Goal: Task Accomplishment & Management: Use online tool/utility

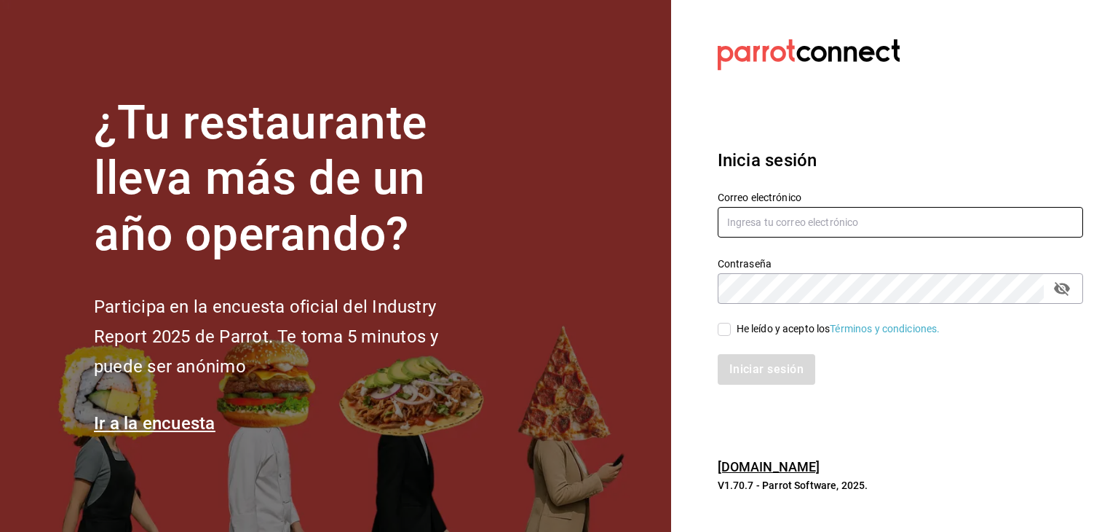
type input "[EMAIL_ADDRESS][DOMAIN_NAME]"
click at [727, 327] on input "He leído y acepto los Términos y condiciones." at bounding box center [724, 329] width 13 height 13
checkbox input "true"
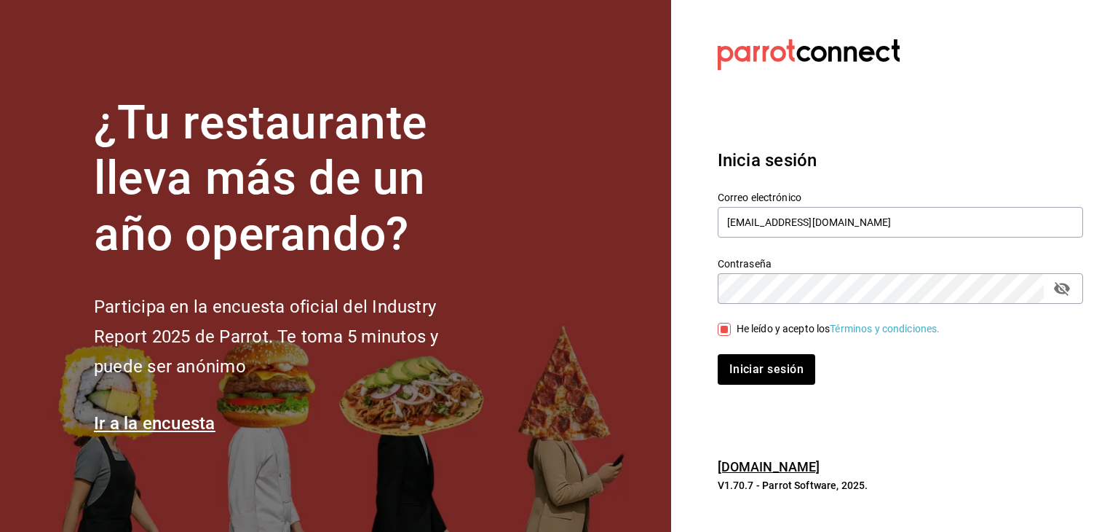
click at [743, 352] on div "Iniciar sesión" at bounding box center [891, 360] width 383 height 48
click at [740, 371] on button "Iniciar sesión" at bounding box center [767, 369] width 99 height 31
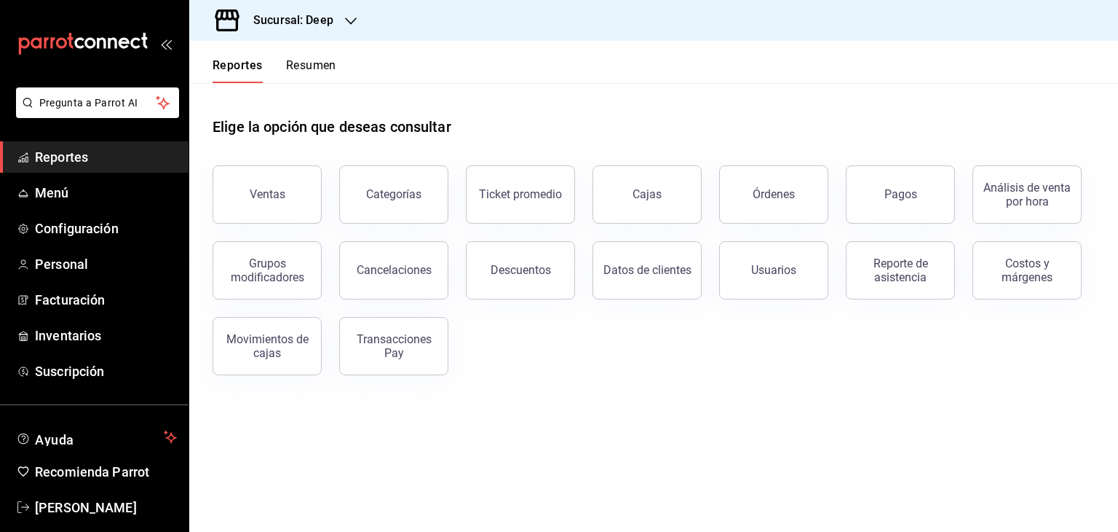
click at [312, 20] on h3 "Sucursal: Deep" at bounding box center [288, 20] width 92 height 17
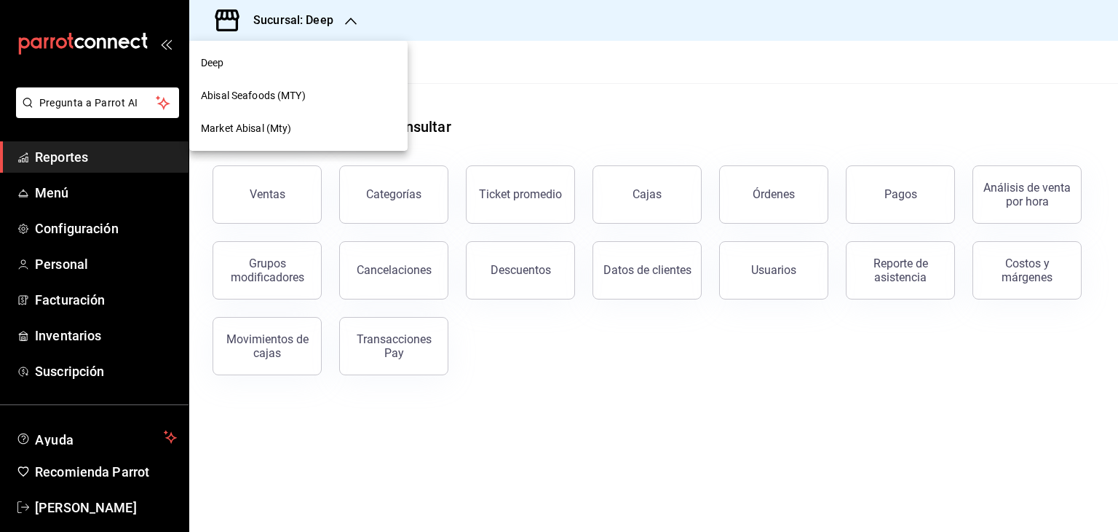
click at [299, 124] on div "Market Abisal (Mty)" at bounding box center [298, 128] width 195 height 15
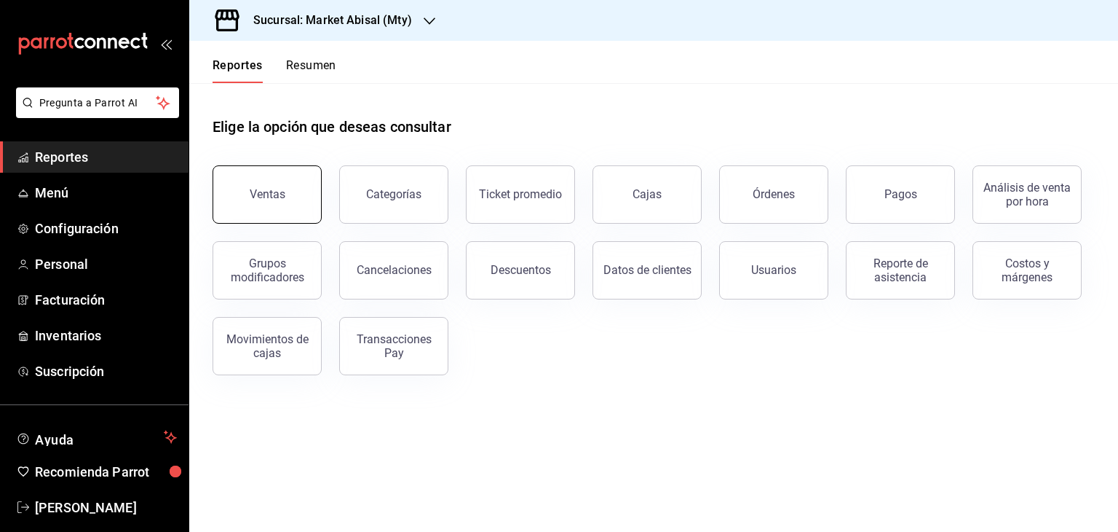
click at [272, 175] on button "Ventas" at bounding box center [267, 194] width 109 height 58
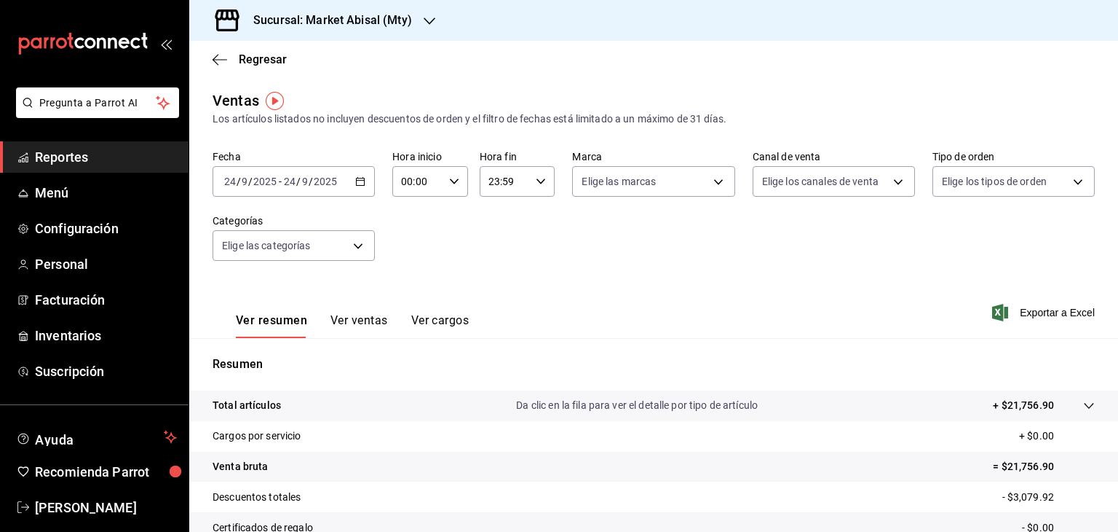
click at [358, 181] on icon "button" at bounding box center [360, 181] width 10 height 10
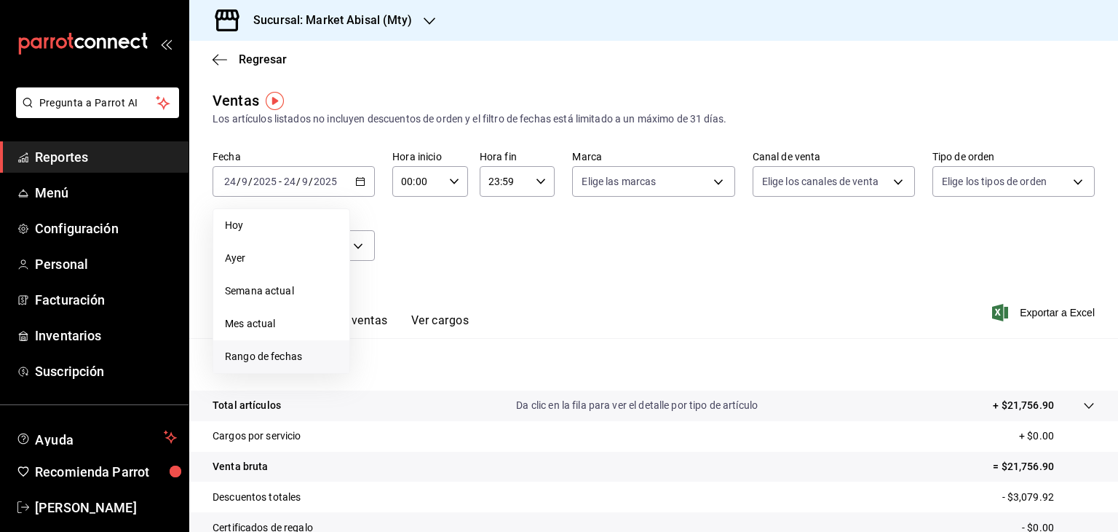
click at [242, 352] on span "Rango de fechas" at bounding box center [281, 356] width 113 height 15
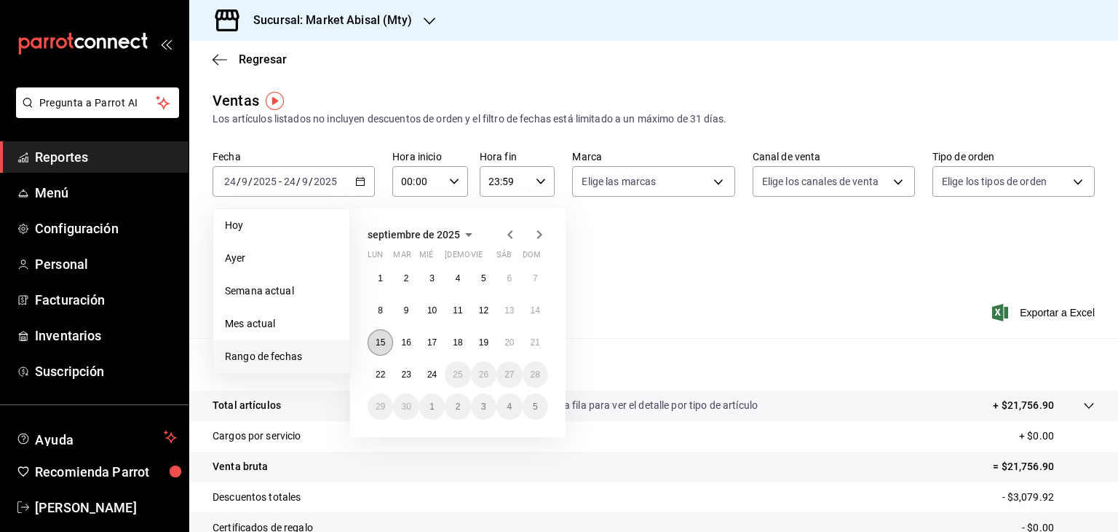
click at [379, 335] on button "15" at bounding box center [380, 342] width 25 height 26
click at [539, 339] on abbr "21" at bounding box center [535, 342] width 9 height 10
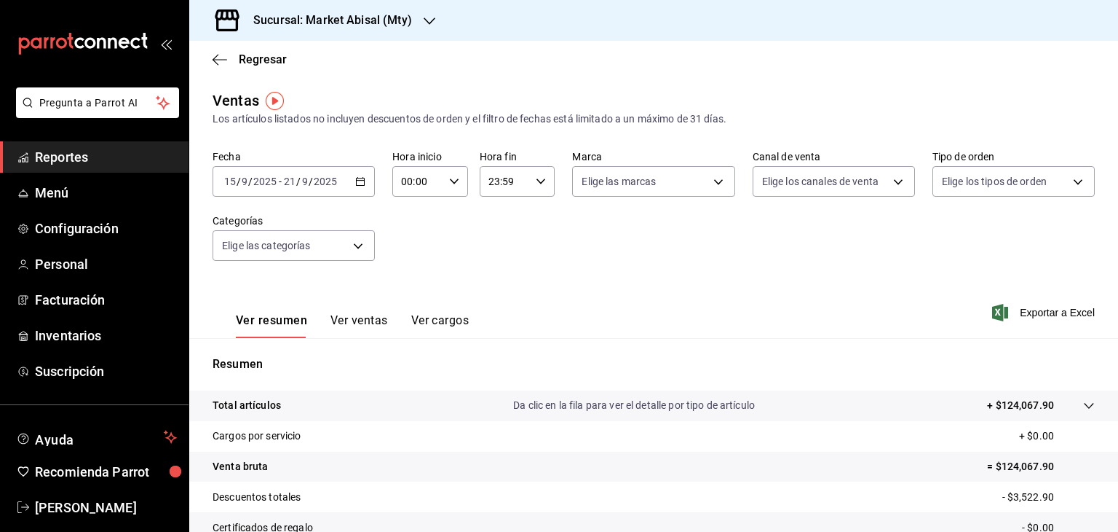
click at [382, 326] on button "Ver ventas" at bounding box center [360, 325] width 58 height 25
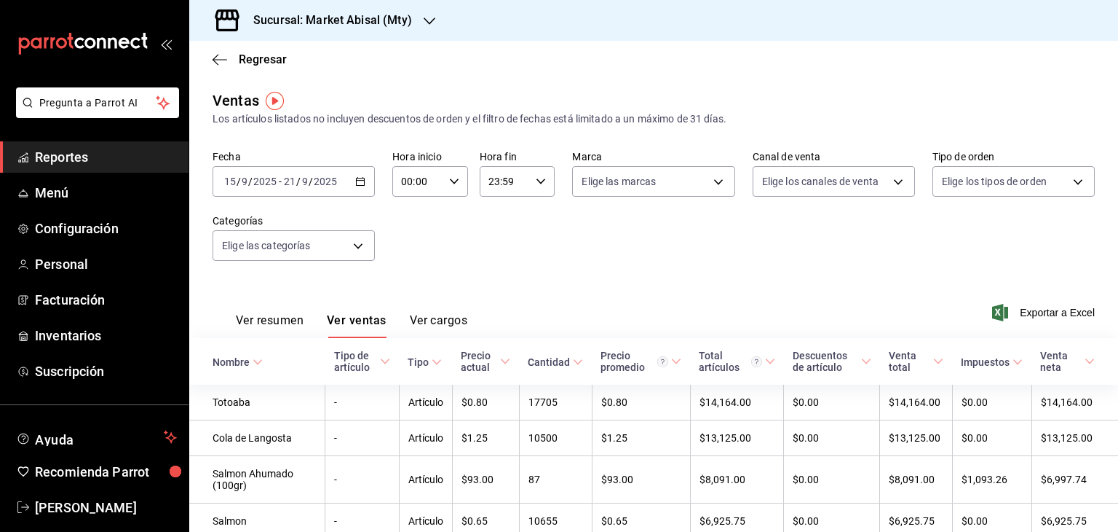
click at [438, 323] on button "Ver cargos" at bounding box center [439, 325] width 58 height 25
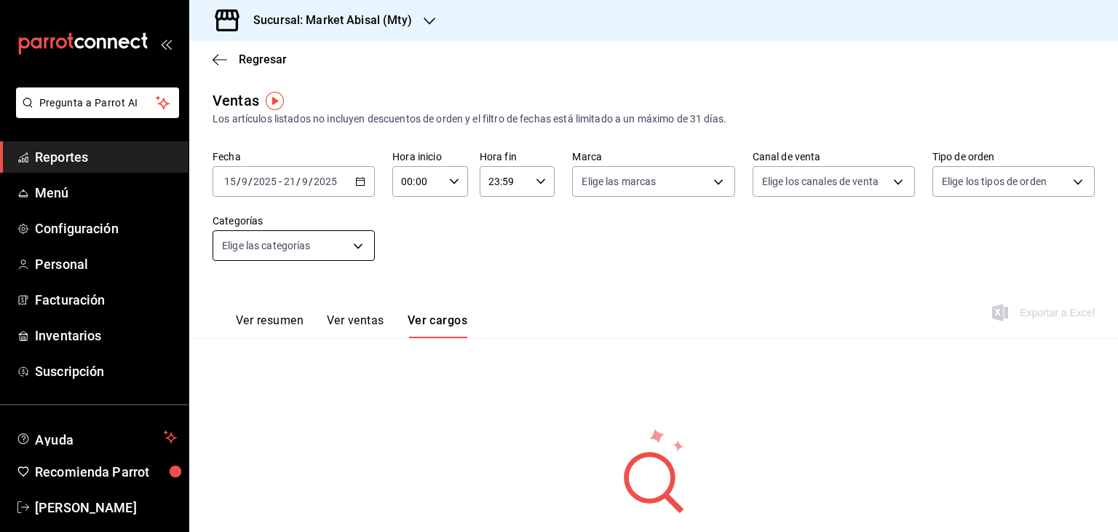
click at [349, 237] on body "Pregunta a Parrot AI Reportes Menú Configuración Personal Facturación Inventari…" at bounding box center [559, 266] width 1118 height 532
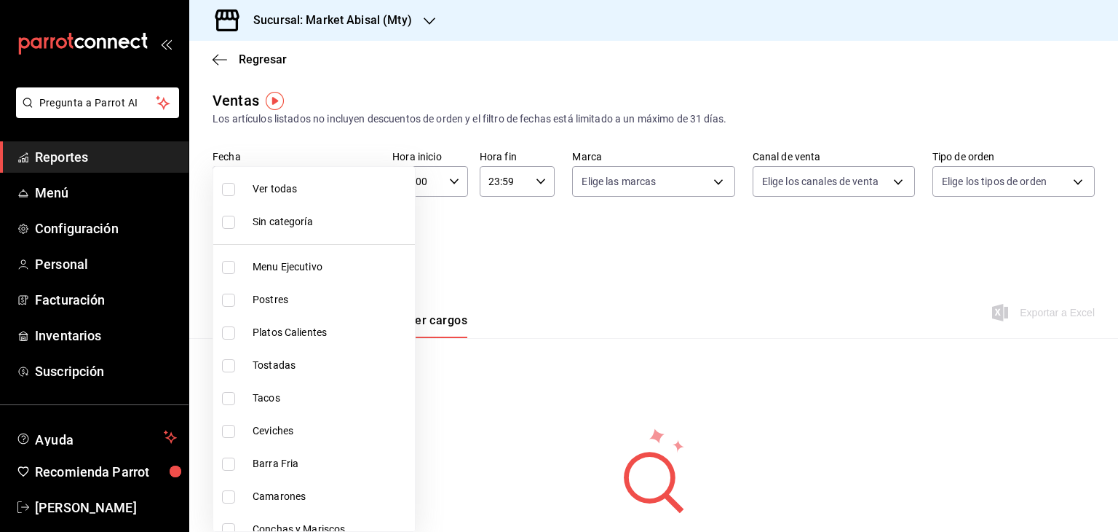
click at [461, 266] on div at bounding box center [559, 266] width 1118 height 532
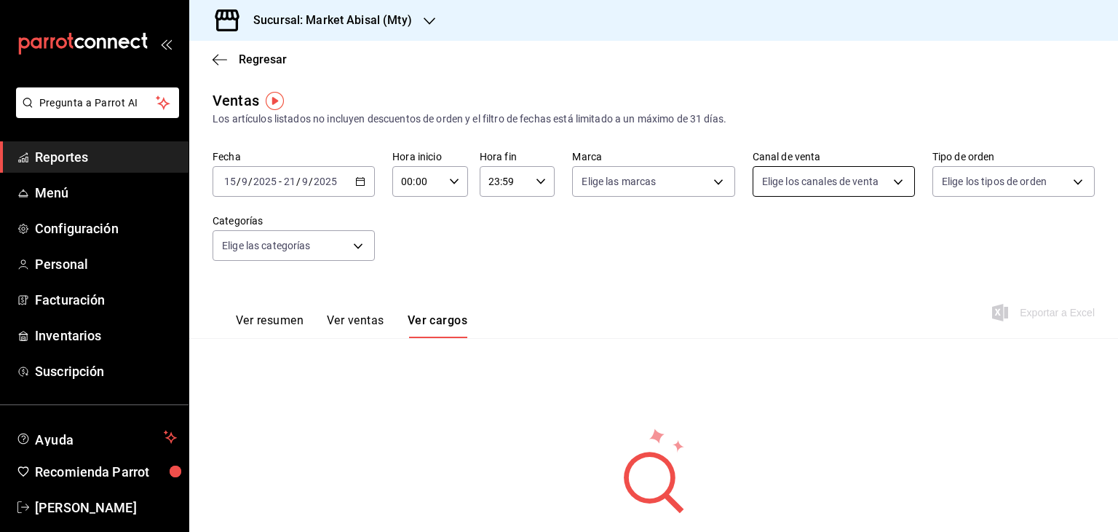
click at [836, 182] on body "Pregunta a Parrot AI Reportes Menú Configuración Personal Facturación Inventari…" at bounding box center [559, 266] width 1118 height 532
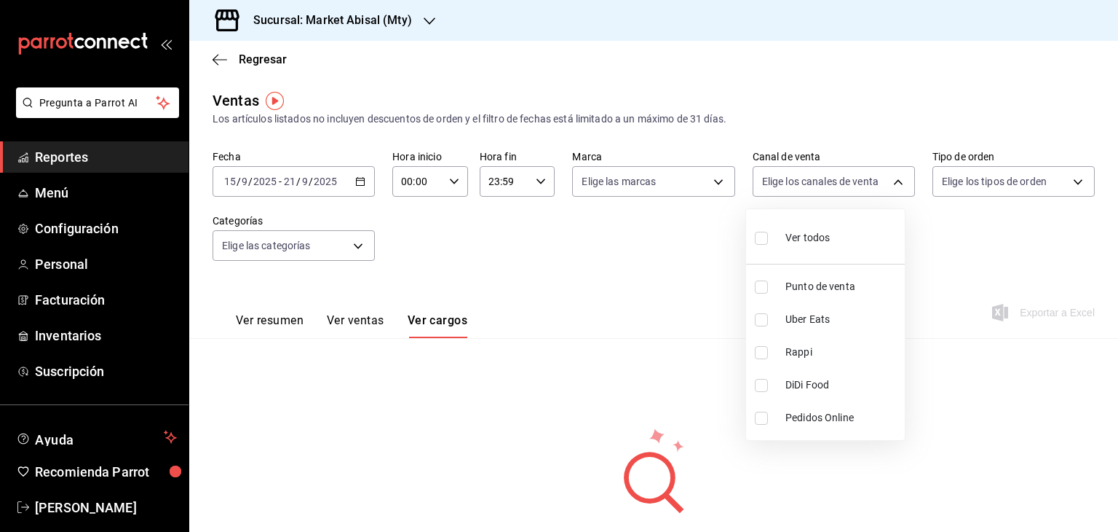
click at [262, 317] on div at bounding box center [559, 266] width 1118 height 532
click at [262, 317] on button "Ver resumen" at bounding box center [270, 325] width 68 height 25
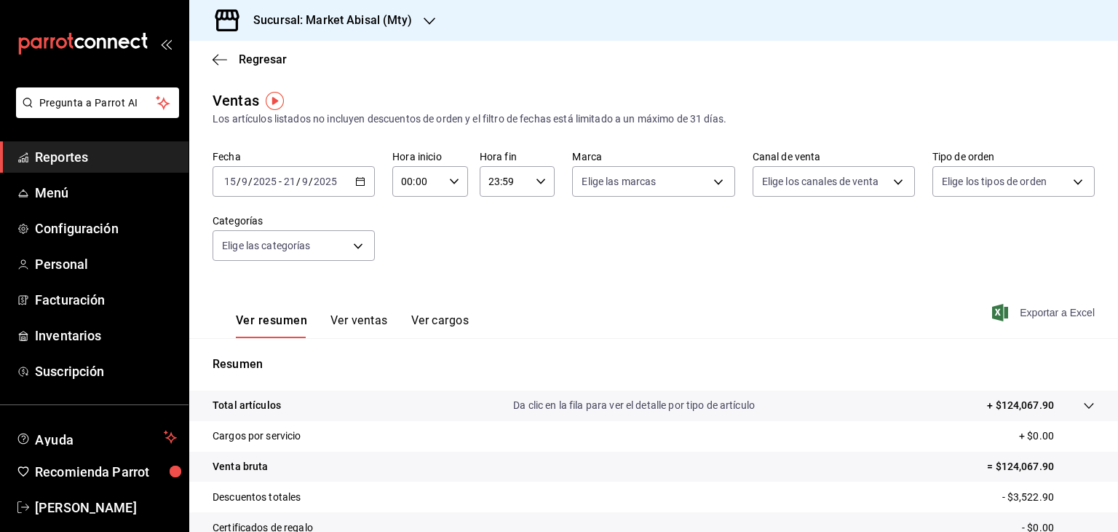
click at [1043, 313] on span "Exportar a Excel" at bounding box center [1045, 312] width 100 height 17
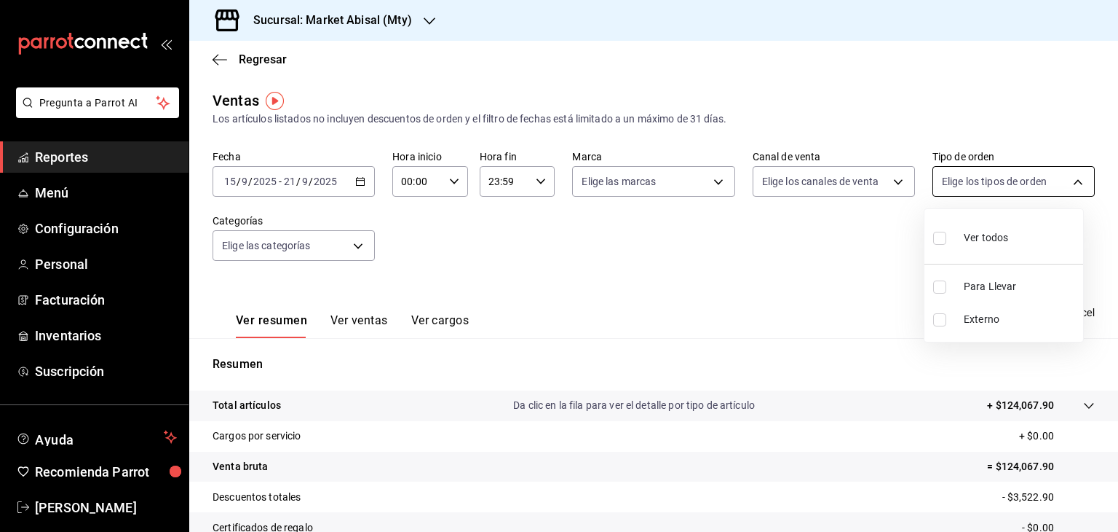
click at [967, 189] on body "Pregunta a Parrot AI Reportes Menú Configuración Personal Facturación Inventari…" at bounding box center [559, 266] width 1118 height 532
click at [984, 282] on span "Para Llevar" at bounding box center [1021, 286] width 114 height 15
type input "fad0e111-b677-4f66-91f1-e5938c051ec2"
checkbox input "true"
click at [747, 294] on div at bounding box center [559, 266] width 1118 height 532
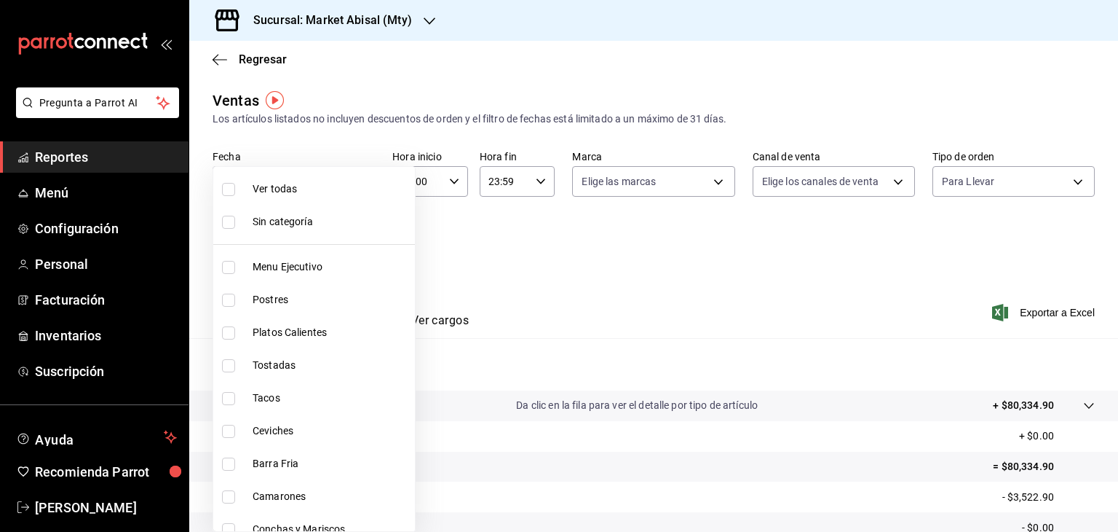
click at [300, 238] on body "Pregunta a Parrot AI Reportes Menú Configuración Personal Facturación Inventari…" at bounding box center [559, 266] width 1118 height 532
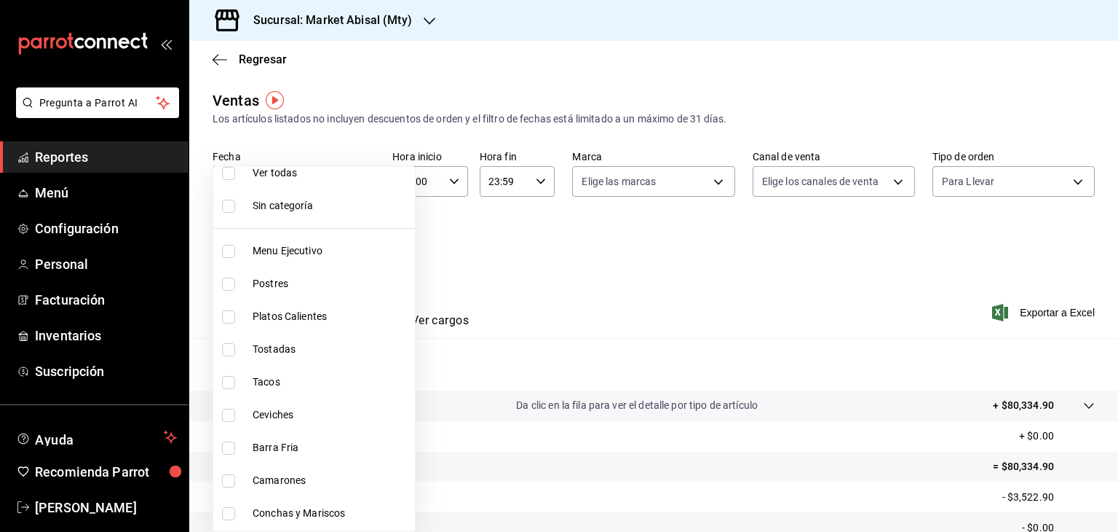
scroll to position [12, 0]
drag, startPoint x: 298, startPoint y: 245, endPoint x: 224, endPoint y: 250, distance: 74.4
click at [224, 250] on input "checkbox" at bounding box center [228, 254] width 13 height 13
checkbox input "true"
type input "5a915f7c-a5b1-4a18-8c7a-c05ecc5da877"
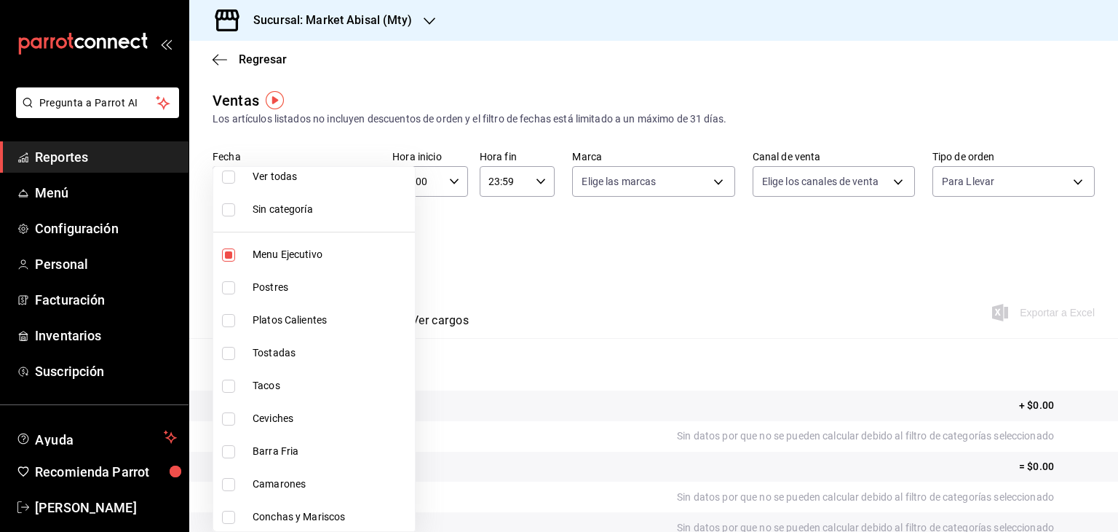
click at [583, 307] on div at bounding box center [559, 266] width 1118 height 532
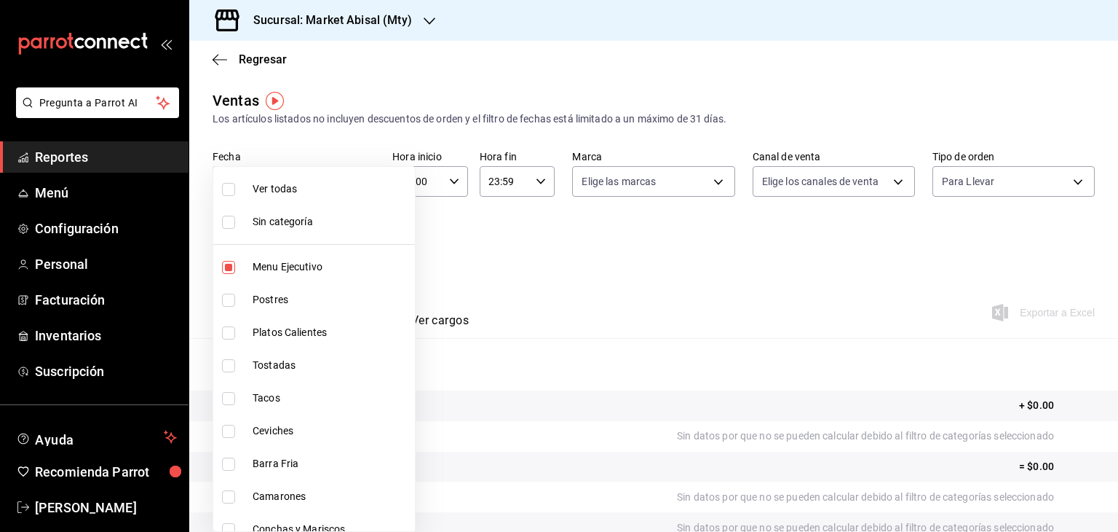
click at [335, 249] on body "Pregunta a Parrot AI Reportes Menú Configuración Personal Facturación Inventari…" at bounding box center [559, 266] width 1118 height 532
click at [294, 268] on span "Menu Ejecutivo" at bounding box center [331, 266] width 157 height 15
checkbox input "false"
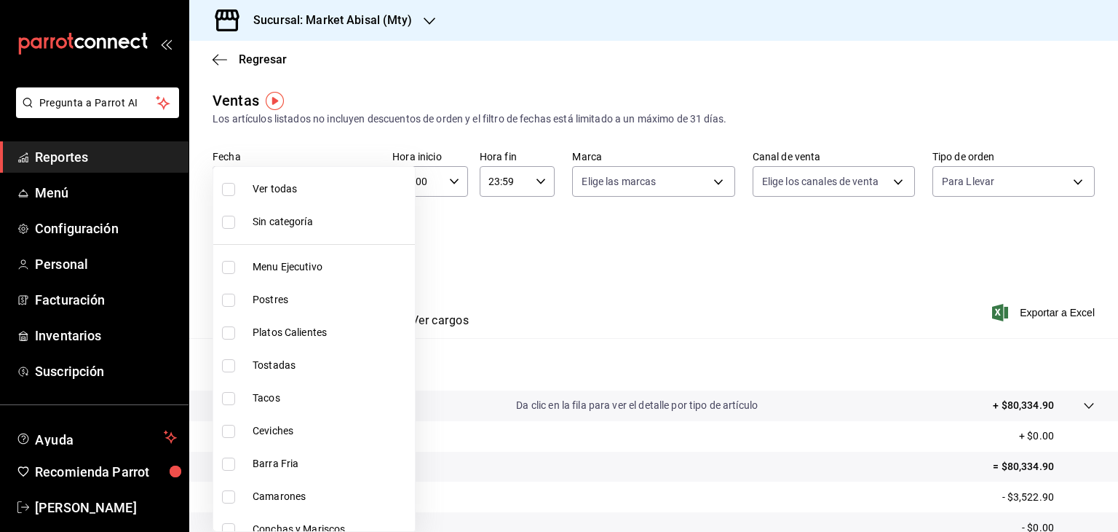
click at [297, 304] on span "Postres" at bounding box center [331, 299] width 157 height 15
type input "18fc6642-cf24-48c7-8dfc-5d96048ad642"
checkbox input "true"
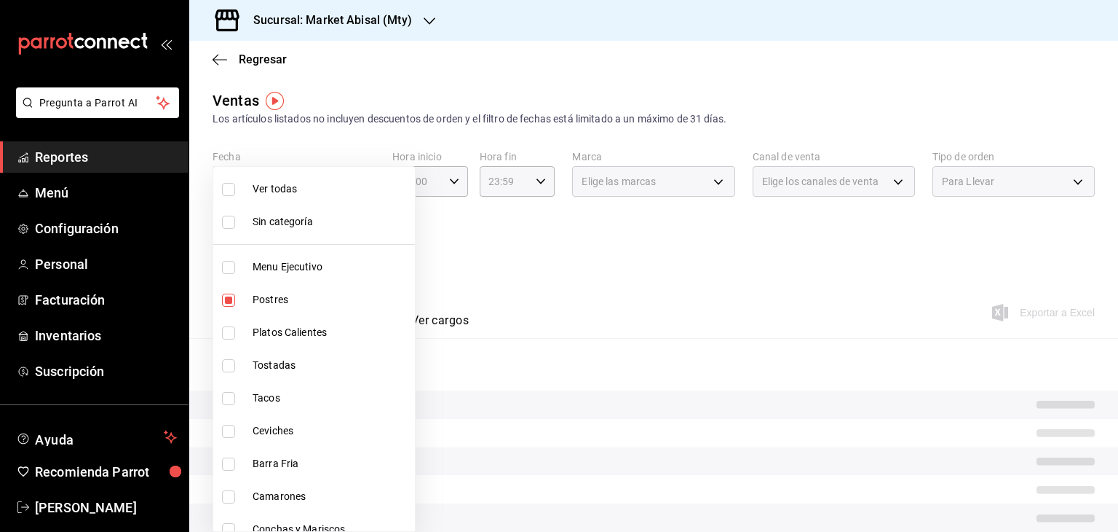
click at [282, 333] on span "Platos Calientes" at bounding box center [331, 332] width 157 height 15
type input "18fc6642-cf24-48c7-8dfc-5d96048ad642,c3d1aba1-fc17-4c13-a547-bd7651b99cca"
checkbox input "true"
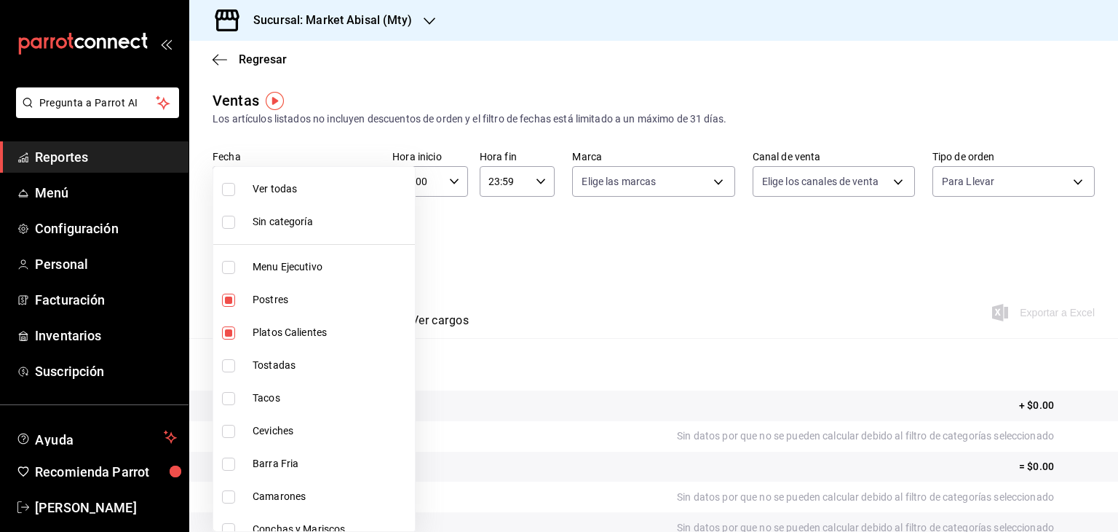
click at [279, 357] on span "Tostadas" at bounding box center [331, 364] width 157 height 15
type input "18fc6642-cf24-48c7-8dfc-5d96048ad642,c3d1aba1-fc17-4c13-a547-bd7651b99cca,befeb…"
checkbox input "true"
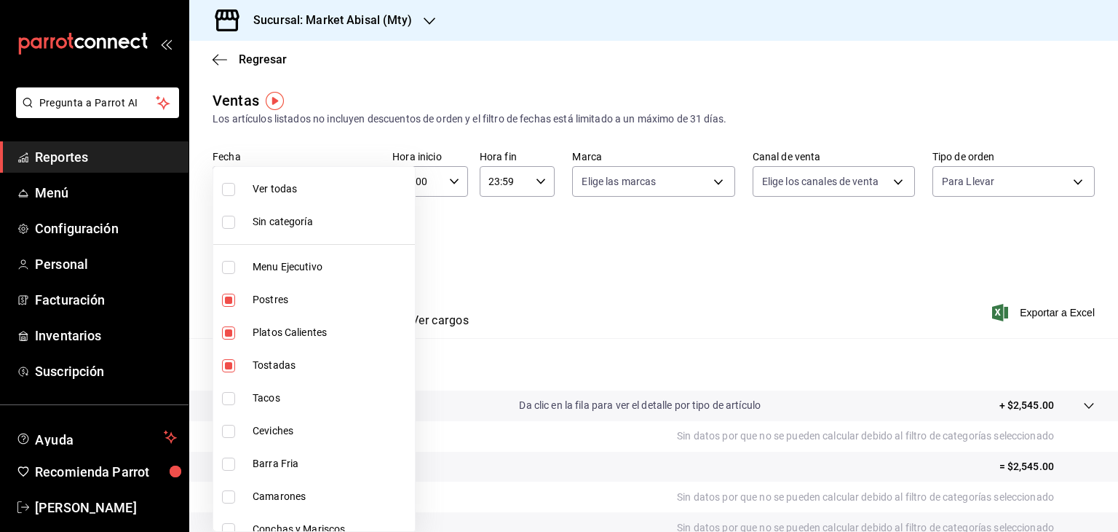
click at [270, 394] on span "Tacos" at bounding box center [331, 397] width 157 height 15
type input "18fc6642-cf24-48c7-8dfc-5d96048ad642,c3d1aba1-fc17-4c13-a547-bd7651b99cca,befeb…"
checkbox input "true"
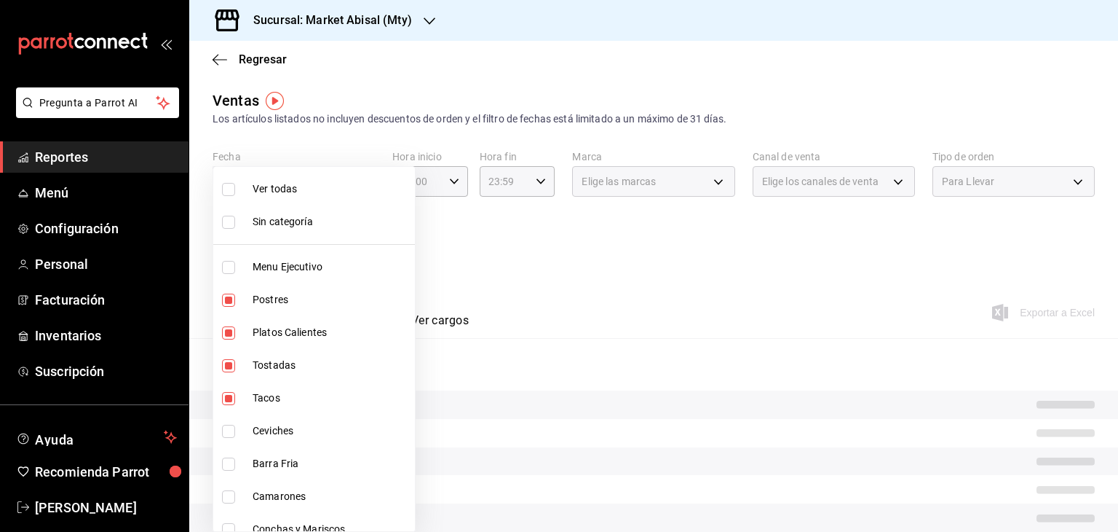
click at [276, 432] on span "Ceviches" at bounding box center [331, 430] width 157 height 15
type input "18fc6642-cf24-48c7-8dfc-5d96048ad642,c3d1aba1-fc17-4c13-a547-bd7651b99cca,befeb…"
checkbox input "true"
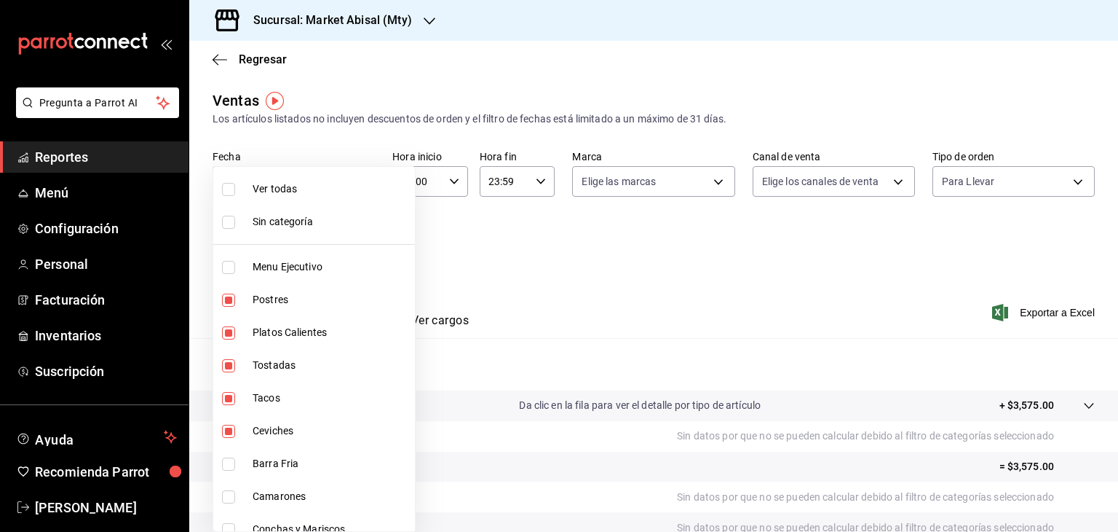
click at [280, 470] on span "Barra Fria" at bounding box center [331, 463] width 157 height 15
type input "18fc6642-cf24-48c7-8dfc-5d96048ad642,c3d1aba1-fc17-4c13-a547-bd7651b99cca,befeb…"
checkbox input "true"
drag, startPoint x: 280, startPoint y: 502, endPoint x: 254, endPoint y: 505, distance: 25.7
click at [254, 505] on li "Camarones" at bounding box center [314, 496] width 202 height 33
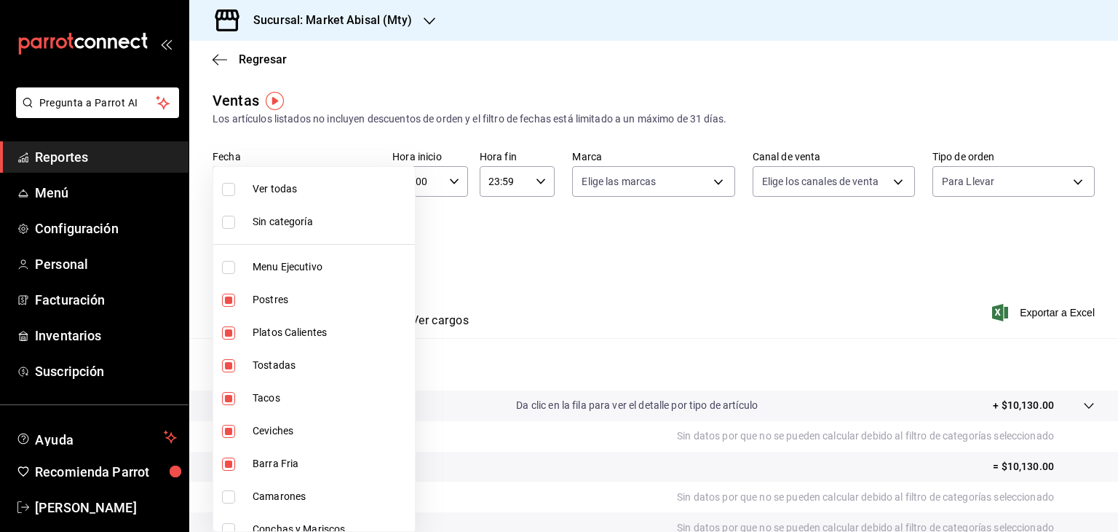
type input "18fc6642-cf24-48c7-8dfc-5d96048ad642,c3d1aba1-fc17-4c13-a547-bd7651b99cca,befeb…"
checkbox input "true"
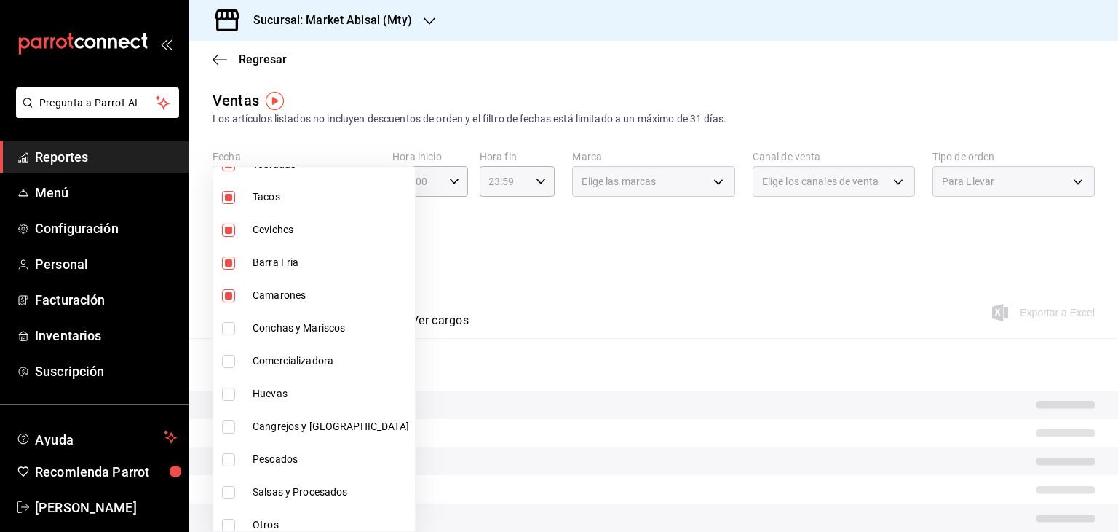
scroll to position [210, 0]
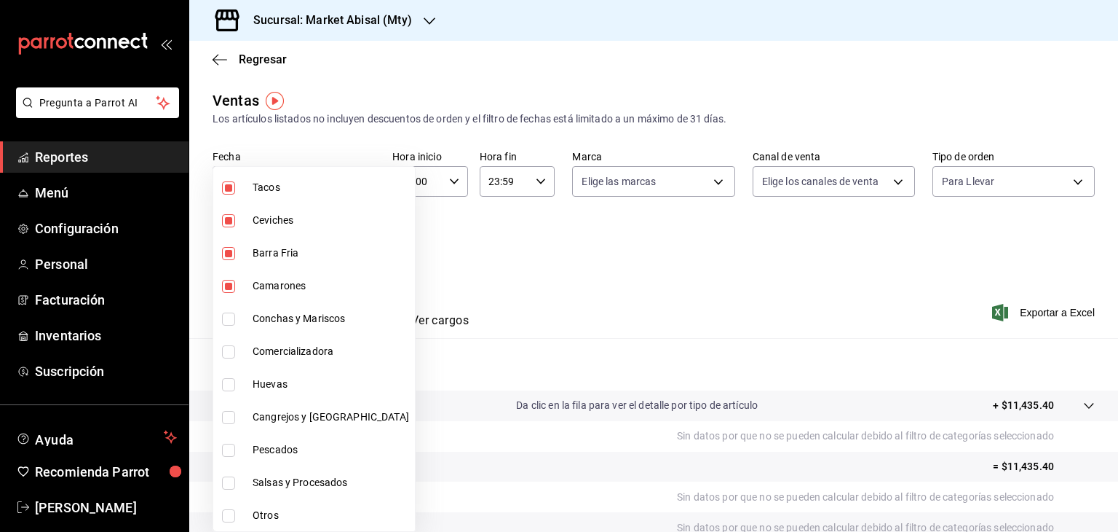
click at [489, 269] on div at bounding box center [559, 266] width 1118 height 532
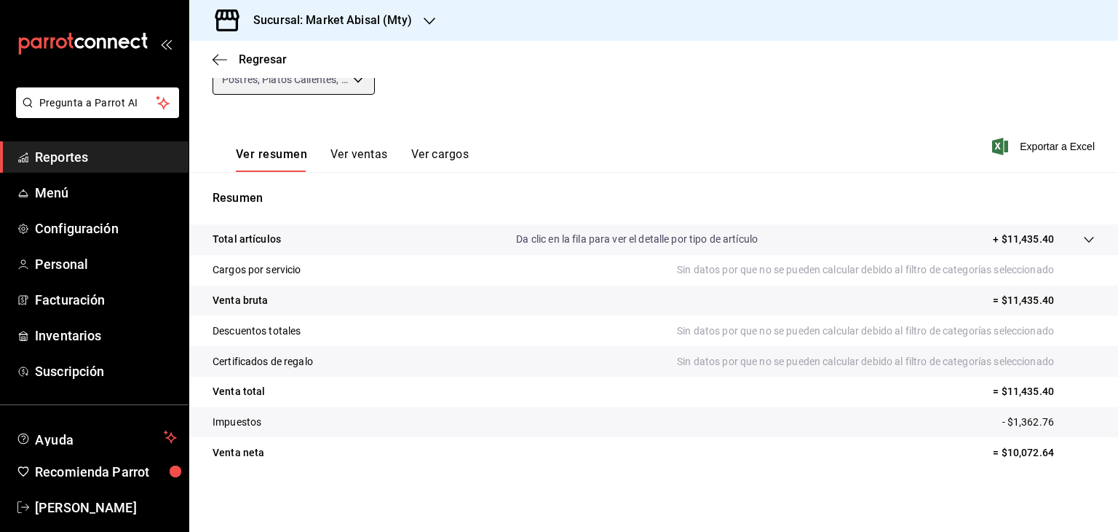
scroll to position [0, 0]
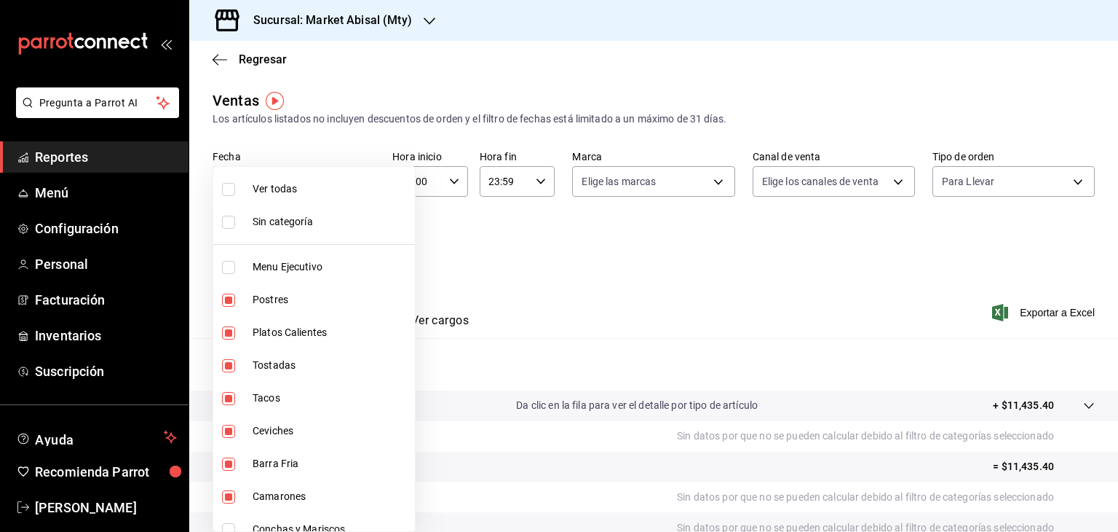
click at [351, 233] on body "Pregunta a Parrot AI Reportes Menú Configuración Personal Facturación Inventari…" at bounding box center [559, 266] width 1118 height 532
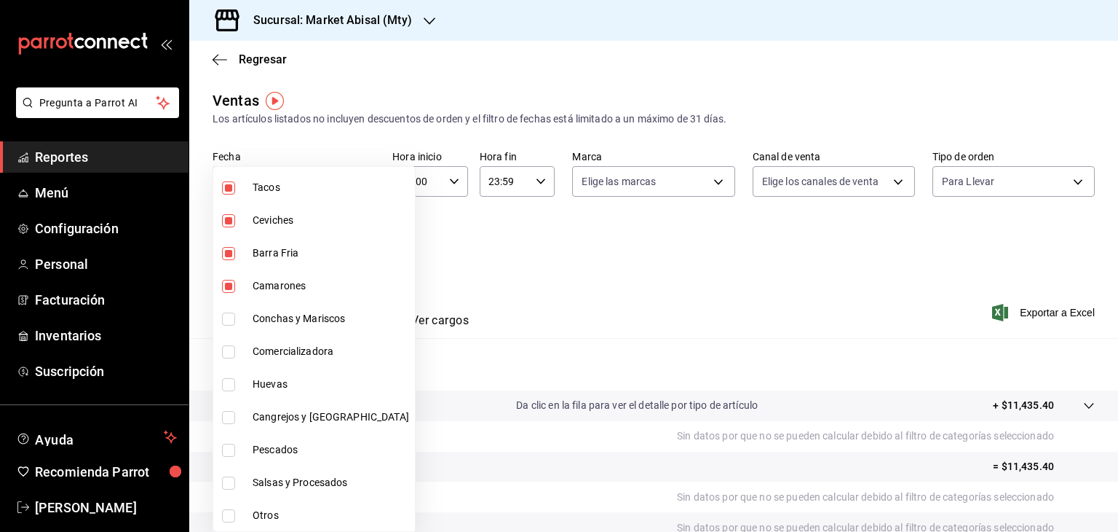
scroll to position [210, 0]
drag, startPoint x: 460, startPoint y: 264, endPoint x: 428, endPoint y: 257, distance: 32.9
click at [428, 257] on div at bounding box center [559, 266] width 1118 height 532
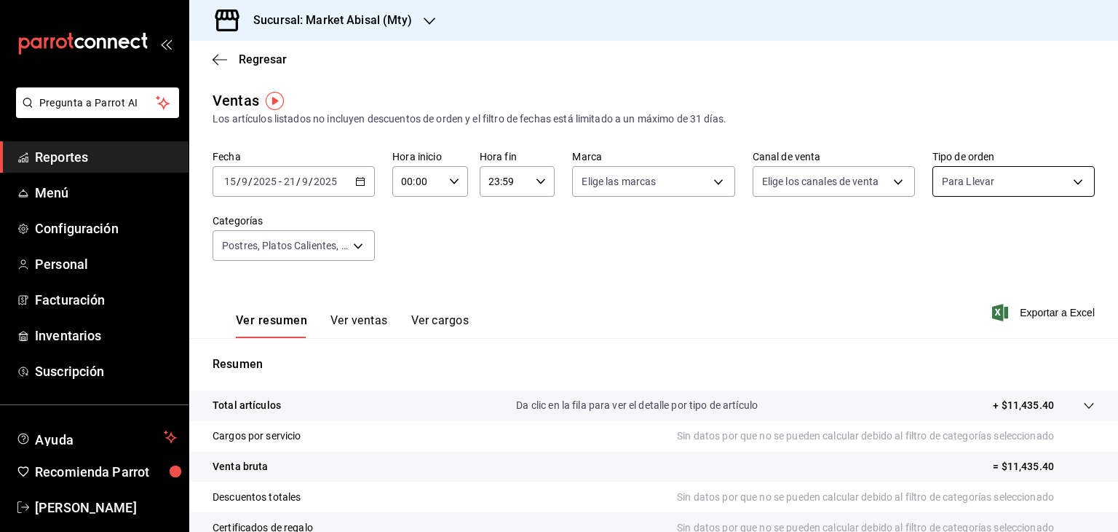
click at [975, 181] on body "Pregunta a Parrot AI Reportes Menú Configuración Personal Facturación Inventari…" at bounding box center [559, 266] width 1118 height 532
click at [974, 245] on span "Ver todos" at bounding box center [986, 237] width 44 height 15
type input "fad0e111-b677-4f66-91f1-e5938c051ec2,EXTERNAL"
checkbox input "true"
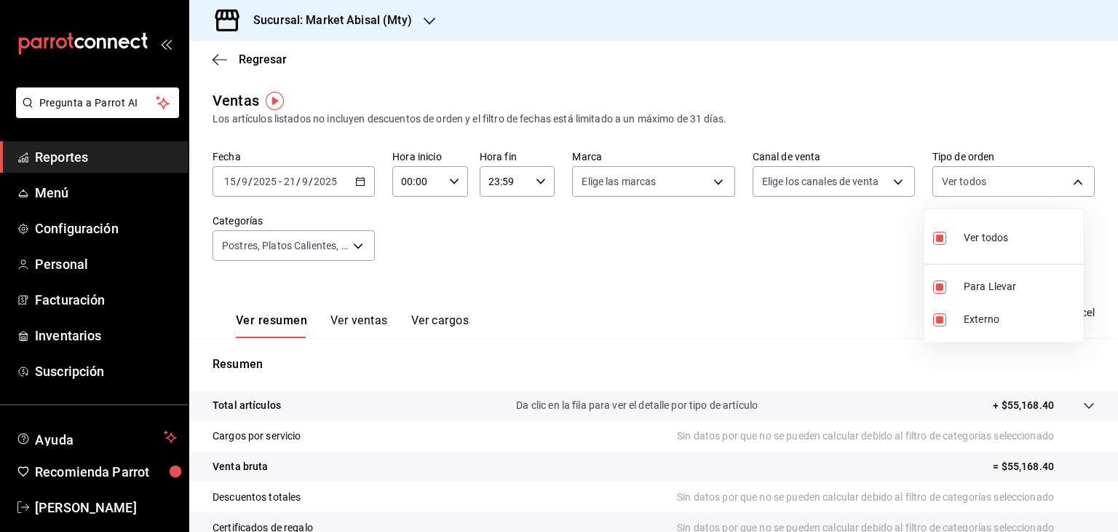
click at [349, 245] on div at bounding box center [559, 266] width 1118 height 532
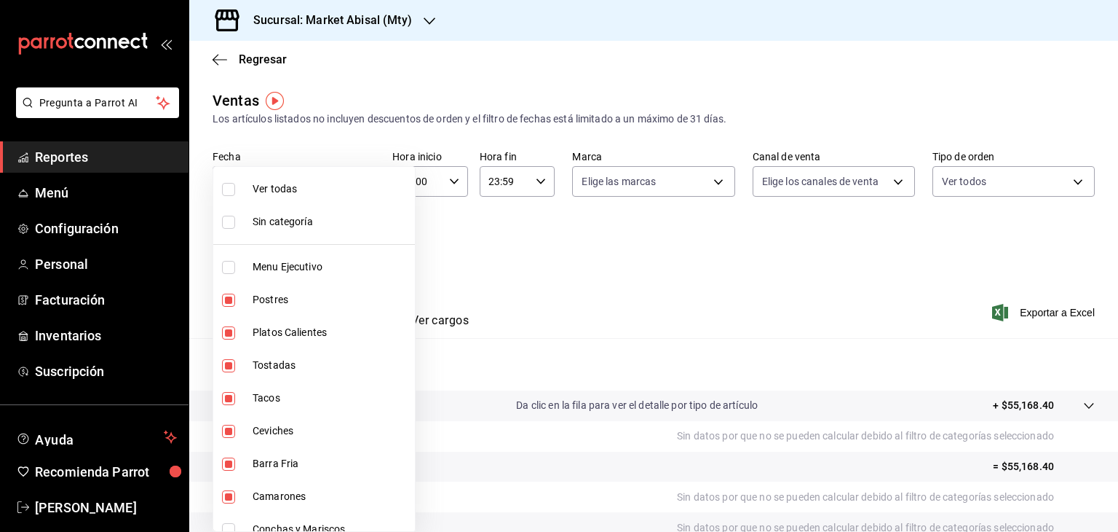
click at [359, 245] on body "Pregunta a Parrot AI Reportes Menú Configuración Personal Facturación Inventari…" at bounding box center [559, 266] width 1118 height 532
click at [315, 191] on span "Ver todas" at bounding box center [331, 188] width 157 height 15
type input "5a915f7c-a5b1-4a18-8c7a-c05ecc5da877,18fc6642-cf24-48c7-8dfc-5d96048ad642,c3d1a…"
checkbox input "true"
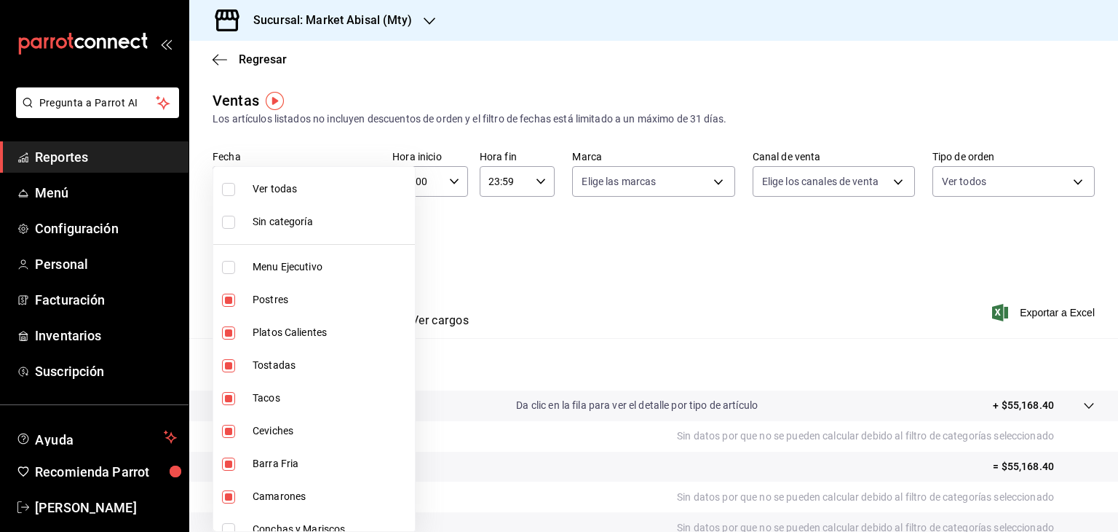
checkbox input "true"
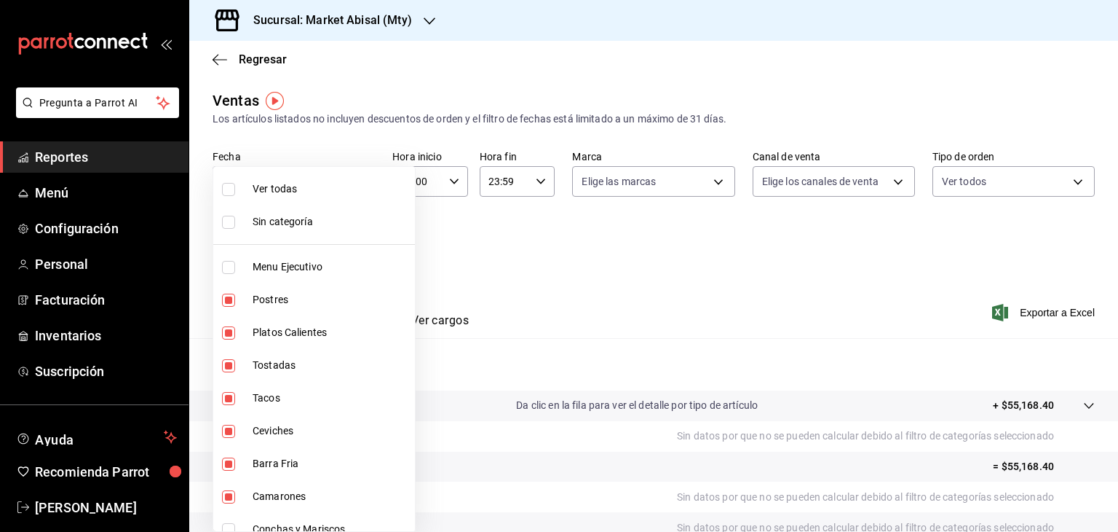
checkbox input "true"
click at [566, 316] on div at bounding box center [559, 266] width 1118 height 532
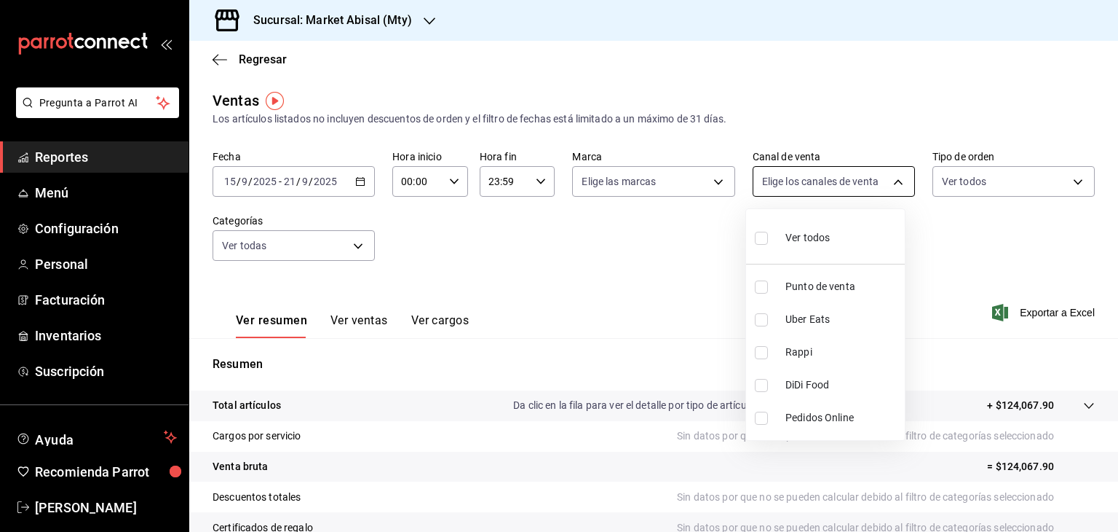
click at [883, 184] on body "Pregunta a Parrot AI Reportes Menú Configuración Personal Facturación Inventari…" at bounding box center [559, 266] width 1118 height 532
click at [941, 175] on div at bounding box center [559, 266] width 1118 height 532
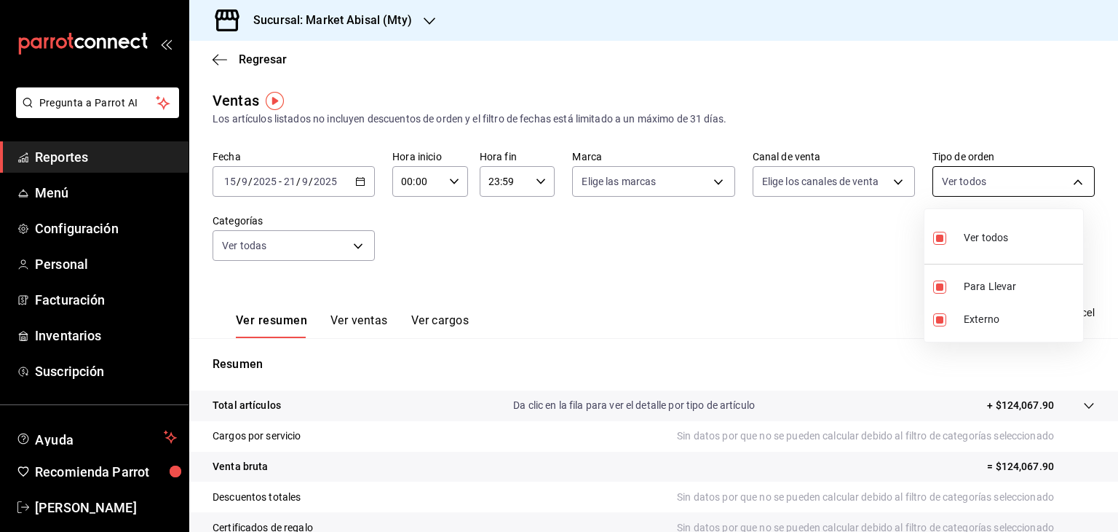
click at [970, 191] on body "Pregunta a Parrot AI Reportes Menú Configuración Personal Facturación Inventari…" at bounding box center [559, 266] width 1118 height 532
click at [814, 182] on div at bounding box center [559, 266] width 1118 height 532
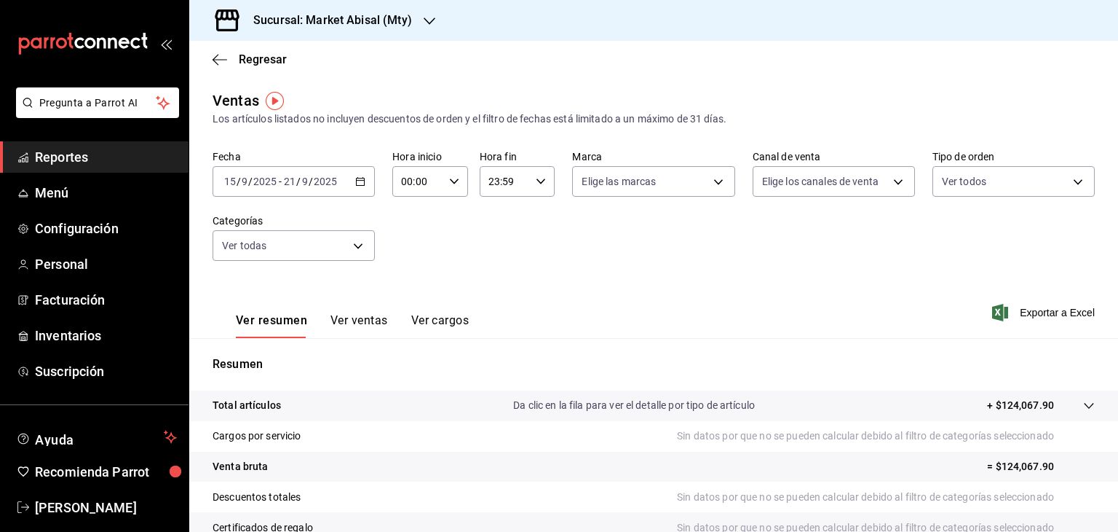
click at [814, 182] on body "Pregunta a Parrot AI Reportes Menú Configuración Personal Facturación Inventari…" at bounding box center [559, 266] width 1118 height 532
click at [823, 288] on span "Punto de venta" at bounding box center [843, 286] width 114 height 15
type input "PARROT"
checkbox input "true"
click at [998, 370] on div at bounding box center [559, 266] width 1118 height 532
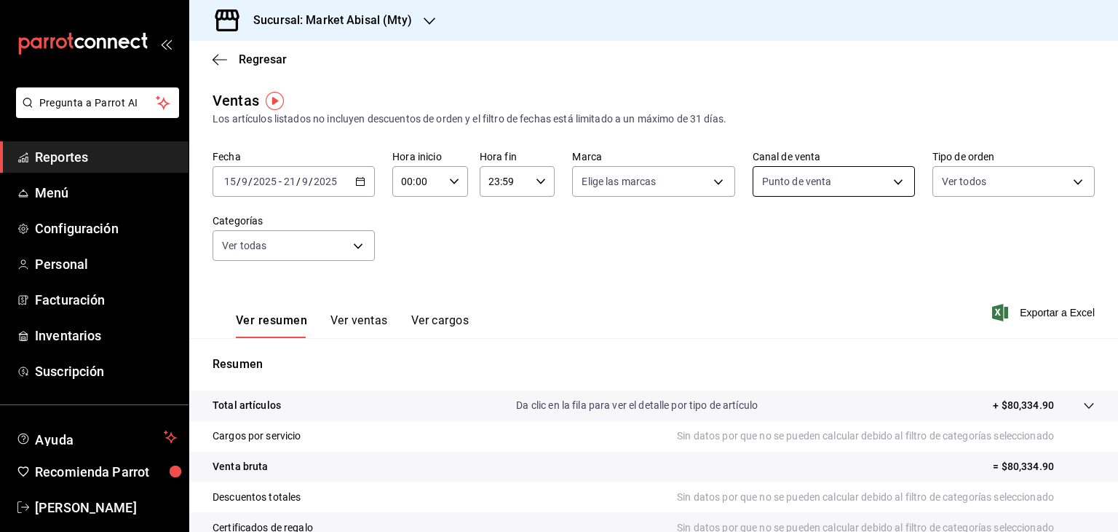
click at [782, 186] on body "Pregunta a Parrot AI Reportes Menú Configuración Personal Facturación Inventari…" at bounding box center [559, 266] width 1118 height 532
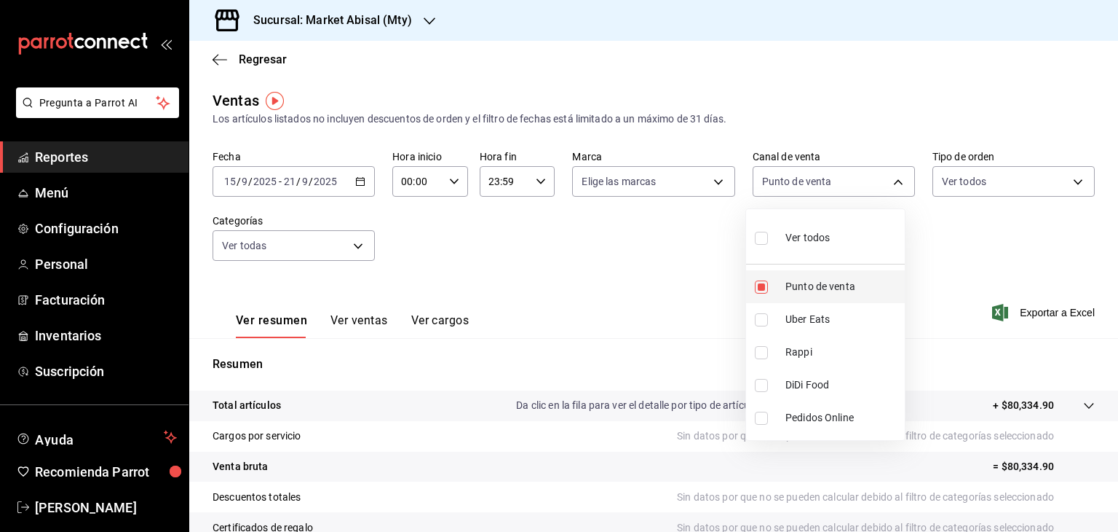
click at [800, 274] on li "Punto de venta" at bounding box center [825, 286] width 159 height 33
checkbox input "false"
click at [800, 309] on li "Uber Eats" at bounding box center [825, 319] width 159 height 33
type input "UBER_EATS"
checkbox input "true"
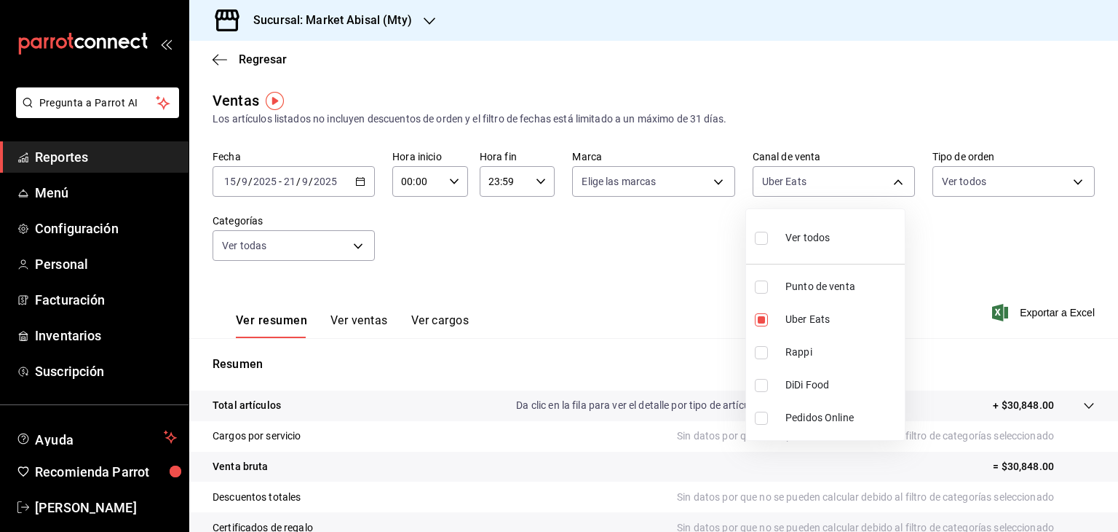
click at [704, 368] on div at bounding box center [559, 266] width 1118 height 532
click at [866, 173] on body "Pregunta a Parrot AI Reportes Menú Configuración Personal Facturación Inventari…" at bounding box center [559, 266] width 1118 height 532
click at [797, 350] on span "Rappi" at bounding box center [843, 351] width 114 height 15
type input "UBER_EATS,RAPPI"
checkbox input "true"
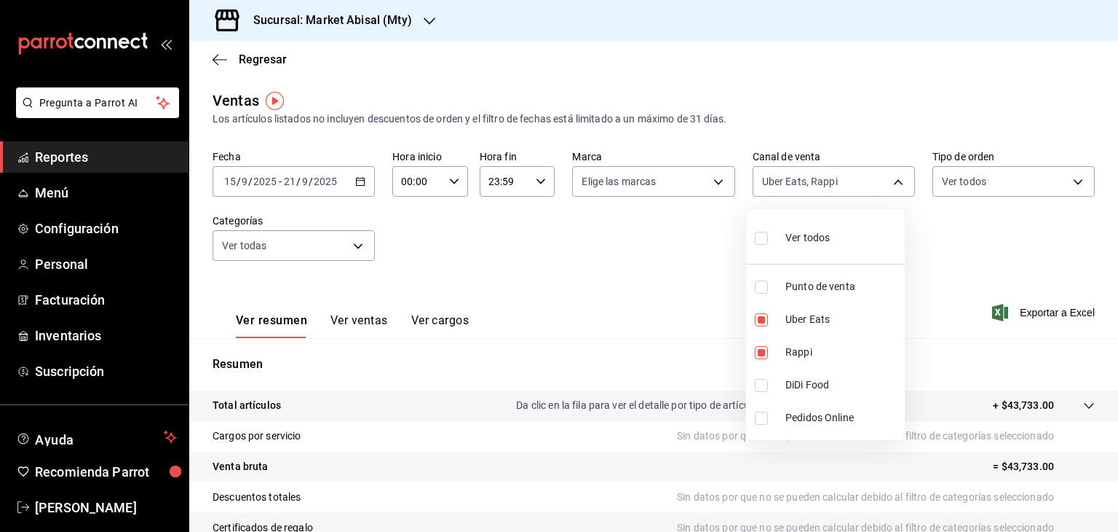
click at [813, 321] on span "Uber Eats" at bounding box center [843, 319] width 114 height 15
type input "RAPPI"
checkbox input "false"
click at [944, 305] on div at bounding box center [559, 266] width 1118 height 532
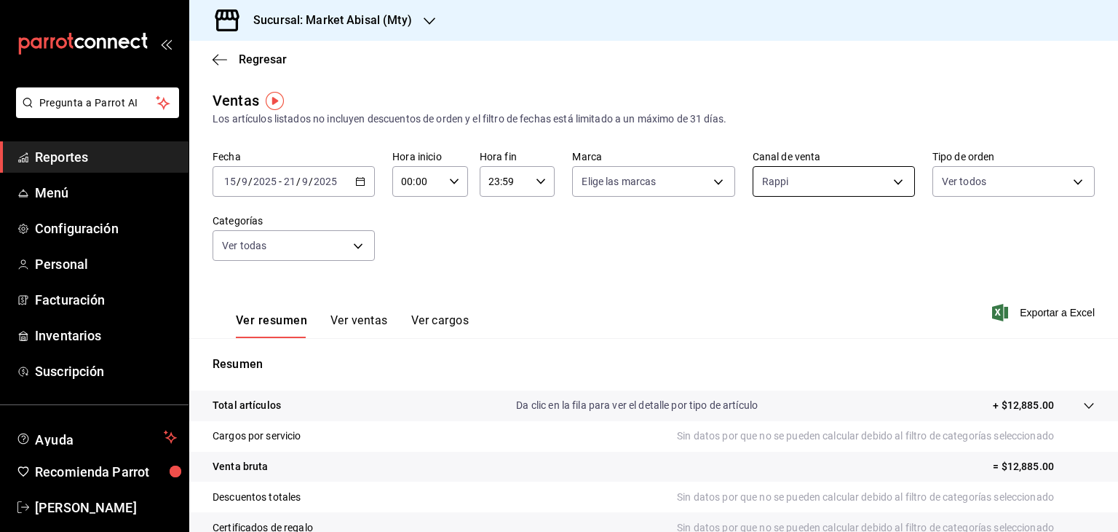
click at [847, 181] on body "Pregunta a Parrot AI Reportes Menú Configuración Personal Facturación Inventari…" at bounding box center [559, 266] width 1118 height 532
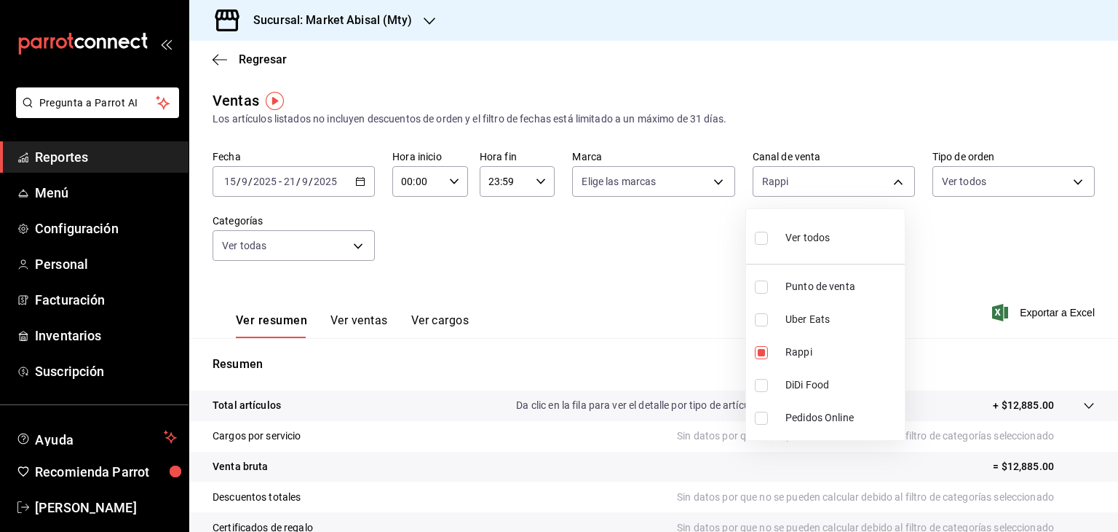
click at [810, 289] on span "Punto de venta" at bounding box center [843, 286] width 114 height 15
type input "RAPPI,PARROT"
checkbox input "true"
click at [786, 354] on span "Rappi" at bounding box center [843, 351] width 114 height 15
type input "PARROT"
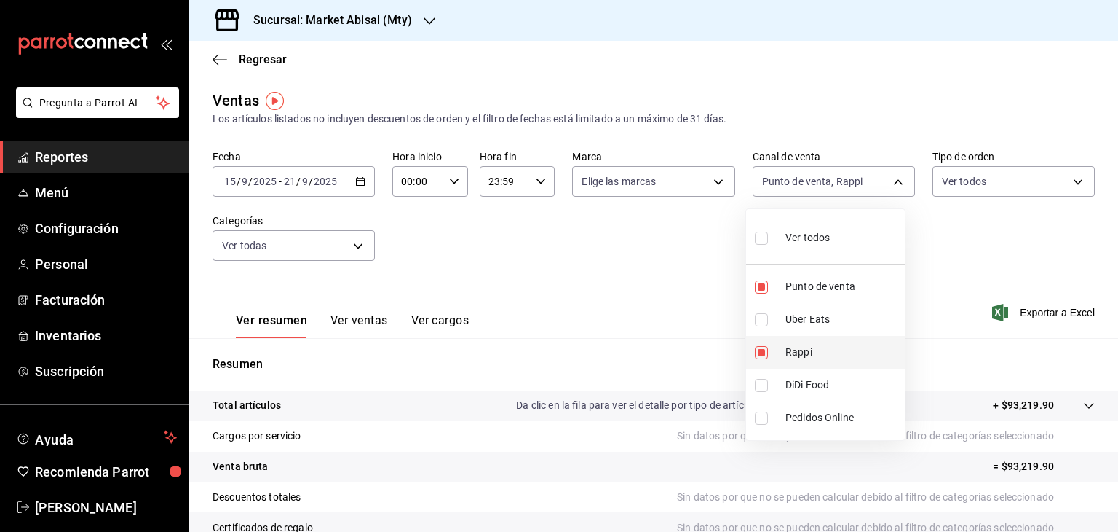
checkbox input "false"
click at [1008, 245] on div at bounding box center [559, 266] width 1118 height 532
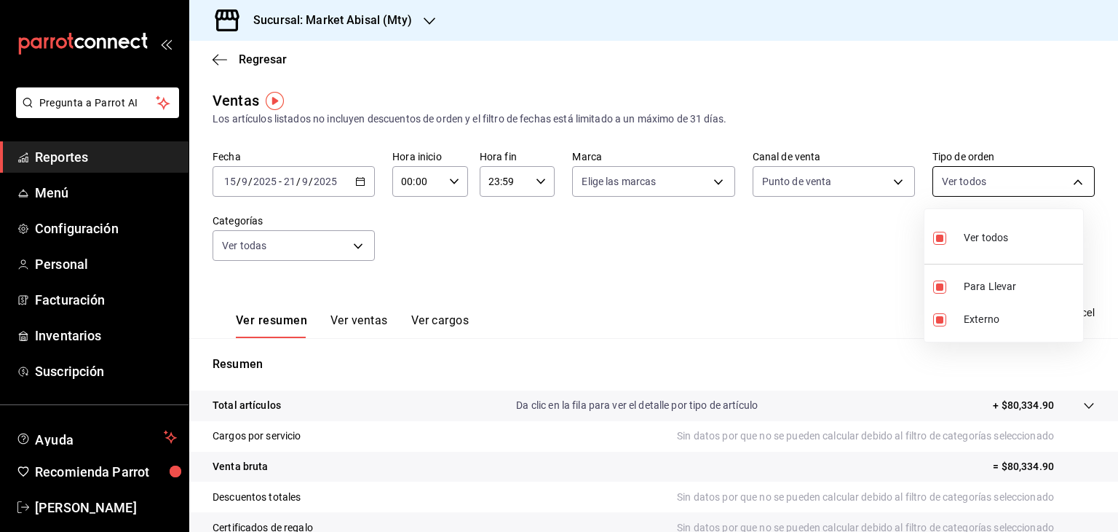
click at [997, 190] on body "Pregunta a Parrot AI Reportes Menú Configuración Personal Facturación Inventari…" at bounding box center [559, 266] width 1118 height 532
click at [990, 254] on li "Ver todos" at bounding box center [1004, 236] width 159 height 43
checkbox input "false"
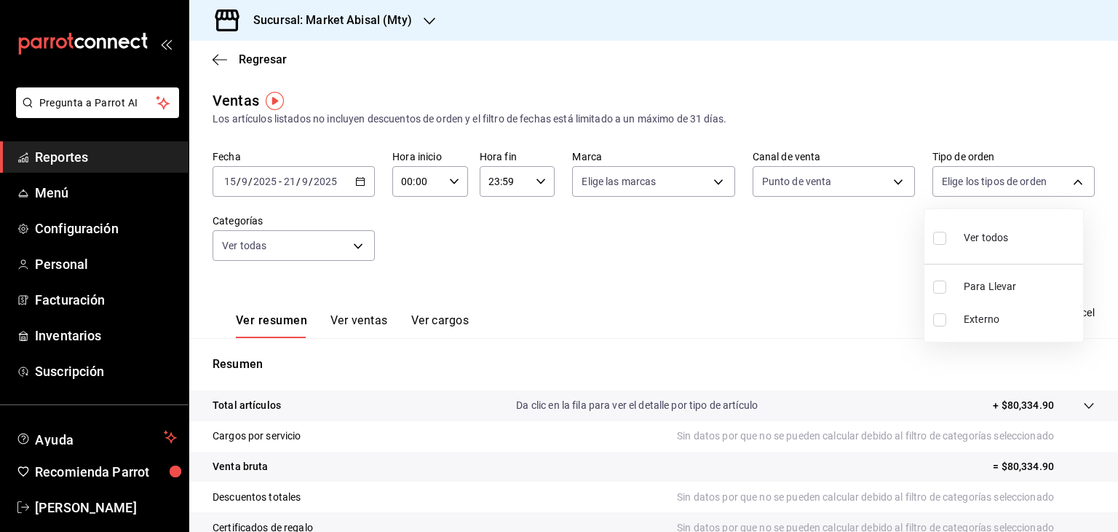
click at [999, 288] on span "Para Llevar" at bounding box center [1021, 286] width 114 height 15
type input "fad0e111-b677-4f66-91f1-e5938c051ec2"
checkbox input "true"
click at [802, 319] on div at bounding box center [559, 266] width 1118 height 532
click at [802, 319] on div "Ver resumen Ver ventas Ver cargos Exportar a Excel" at bounding box center [653, 308] width 929 height 60
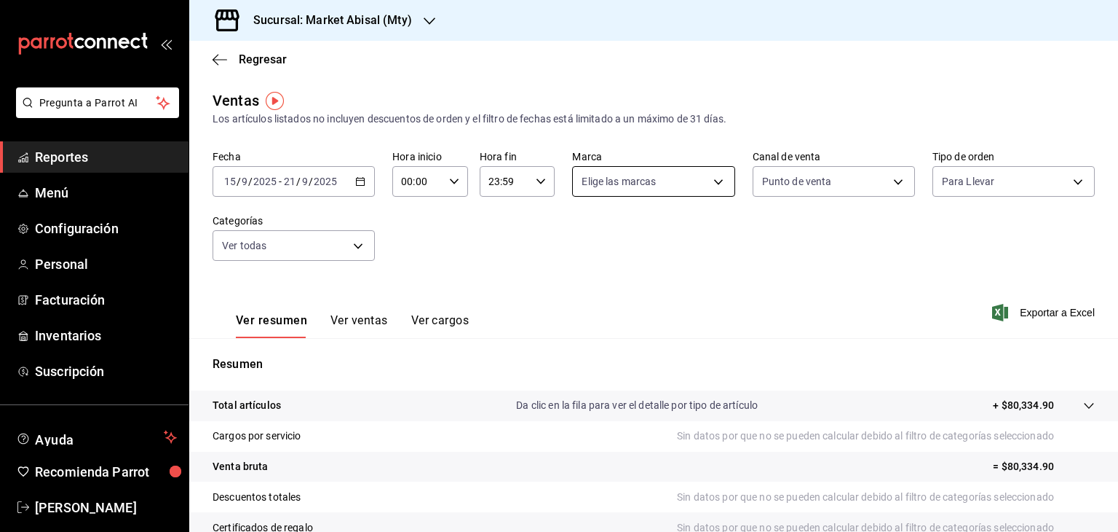
click at [620, 188] on body "Pregunta a Parrot AI Reportes Menú Configuración Personal Facturación Inventari…" at bounding box center [559, 266] width 1118 height 532
click at [620, 188] on div at bounding box center [559, 266] width 1118 height 532
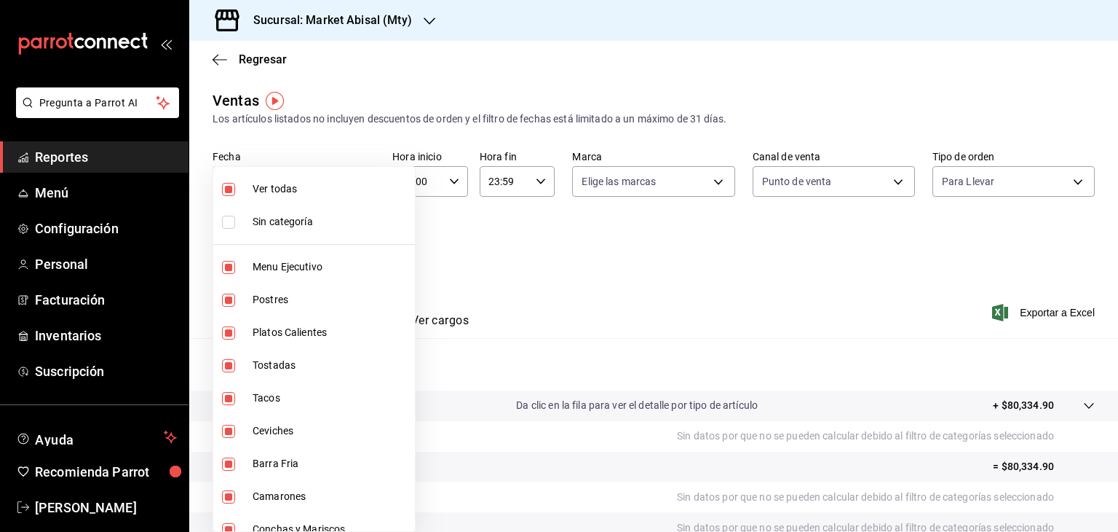
click at [323, 260] on body "Pregunta a Parrot AI Reportes Menú Configuración Personal Facturación Inventari…" at bounding box center [559, 266] width 1118 height 532
click at [263, 185] on span "Ver todas" at bounding box center [331, 188] width 157 height 15
checkbox input "false"
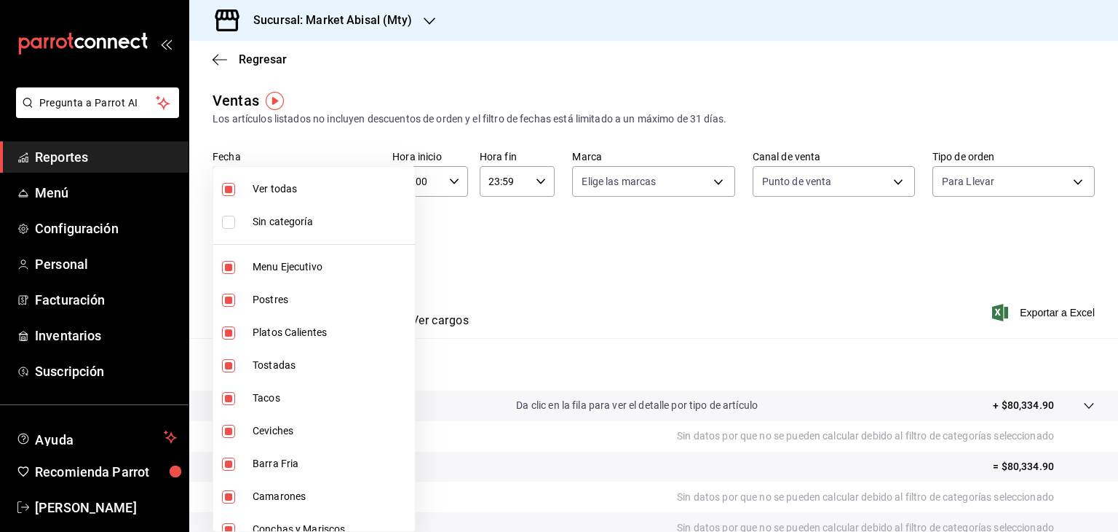
checkbox input "false"
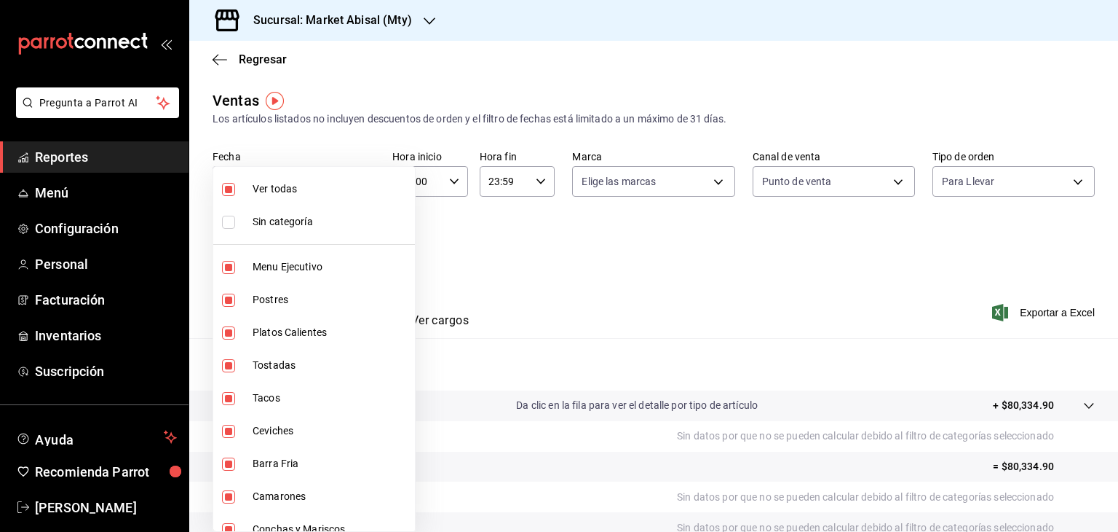
checkbox input "false"
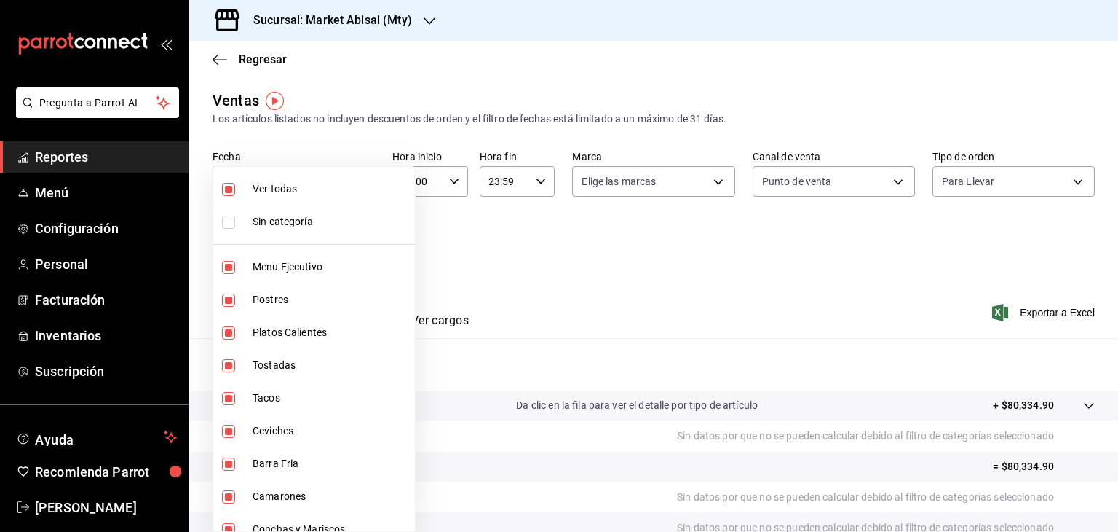
checkbox input "false"
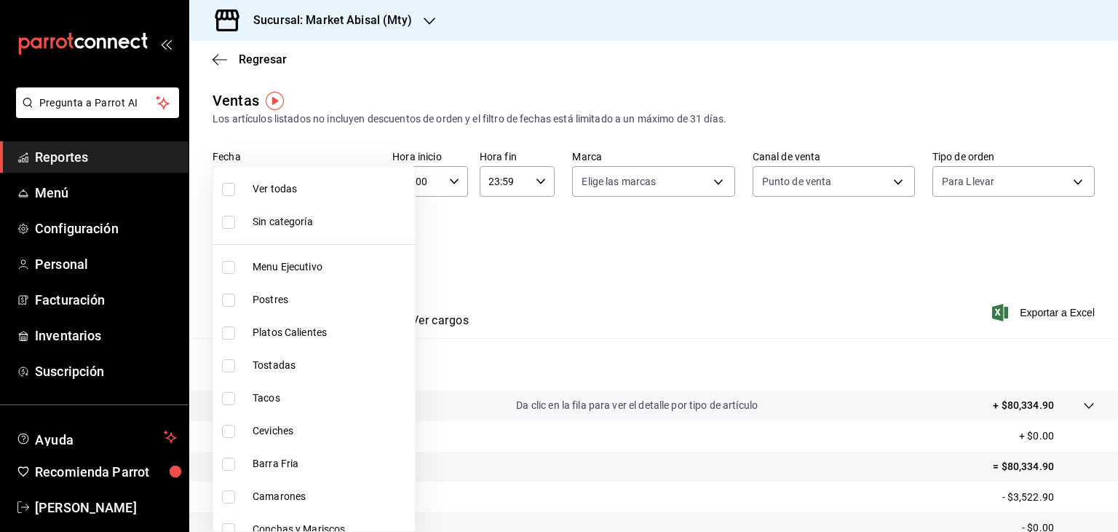
click at [291, 267] on span "Menu Ejecutivo" at bounding box center [331, 266] width 157 height 15
type input "5a915f7c-a5b1-4a18-8c7a-c05ecc5da877"
checkbox input "true"
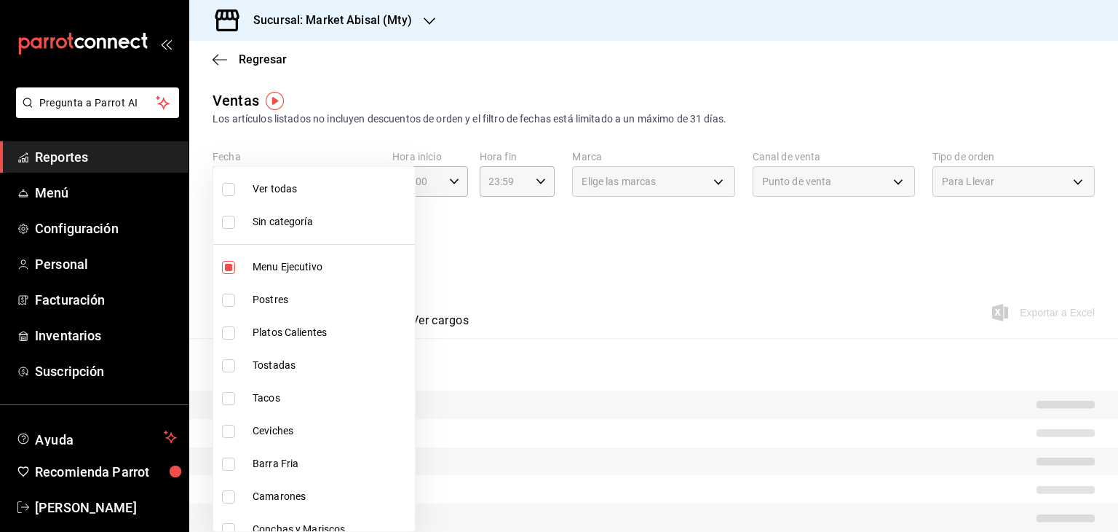
click at [269, 305] on span "Postres" at bounding box center [331, 299] width 157 height 15
type input "5a915f7c-a5b1-4a18-8c7a-c05ecc5da877,18fc6642-cf24-48c7-8dfc-5d96048ad642"
checkbox input "true"
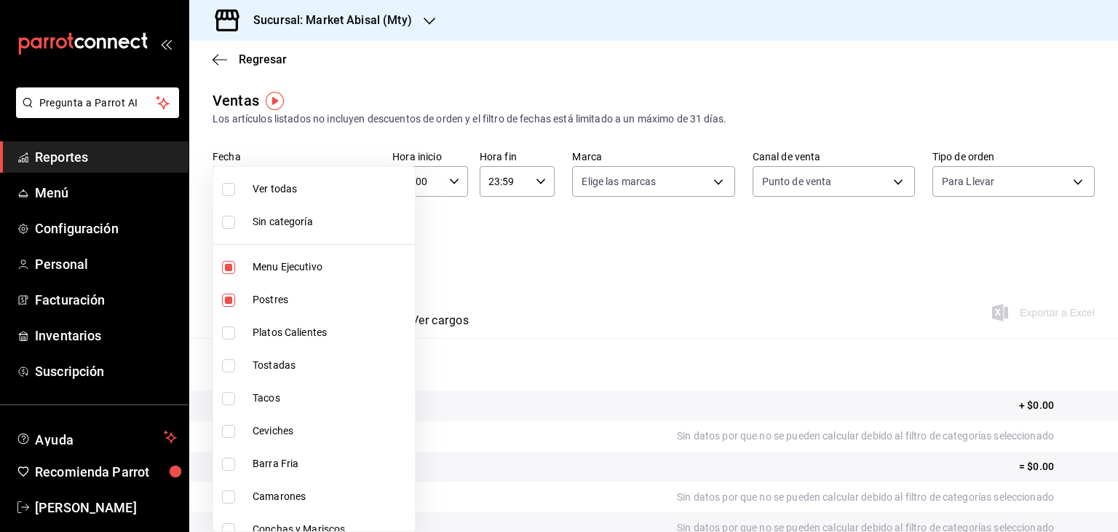
click at [269, 319] on li "Platos Calientes" at bounding box center [314, 332] width 202 height 33
type input "5a915f7c-a5b1-4a18-8c7a-c05ecc5da877,18fc6642-cf24-48c7-8dfc-5d96048ad642,c3d1a…"
checkbox input "true"
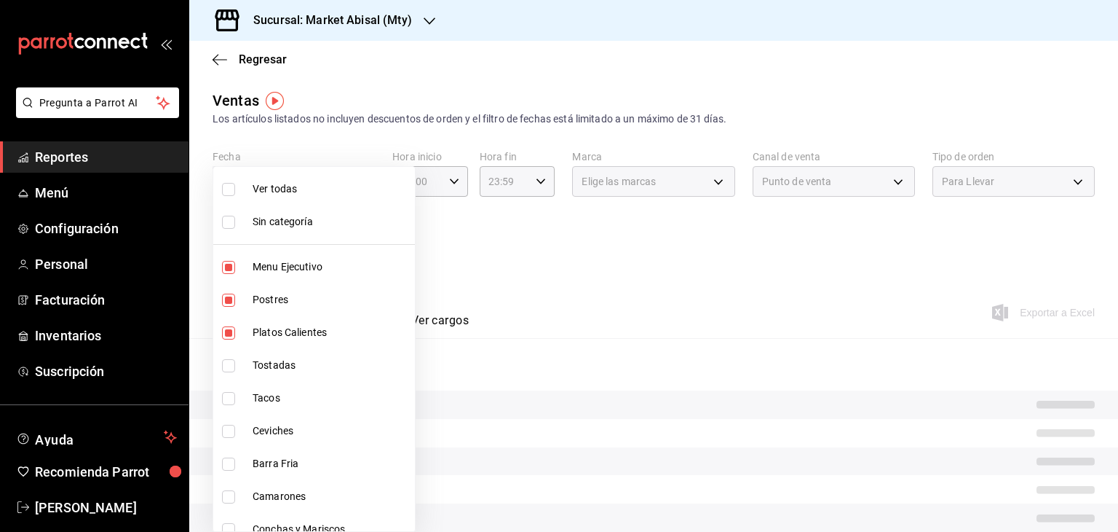
click at [272, 366] on span "Tostadas" at bounding box center [331, 364] width 157 height 15
type input "5a915f7c-a5b1-4a18-8c7a-c05ecc5da877,18fc6642-cf24-48c7-8dfc-5d96048ad642,c3d1a…"
checkbox input "true"
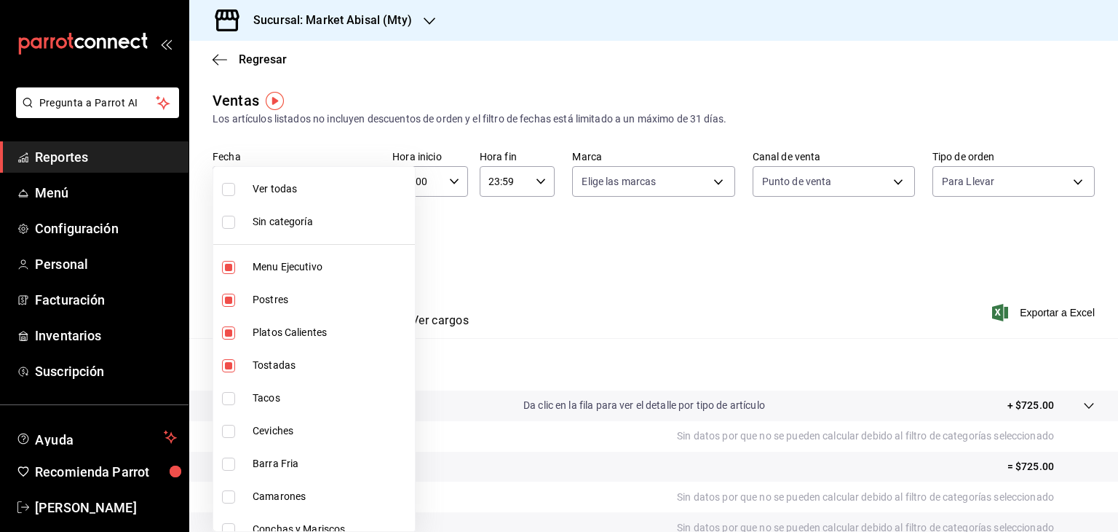
click at [272, 403] on span "Tacos" at bounding box center [331, 397] width 157 height 15
type input "5a915f7c-a5b1-4a18-8c7a-c05ecc5da877,18fc6642-cf24-48c7-8dfc-5d96048ad642,c3d1a…"
checkbox input "true"
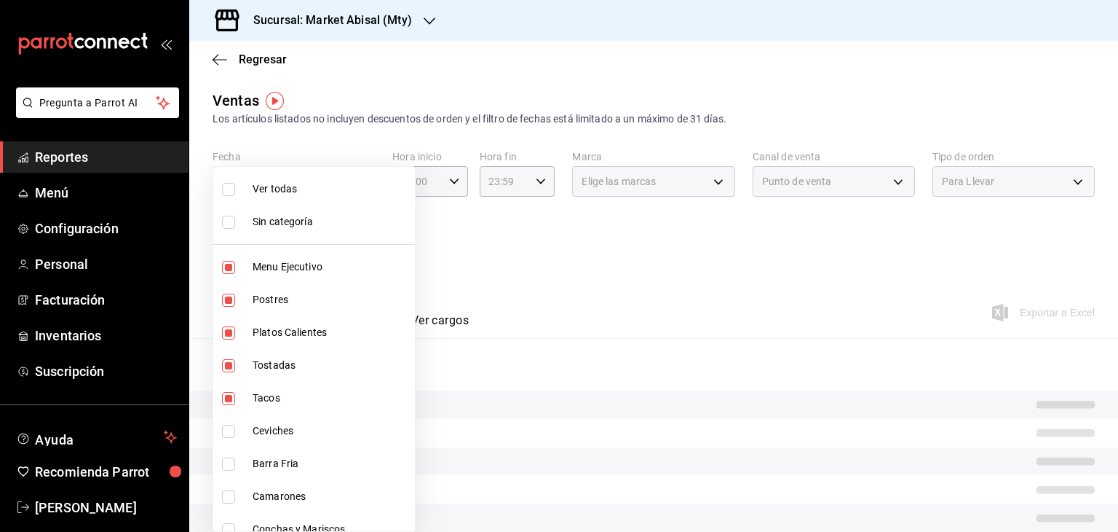
click at [261, 435] on span "Ceviches" at bounding box center [331, 430] width 157 height 15
type input "5a915f7c-a5b1-4a18-8c7a-c05ecc5da877,18fc6642-cf24-48c7-8dfc-5d96048ad642,c3d1a…"
checkbox input "true"
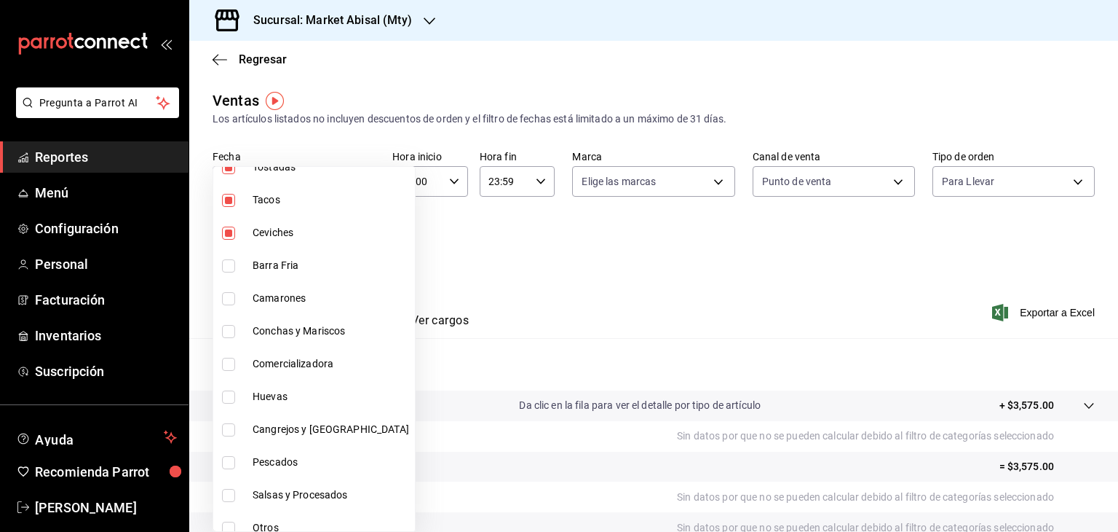
scroll to position [199, 0]
drag, startPoint x: 266, startPoint y: 270, endPoint x: 264, endPoint y: 303, distance: 32.9
click at [264, 303] on ul "Ver todas Sin categoría Menu Ejecutivo Postres Platos Calientes Tostadas Tacos …" at bounding box center [314, 149] width 202 height 364
click at [264, 303] on span "Camarones" at bounding box center [331, 296] width 157 height 15
type input "5a915f7c-a5b1-4a18-8c7a-c05ecc5da877,18fc6642-cf24-48c7-8dfc-5d96048ad642,c3d1a…"
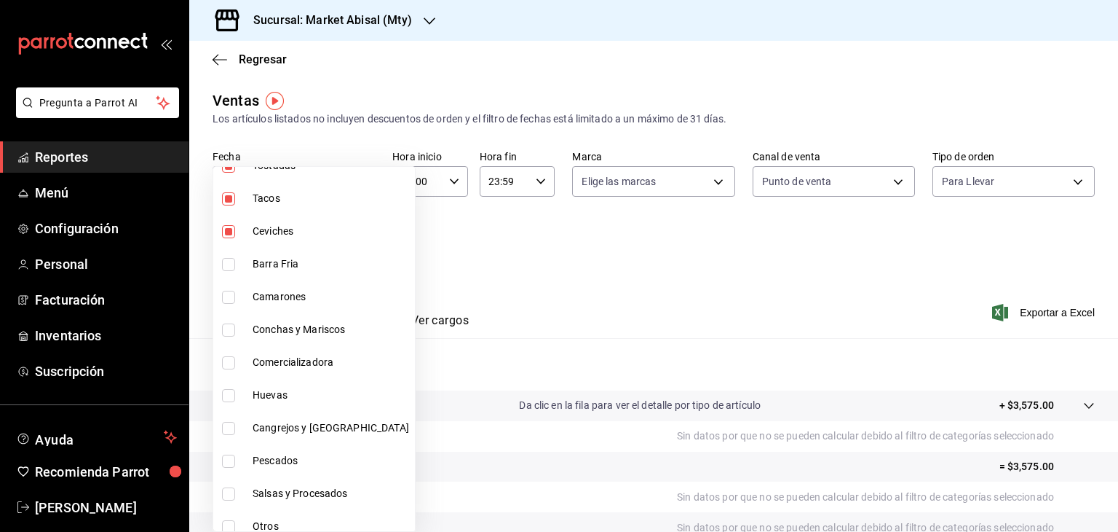
checkbox input "true"
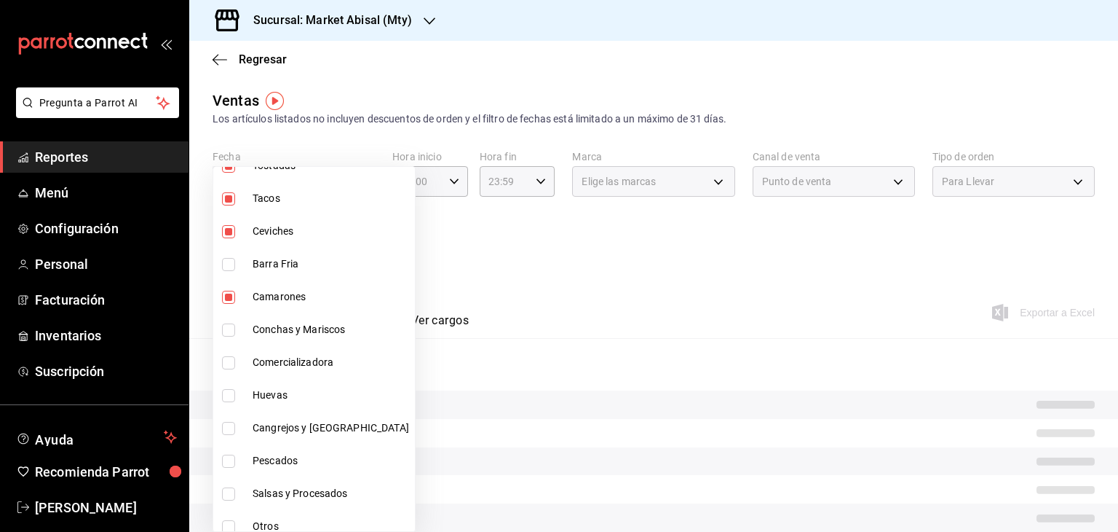
click at [280, 265] on span "Barra Fria" at bounding box center [331, 263] width 157 height 15
type input "5a915f7c-a5b1-4a18-8c7a-c05ecc5da877,18fc6642-cf24-48c7-8dfc-5d96048ad642,c3d1a…"
checkbox input "true"
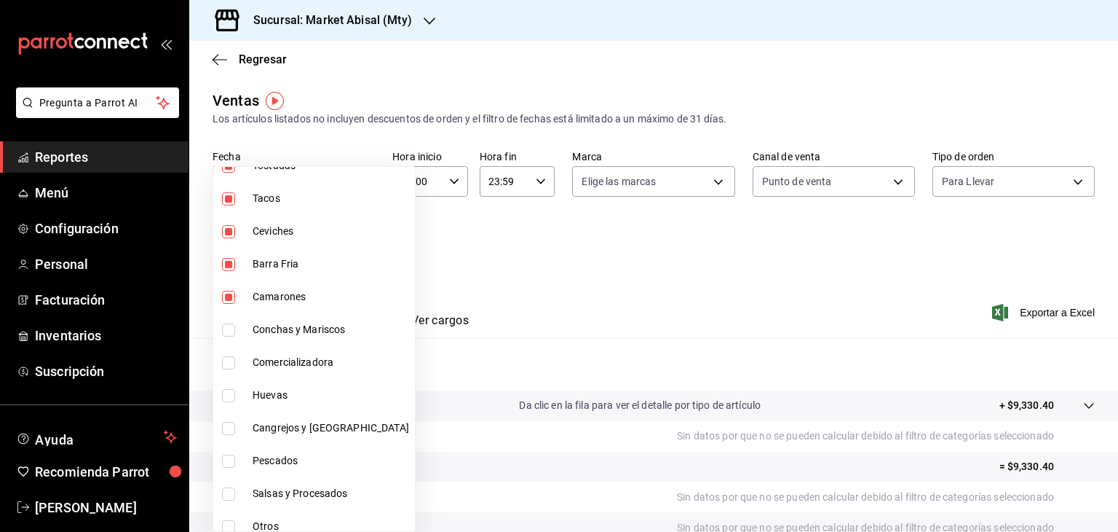
scroll to position [210, 0]
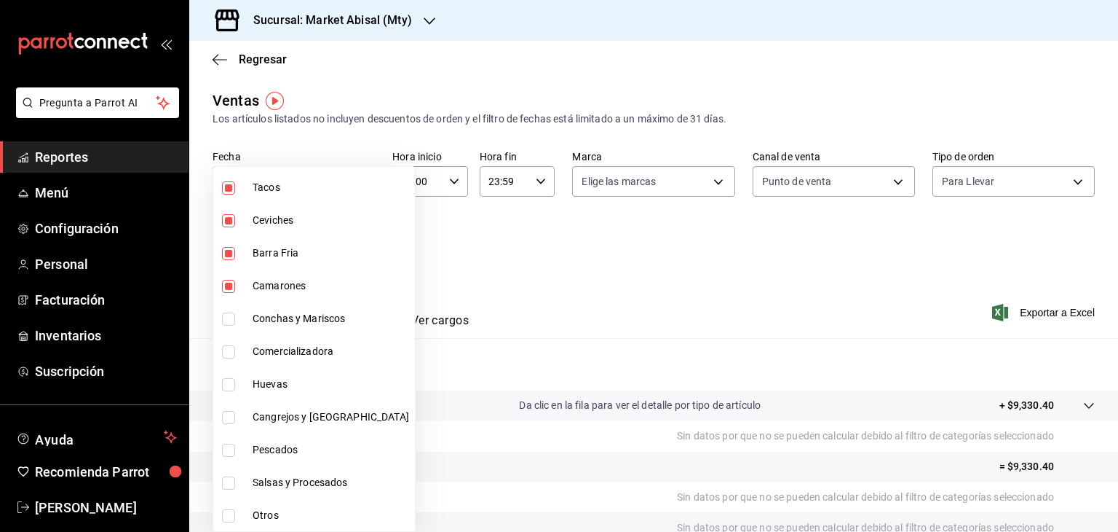
drag, startPoint x: 813, startPoint y: 304, endPoint x: 719, endPoint y: 302, distance: 93.9
click at [719, 302] on div at bounding box center [559, 266] width 1118 height 532
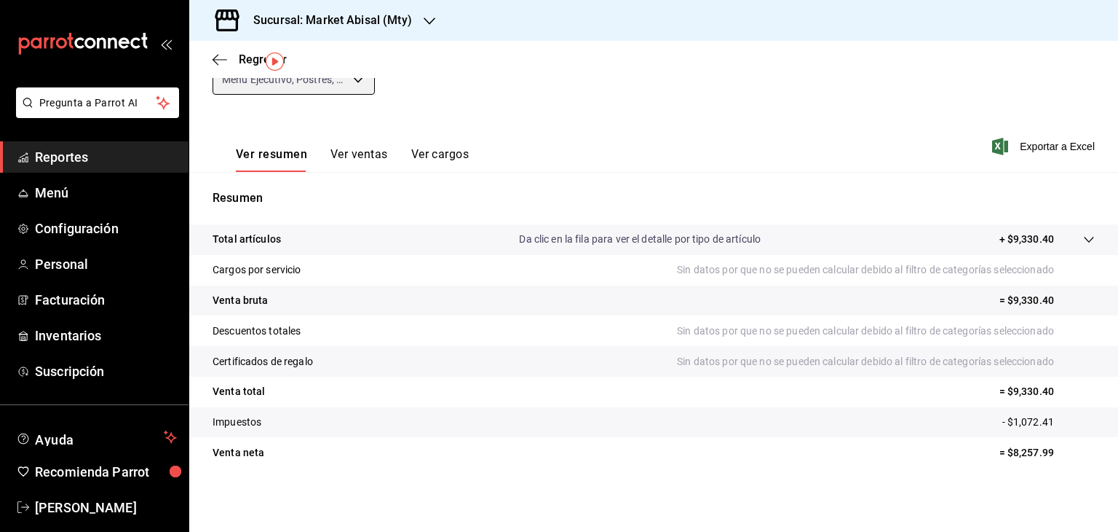
scroll to position [0, 0]
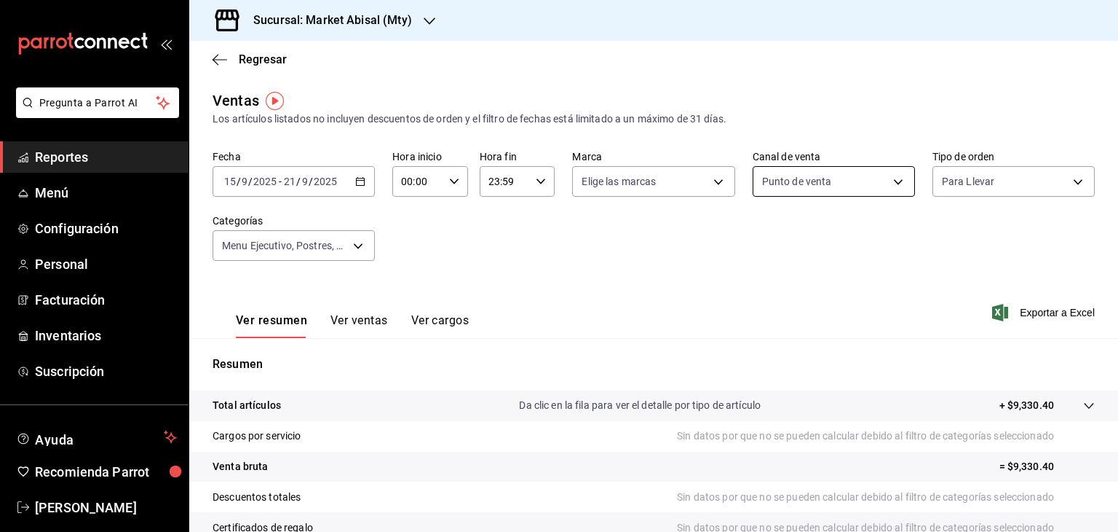
click at [882, 184] on body "Pregunta a Parrot AI Reportes Menú Configuración Personal Facturación Inventari…" at bounding box center [559, 266] width 1118 height 532
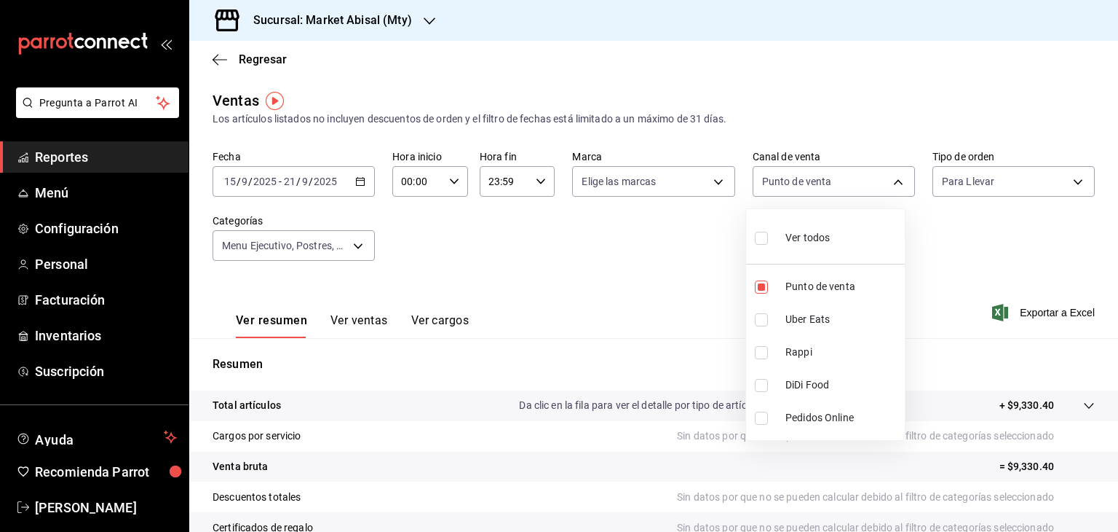
click at [970, 183] on div at bounding box center [559, 266] width 1118 height 532
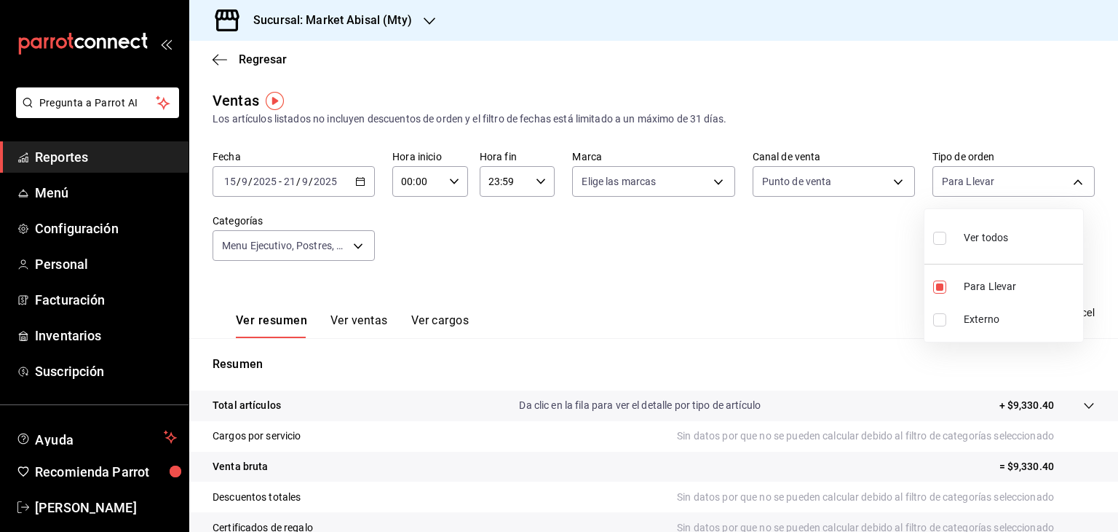
click at [970, 183] on body "Pregunta a Parrot AI Reportes Menú Configuración Personal Facturación Inventari…" at bounding box center [559, 266] width 1118 height 532
click at [810, 260] on div at bounding box center [559, 266] width 1118 height 532
click at [216, 60] on icon "button" at bounding box center [220, 59] width 15 height 13
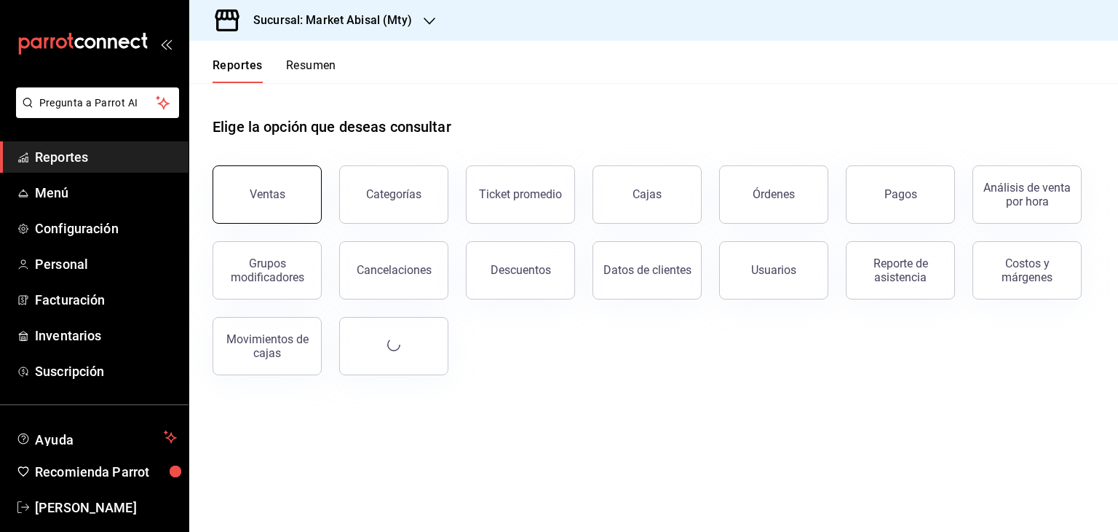
click at [303, 208] on button "Ventas" at bounding box center [267, 194] width 109 height 58
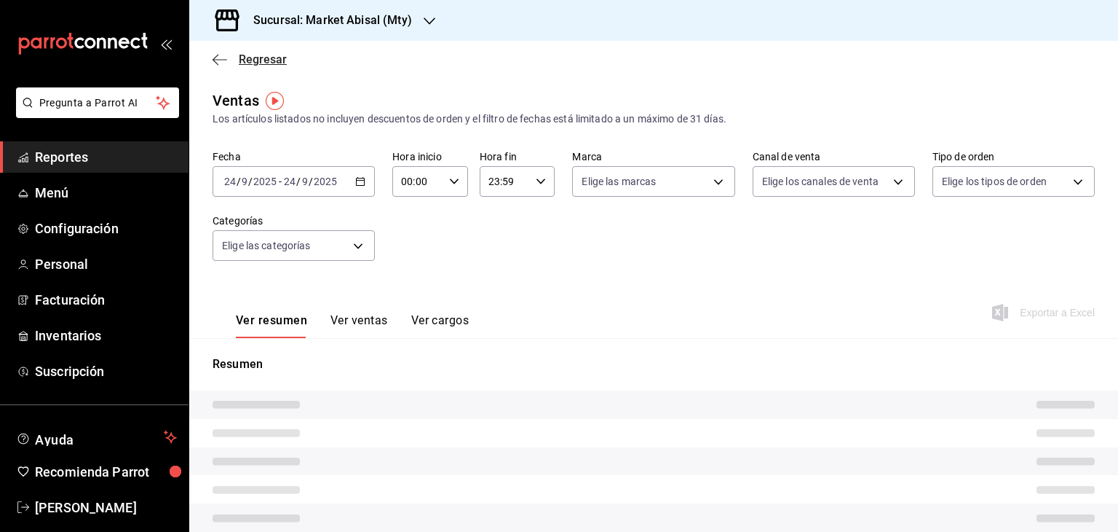
click at [218, 53] on icon "button" at bounding box center [220, 59] width 15 height 13
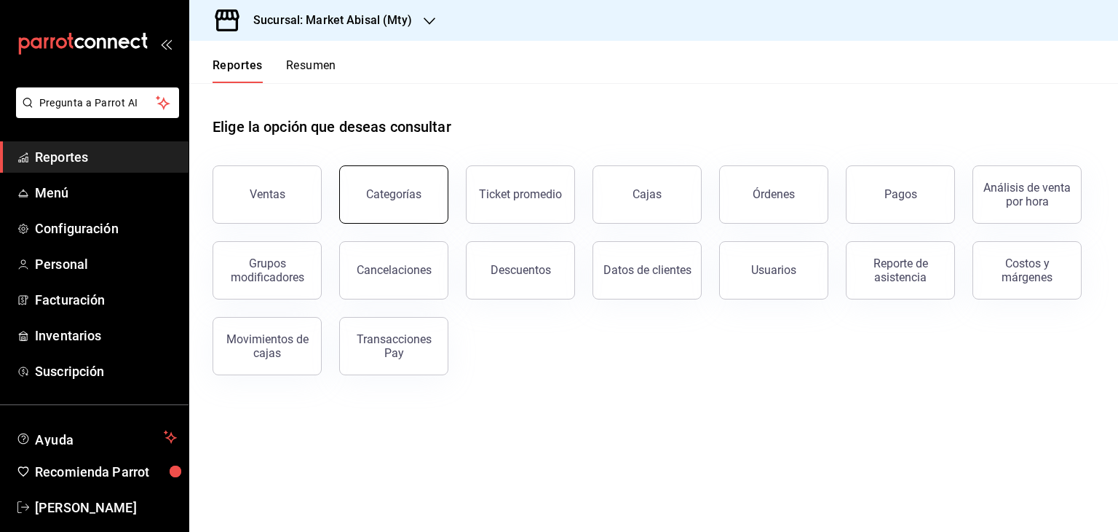
click at [408, 198] on div "Categorías" at bounding box center [393, 194] width 55 height 14
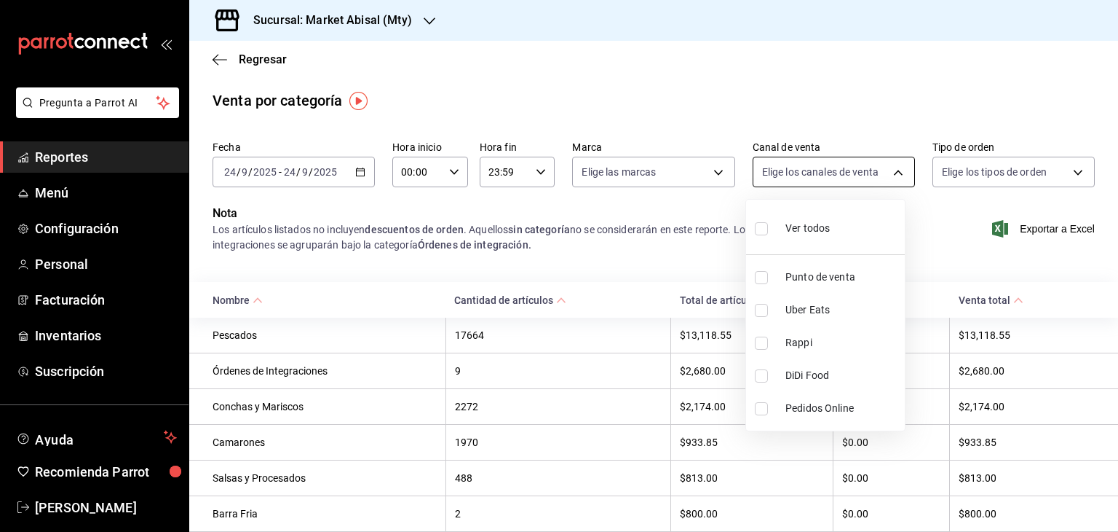
click at [812, 183] on body "Pregunta a Parrot AI Reportes Menú Configuración Personal Facturación Inventari…" at bounding box center [559, 266] width 1118 height 532
click at [360, 171] on div at bounding box center [559, 266] width 1118 height 532
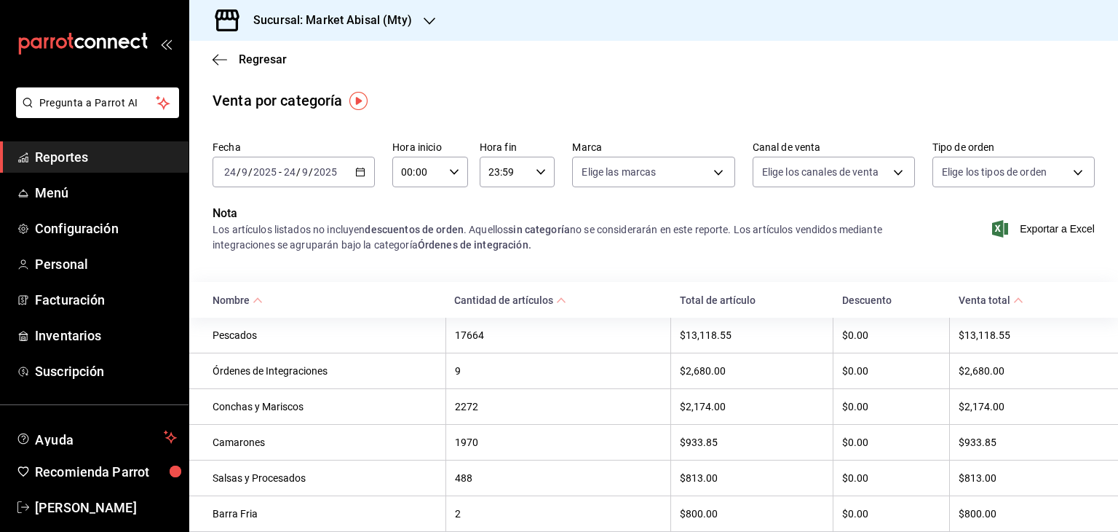
click at [360, 171] on icon "button" at bounding box center [360, 172] width 10 height 10
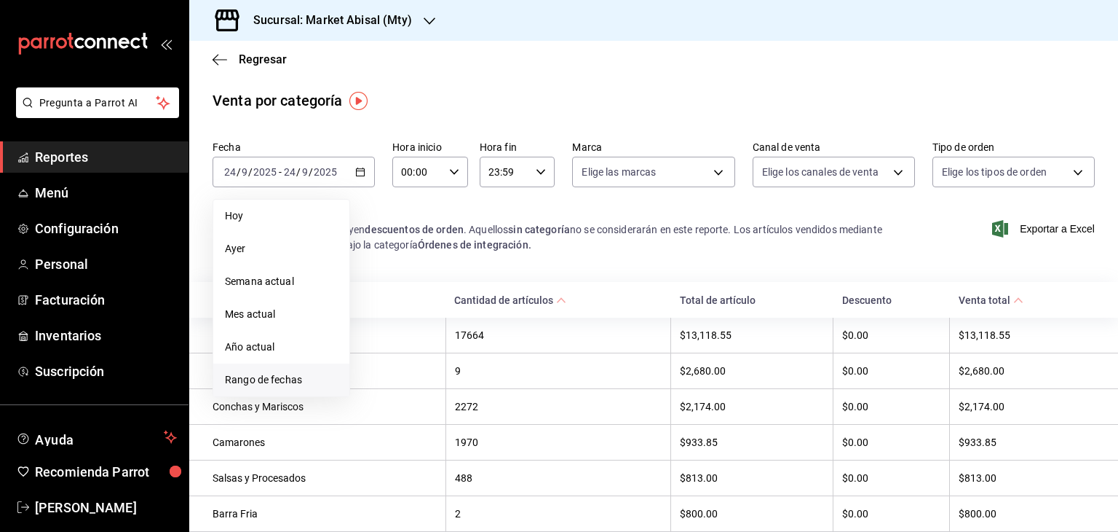
click at [285, 383] on span "Rango de fechas" at bounding box center [281, 379] width 113 height 15
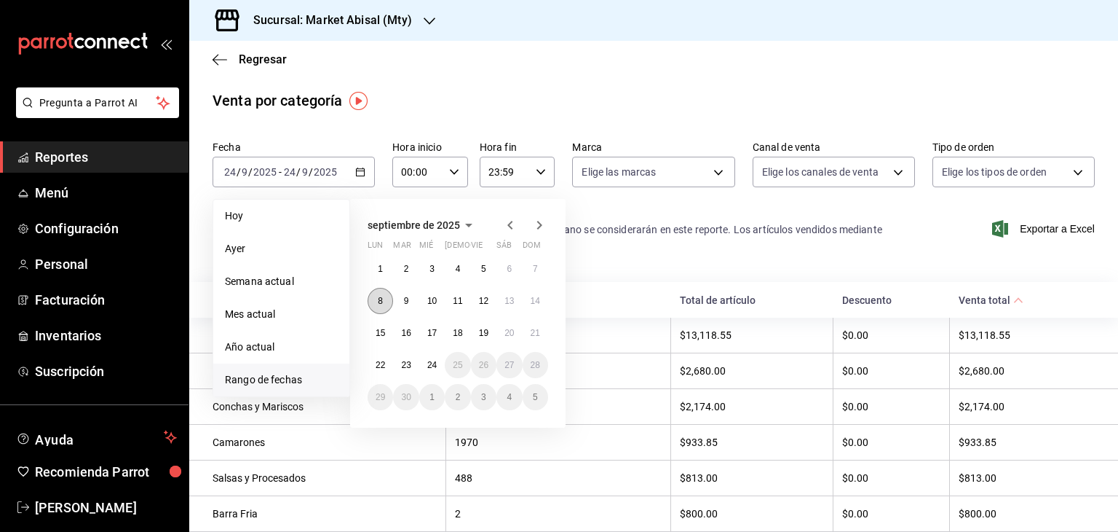
click at [382, 306] on button "8" at bounding box center [380, 301] width 25 height 26
click at [382, 301] on abbr "8" at bounding box center [380, 301] width 5 height 10
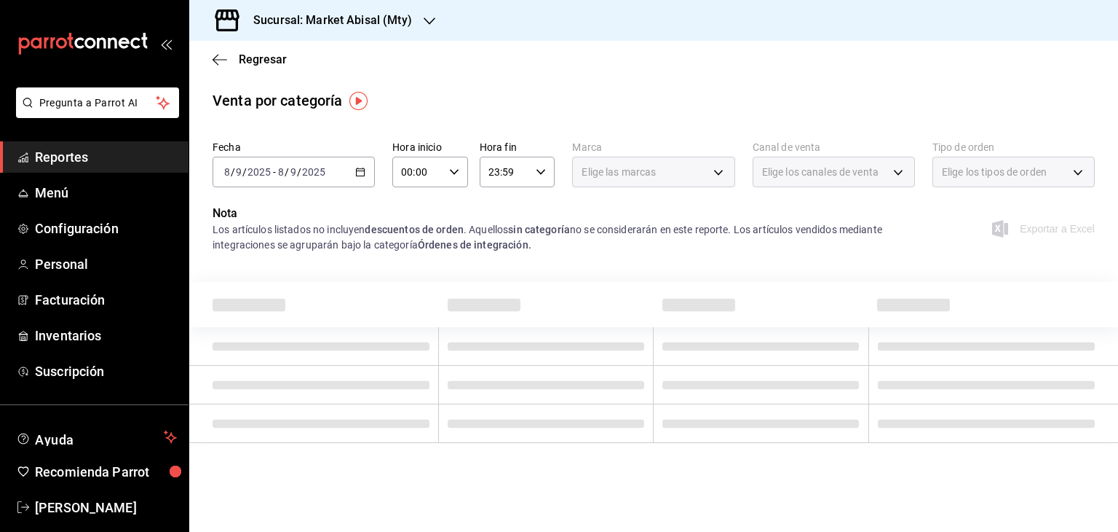
click at [363, 165] on div "2025-09-08 8 / 9 / 2025 - 2025-09-08 8 / 9 / 2025" at bounding box center [294, 172] width 162 height 31
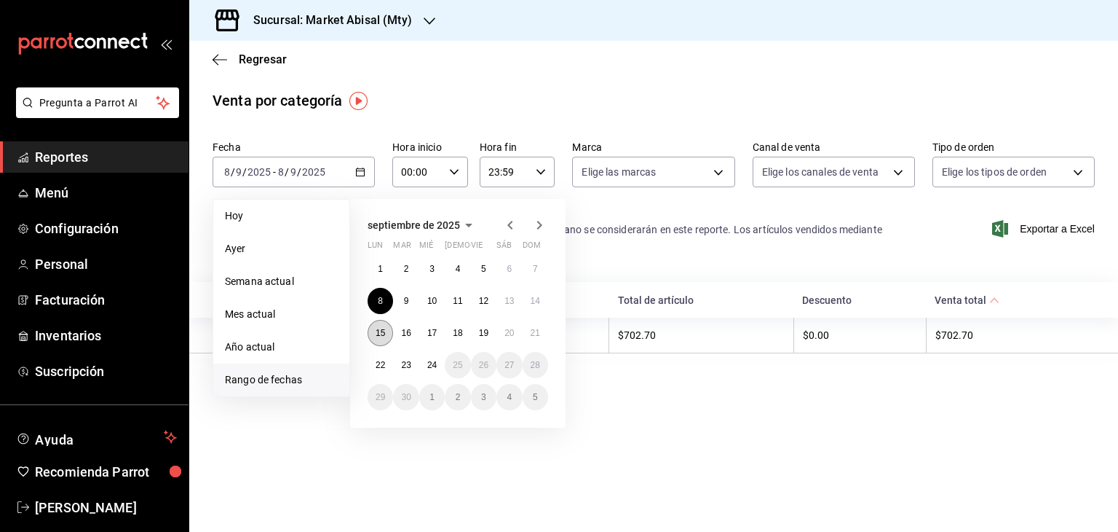
click at [379, 330] on abbr "15" at bounding box center [380, 333] width 9 height 10
click at [535, 340] on button "21" at bounding box center [535, 333] width 25 height 26
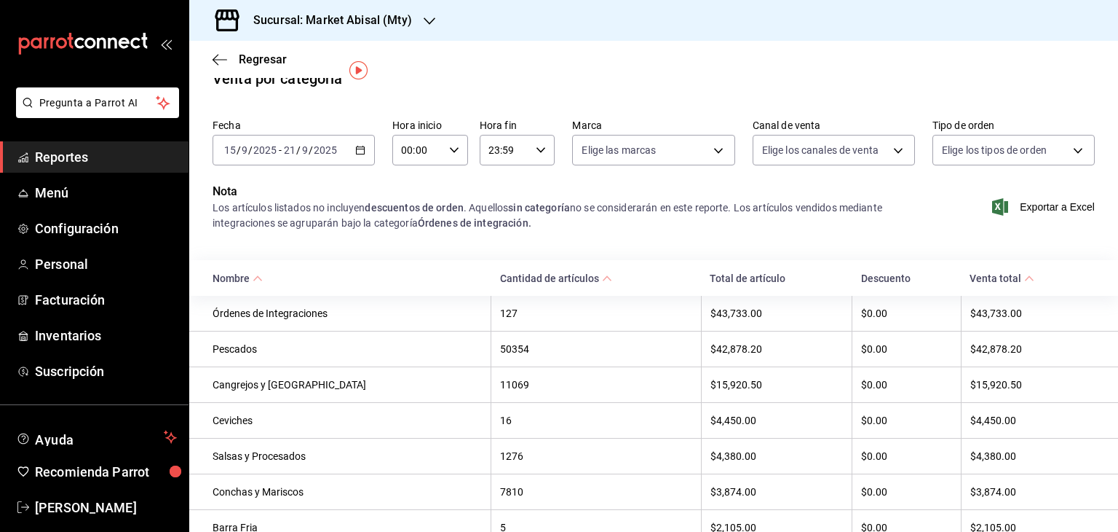
scroll to position [15, 0]
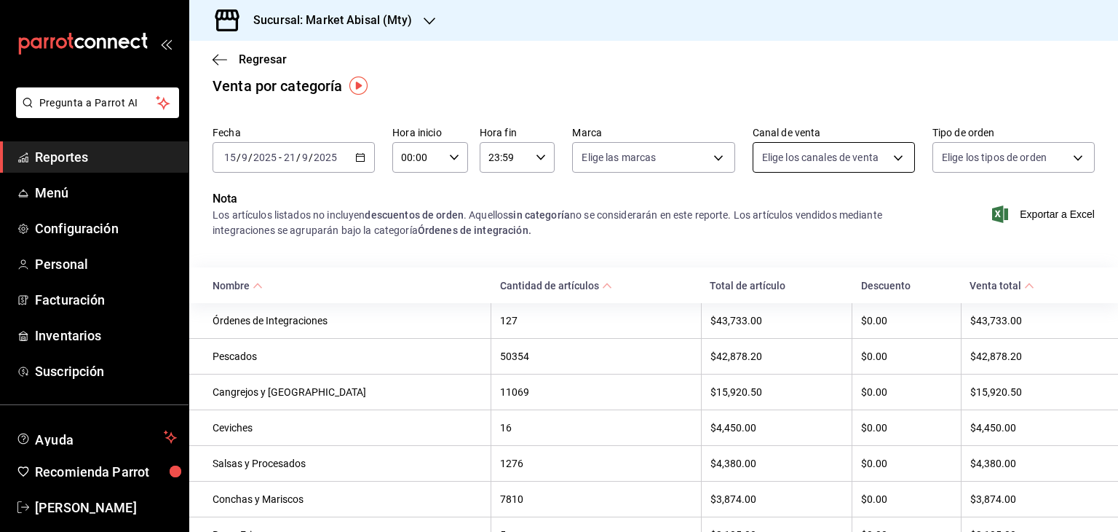
click at [839, 170] on body "Pregunta a Parrot AI Reportes Menú Configuración Personal Facturación Inventari…" at bounding box center [559, 266] width 1118 height 532
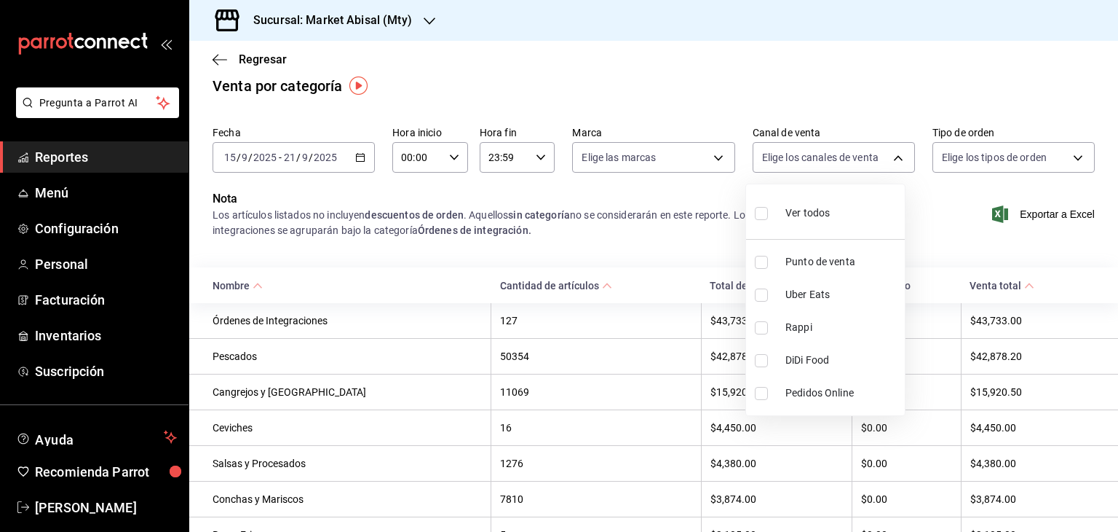
drag, startPoint x: 827, startPoint y: 301, endPoint x: 821, endPoint y: 295, distance: 8.8
click at [821, 295] on span "Uber Eats" at bounding box center [843, 294] width 114 height 15
type input "UBER_EATS"
checkbox input "true"
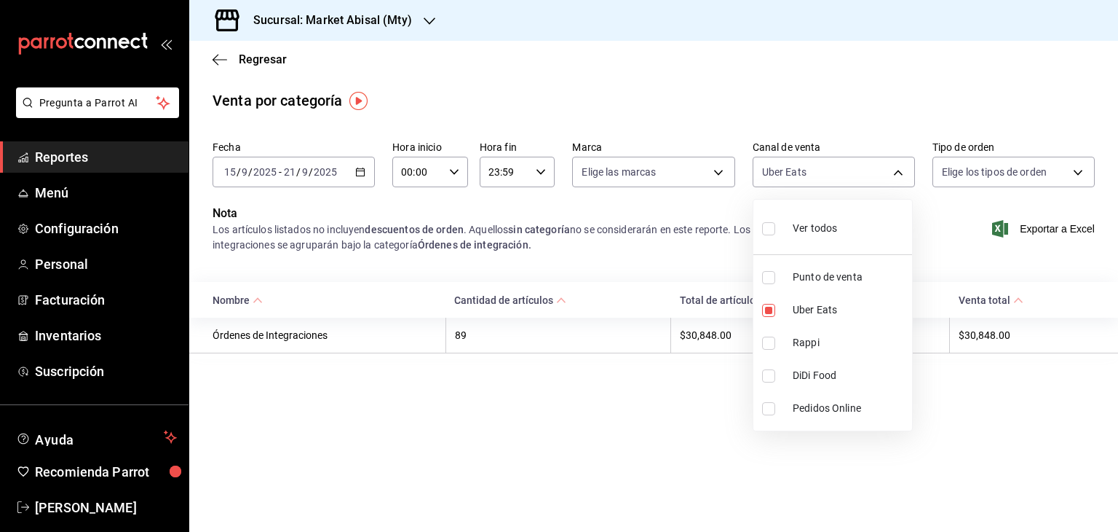
click at [961, 259] on div at bounding box center [559, 266] width 1118 height 532
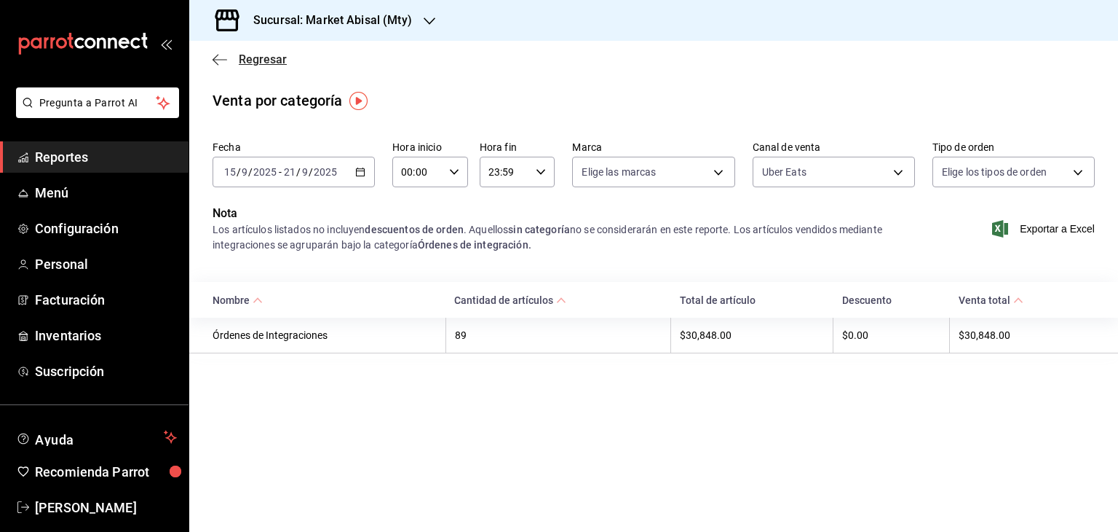
click at [216, 59] on icon "button" at bounding box center [220, 59] width 15 height 13
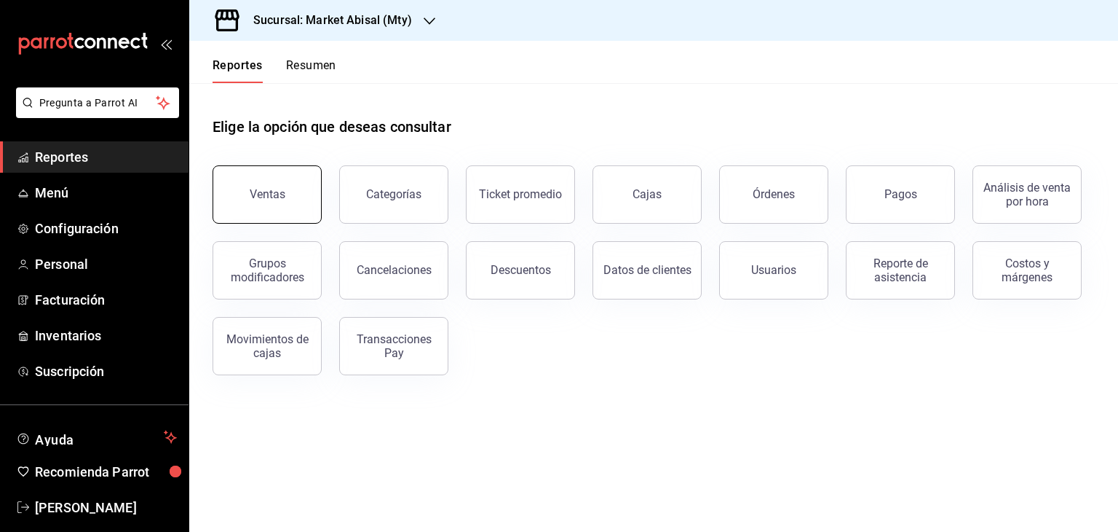
click at [277, 199] on div "Ventas" at bounding box center [268, 194] width 36 height 14
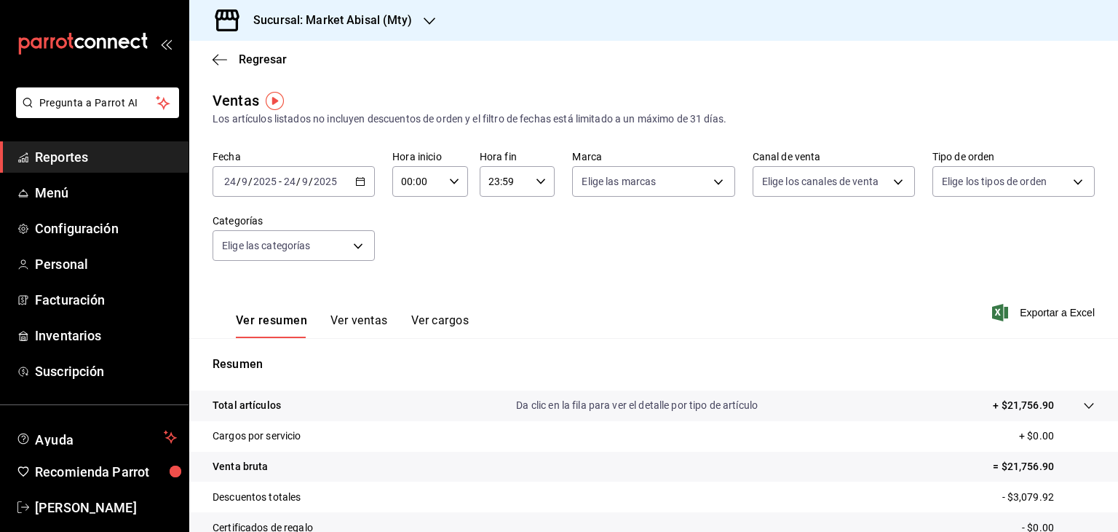
click at [356, 185] on \(Stroke\) "button" at bounding box center [360, 182] width 9 height 8
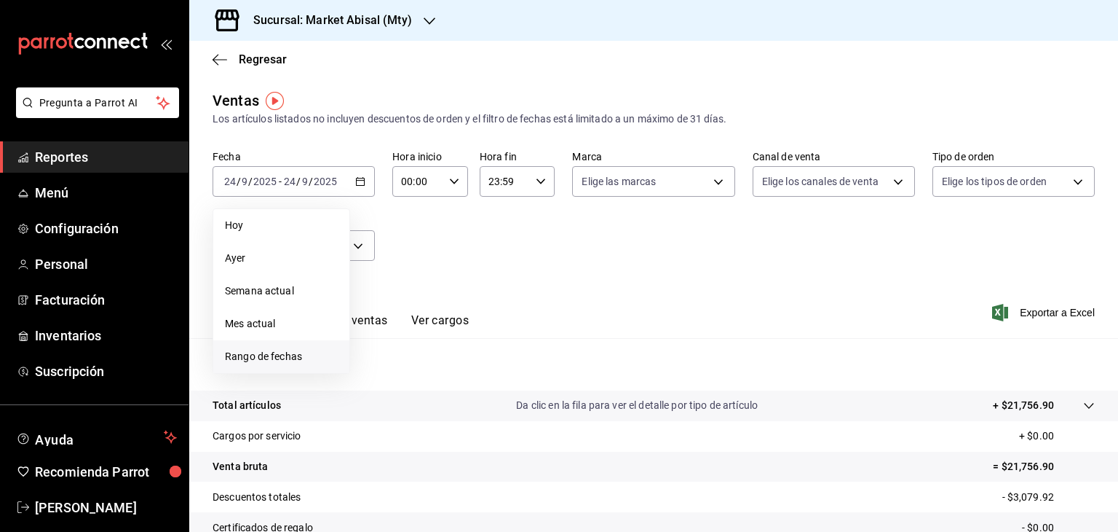
click at [285, 361] on span "Rango de fechas" at bounding box center [281, 356] width 113 height 15
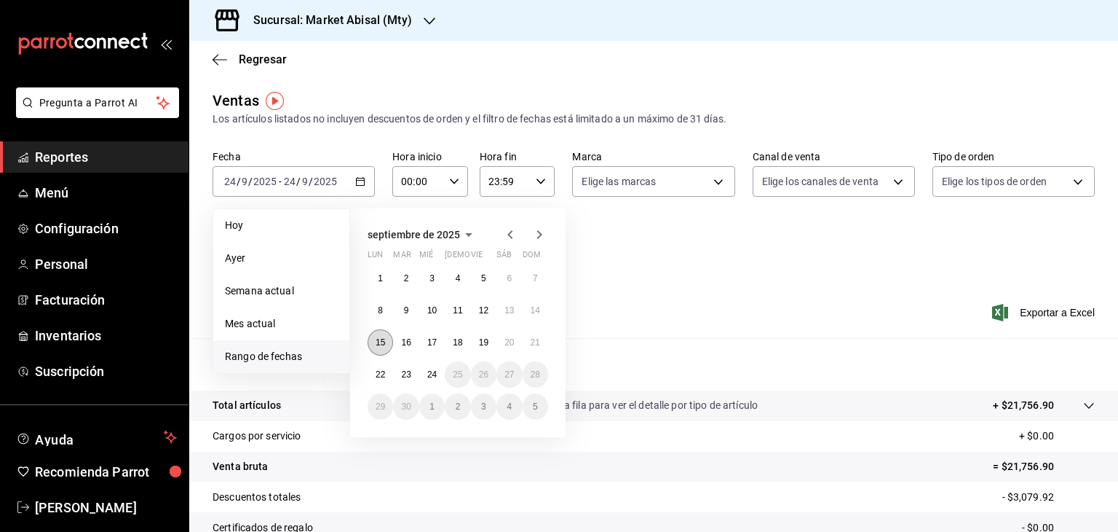
click at [379, 342] on abbr "15" at bounding box center [380, 342] width 9 height 10
click at [536, 341] on abbr "21" at bounding box center [535, 342] width 9 height 10
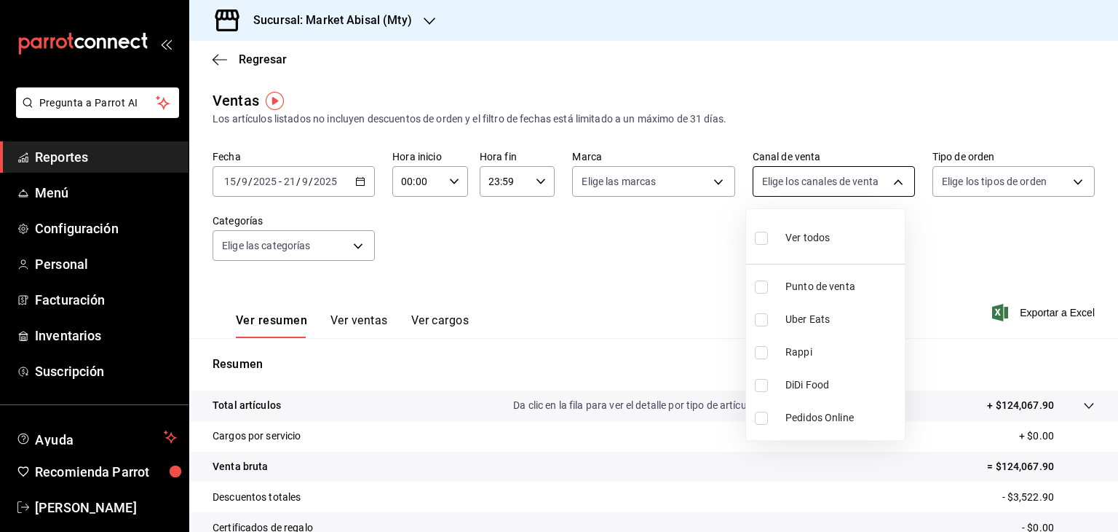
click at [801, 176] on body "Pregunta a Parrot AI Reportes Menú Configuración Personal Facturación Inventari…" at bounding box center [559, 266] width 1118 height 532
click at [366, 180] on div at bounding box center [559, 266] width 1118 height 532
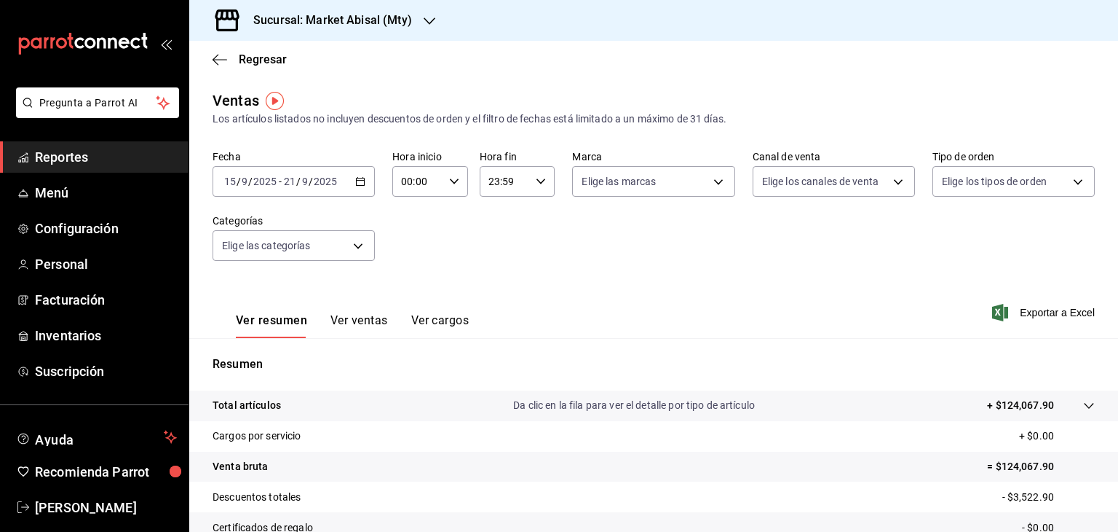
click at [361, 184] on icon "button" at bounding box center [360, 181] width 10 height 10
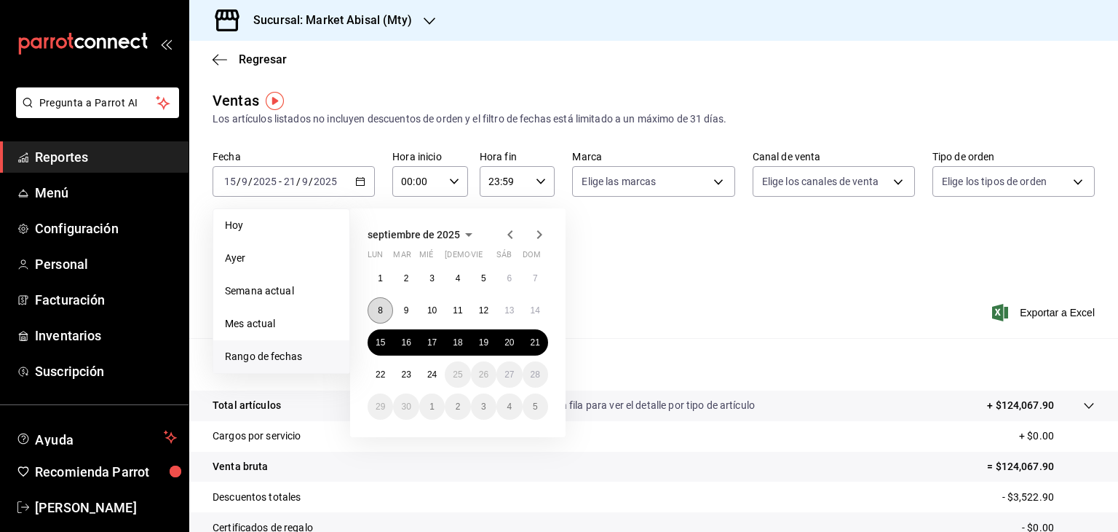
click at [387, 315] on button "8" at bounding box center [380, 310] width 25 height 26
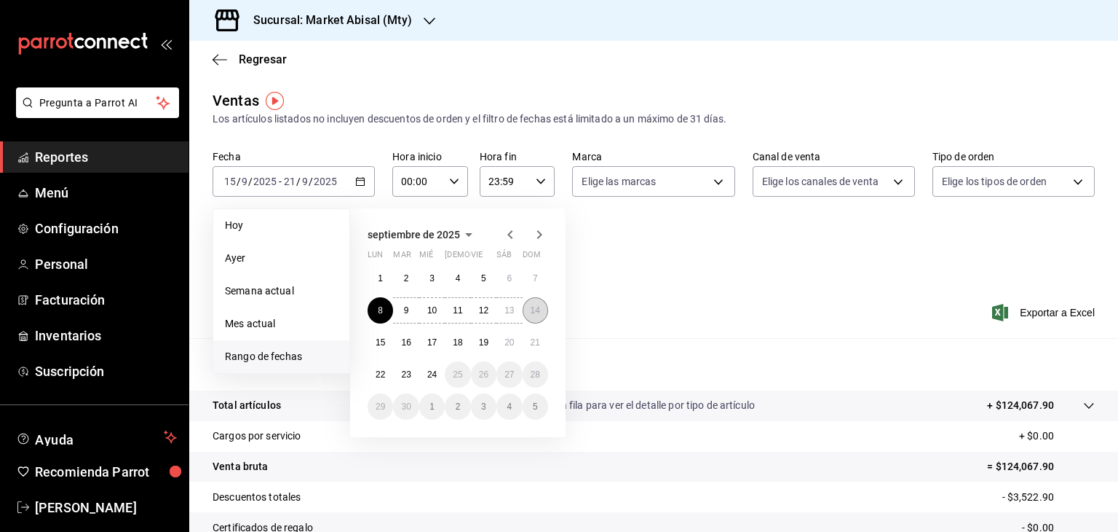
click at [538, 315] on button "14" at bounding box center [535, 310] width 25 height 26
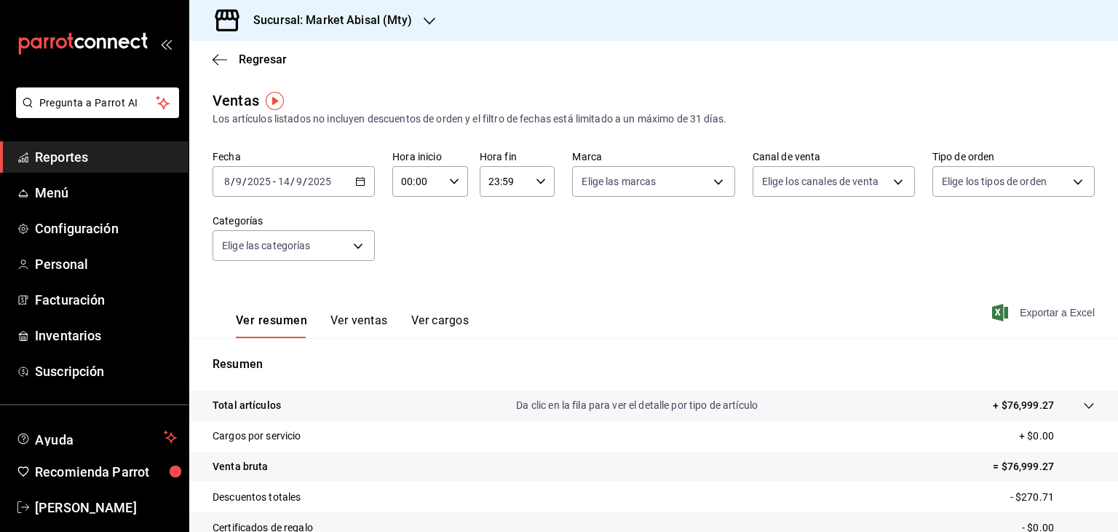
click at [1061, 312] on span "Exportar a Excel" at bounding box center [1045, 312] width 100 height 17
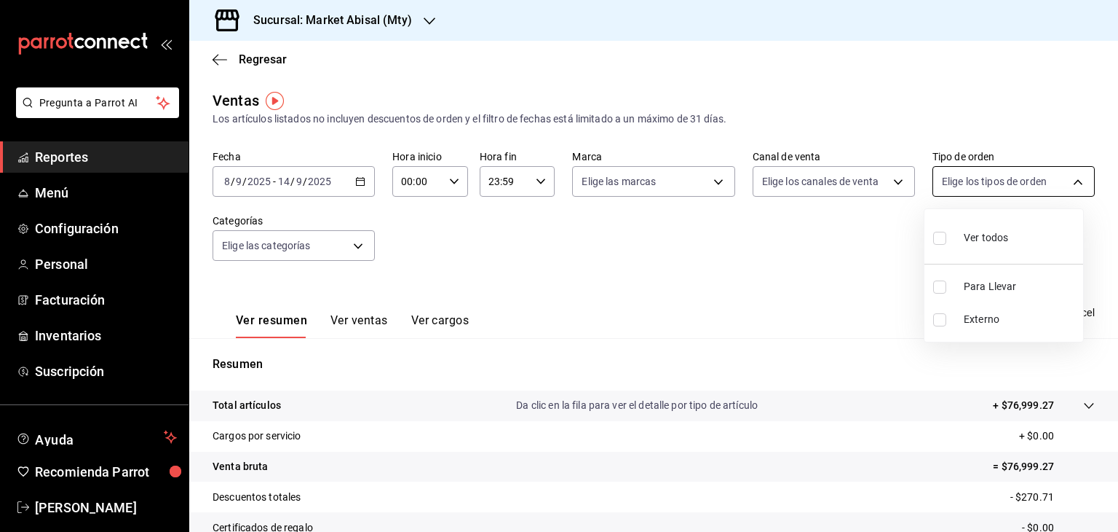
click at [989, 180] on body "Pregunta a Parrot AI Reportes Menú Configuración Personal Facturación Inventari…" at bounding box center [559, 266] width 1118 height 532
click at [473, 273] on div at bounding box center [559, 266] width 1118 height 532
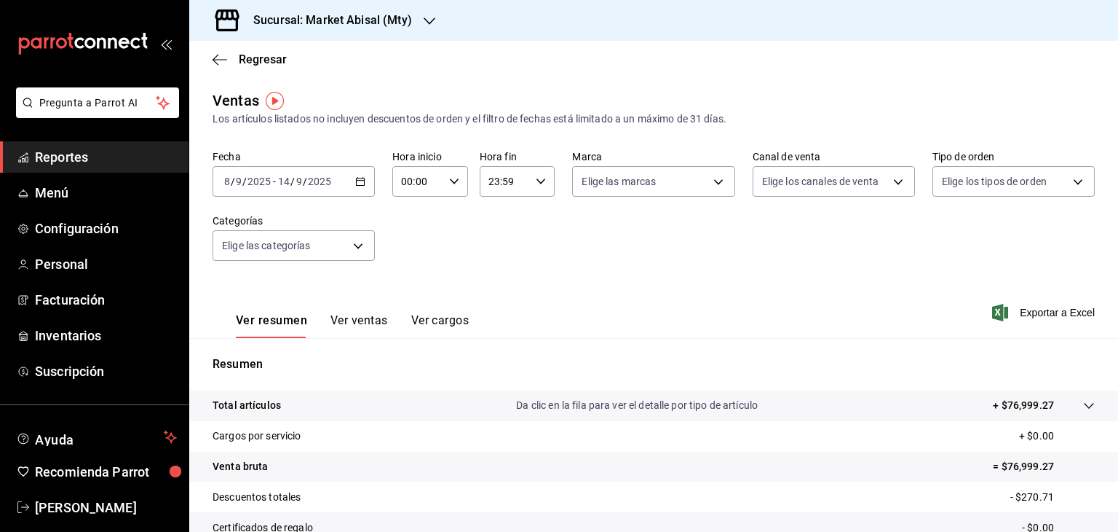
click at [358, 176] on icon "button" at bounding box center [360, 181] width 10 height 10
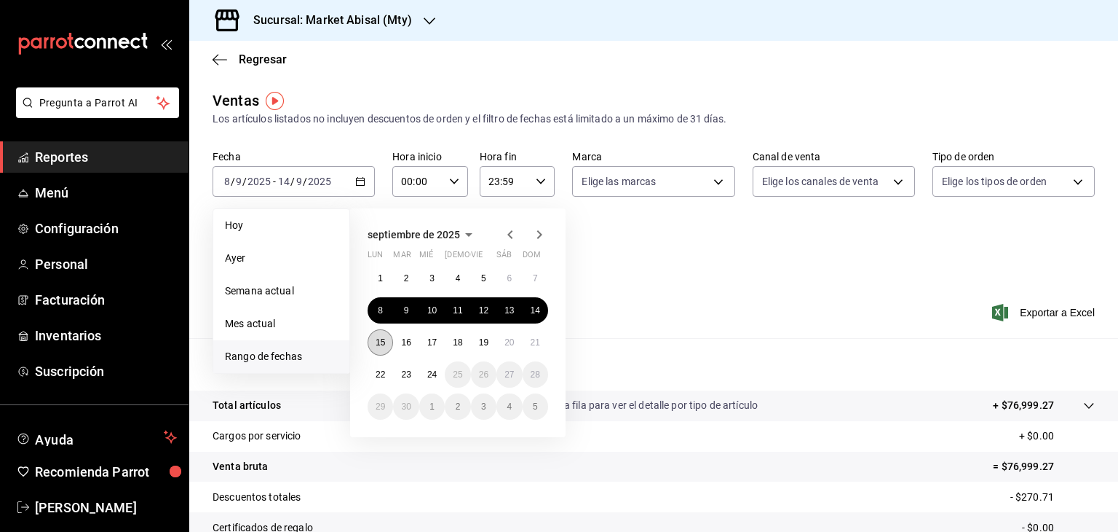
click at [374, 344] on button "15" at bounding box center [380, 342] width 25 height 26
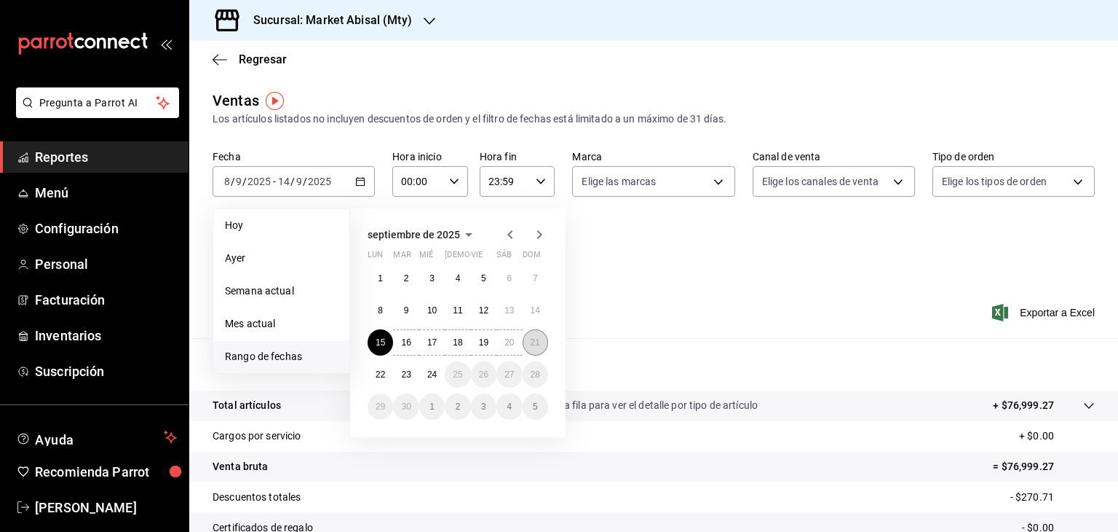
click at [540, 336] on button "21" at bounding box center [535, 342] width 25 height 26
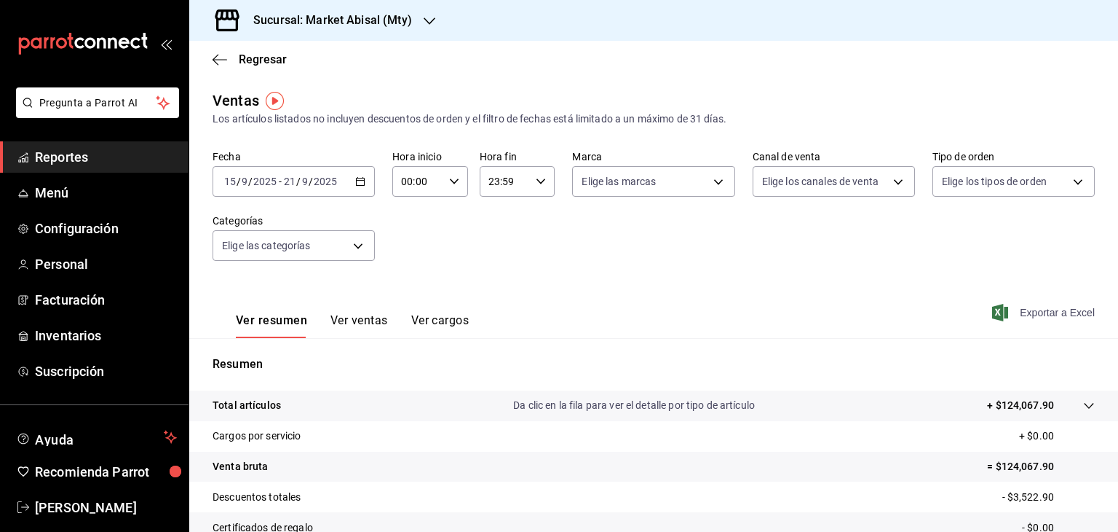
click at [1022, 315] on span "Exportar a Excel" at bounding box center [1045, 312] width 100 height 17
click at [825, 75] on div "Regresar" at bounding box center [653, 59] width 929 height 37
click at [221, 60] on icon "button" at bounding box center [220, 59] width 15 height 13
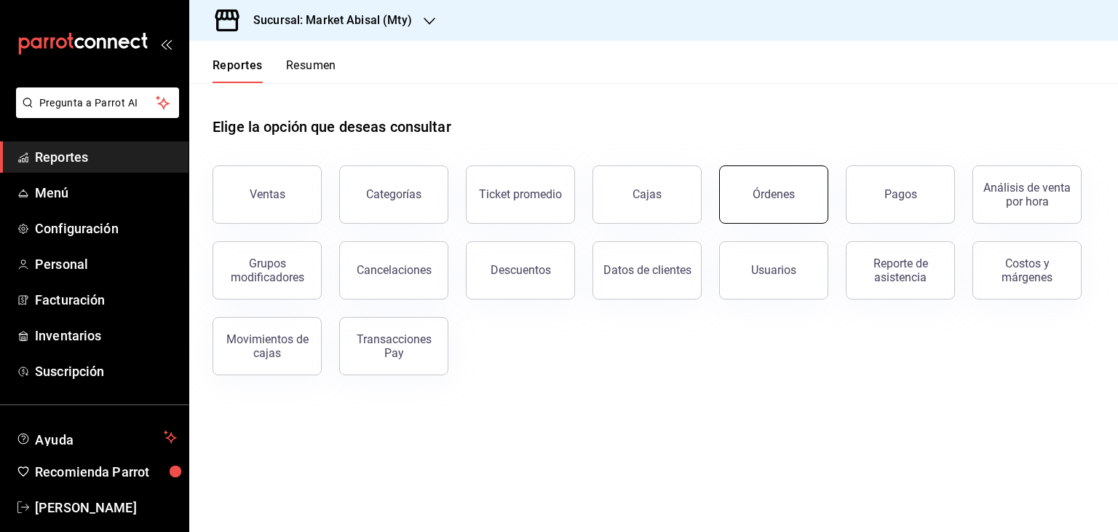
drag, startPoint x: 559, startPoint y: 213, endPoint x: 821, endPoint y: 217, distance: 261.4
click at [821, 217] on div "Ventas Categorías Ticket promedio Cajas Órdenes Pagos Análisis de venta por hor…" at bounding box center [645, 261] width 900 height 227
click at [546, 285] on button "Descuentos" at bounding box center [520, 270] width 109 height 58
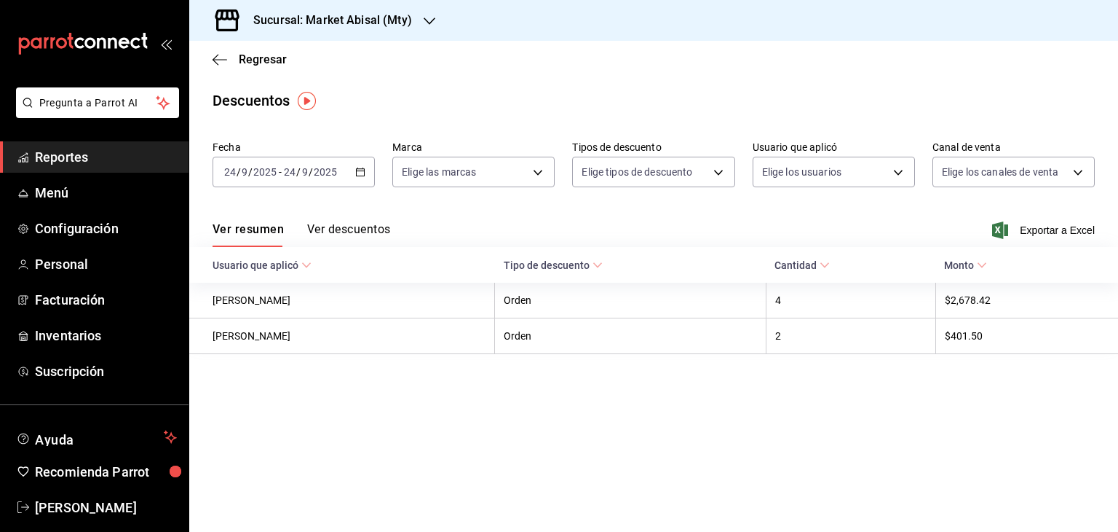
click at [361, 169] on \(Stroke\) "button" at bounding box center [360, 172] width 9 height 8
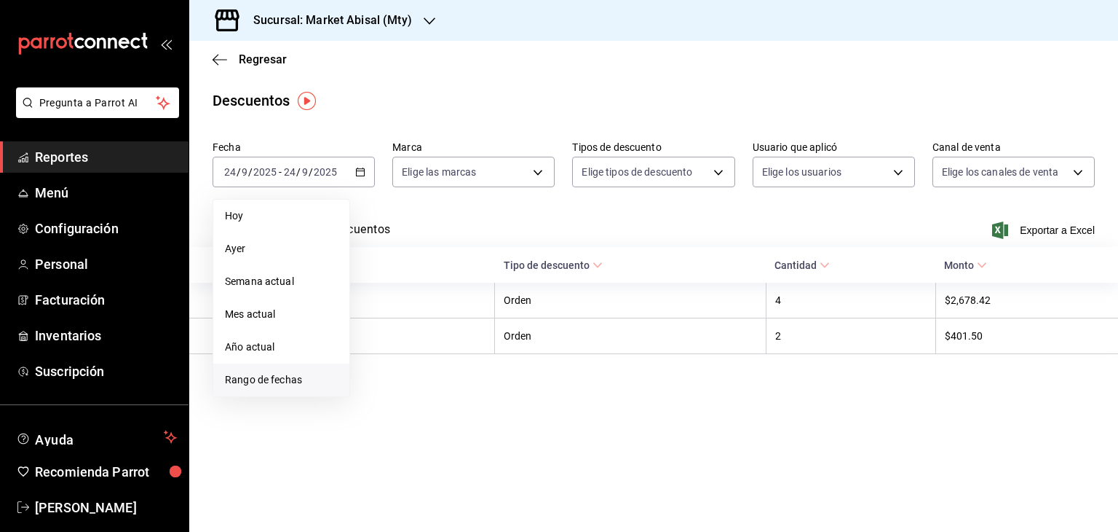
click at [265, 384] on span "Rango de fechas" at bounding box center [281, 379] width 113 height 15
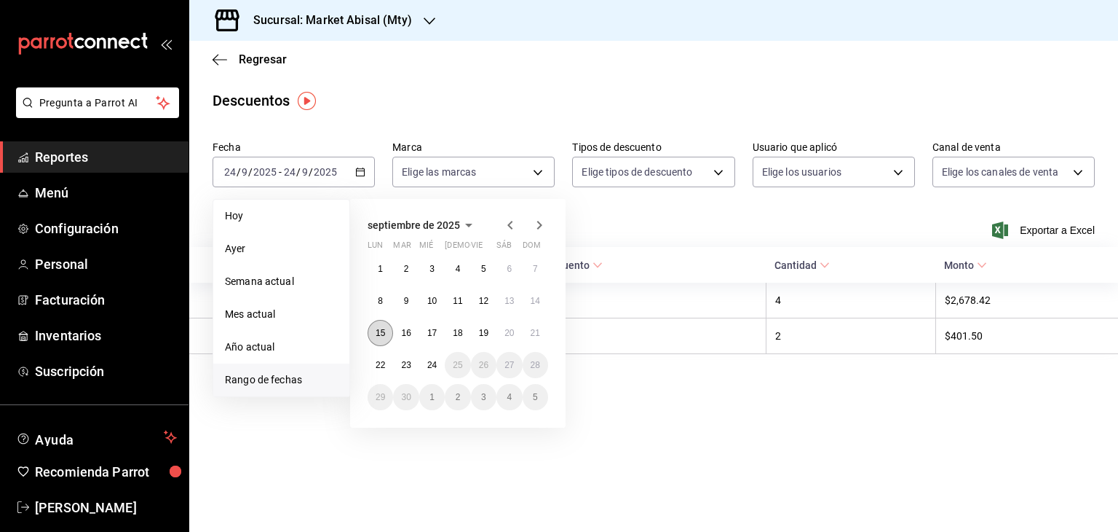
click at [383, 333] on abbr "15" at bounding box center [380, 333] width 9 height 10
click at [537, 335] on abbr "21" at bounding box center [535, 333] width 9 height 10
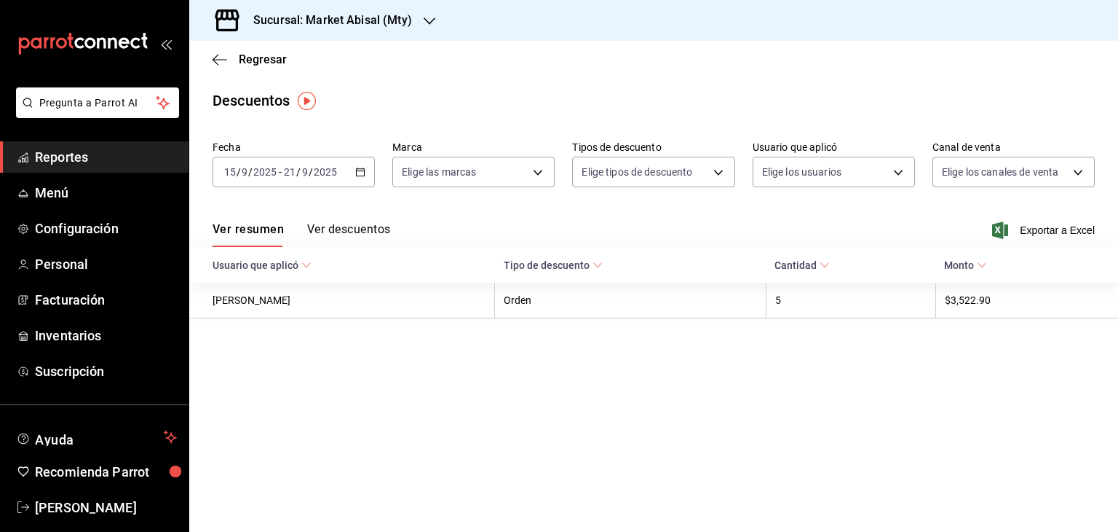
click at [358, 237] on button "Ver descuentos" at bounding box center [348, 234] width 83 height 25
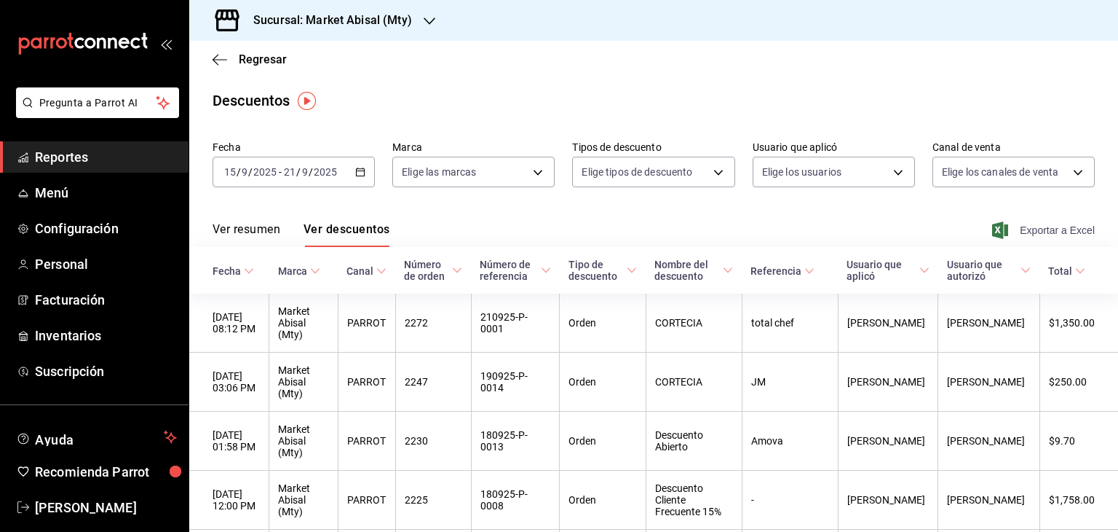
click at [1035, 234] on span "Exportar a Excel" at bounding box center [1045, 229] width 100 height 17
click at [236, 71] on div "Regresar" at bounding box center [653, 59] width 929 height 37
click at [254, 59] on span "Regresar" at bounding box center [263, 59] width 48 height 14
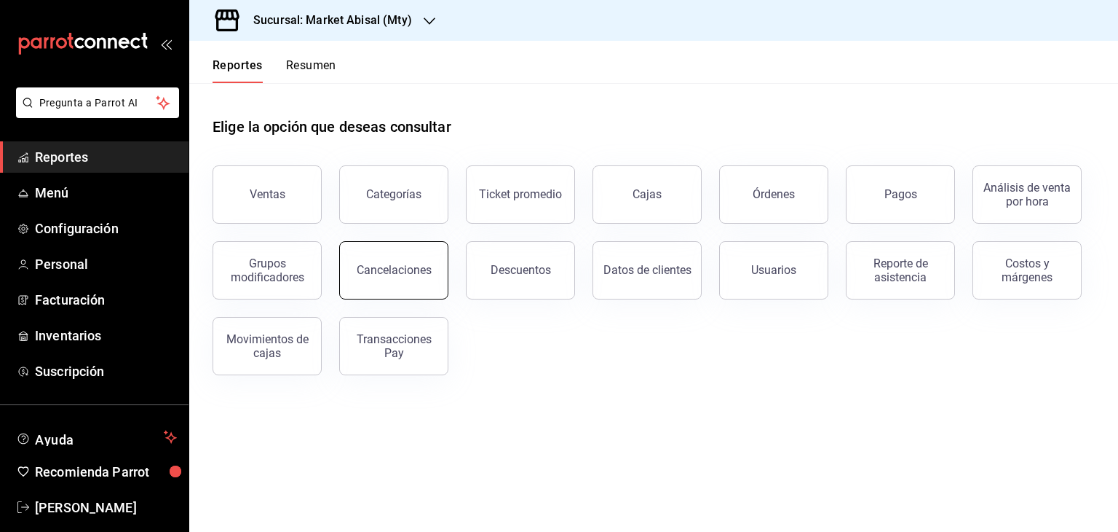
click at [411, 272] on div "Cancelaciones" at bounding box center [394, 270] width 75 height 14
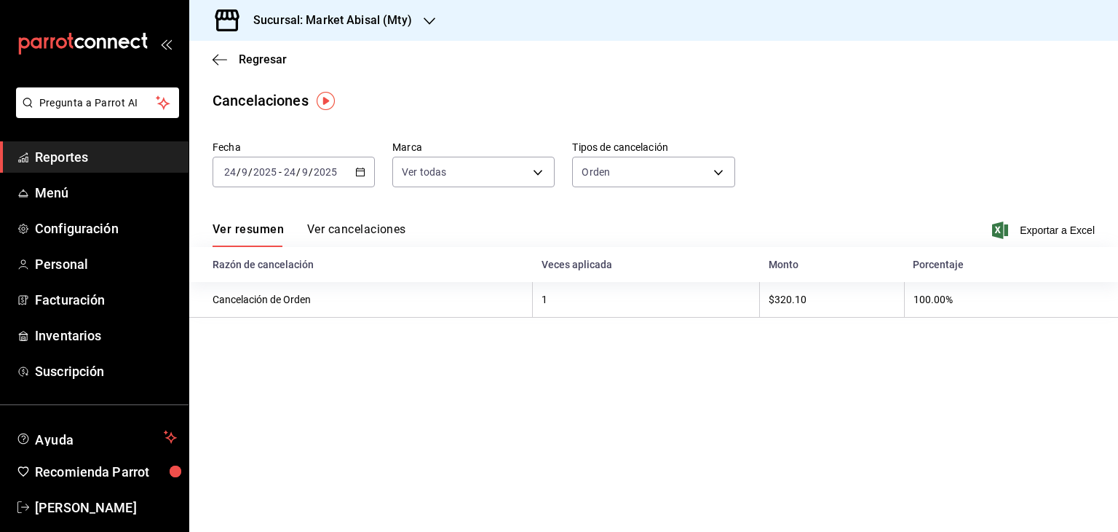
click at [364, 176] on icon "button" at bounding box center [360, 172] width 10 height 10
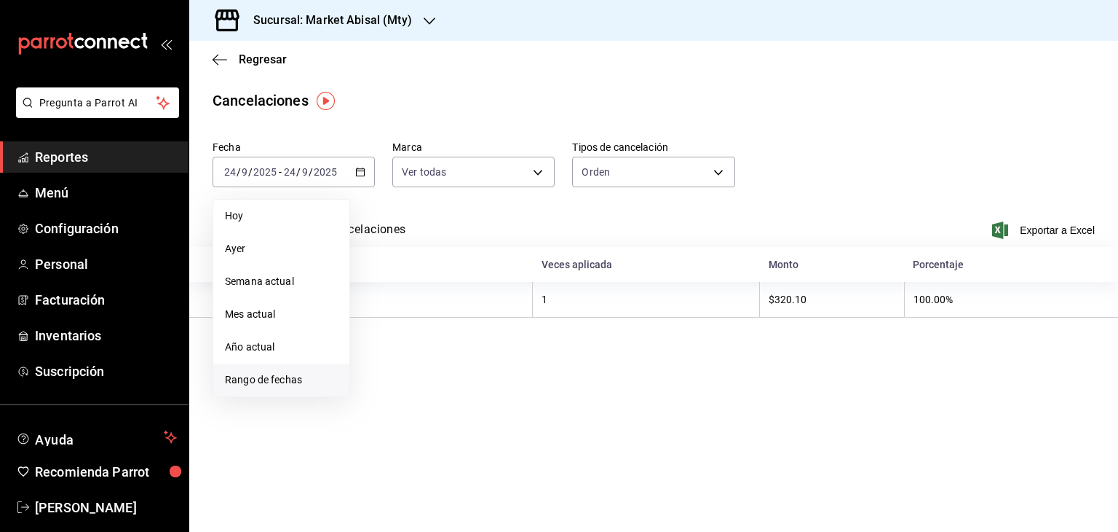
click at [291, 374] on span "Rango de fechas" at bounding box center [281, 379] width 113 height 15
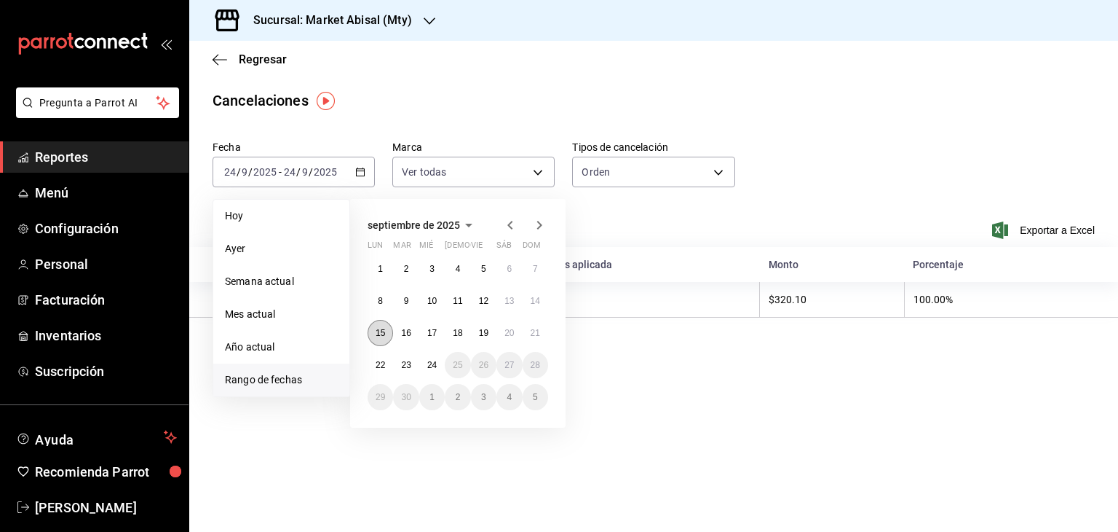
click at [384, 340] on button "15" at bounding box center [380, 333] width 25 height 26
click at [539, 337] on button "21" at bounding box center [535, 333] width 25 height 26
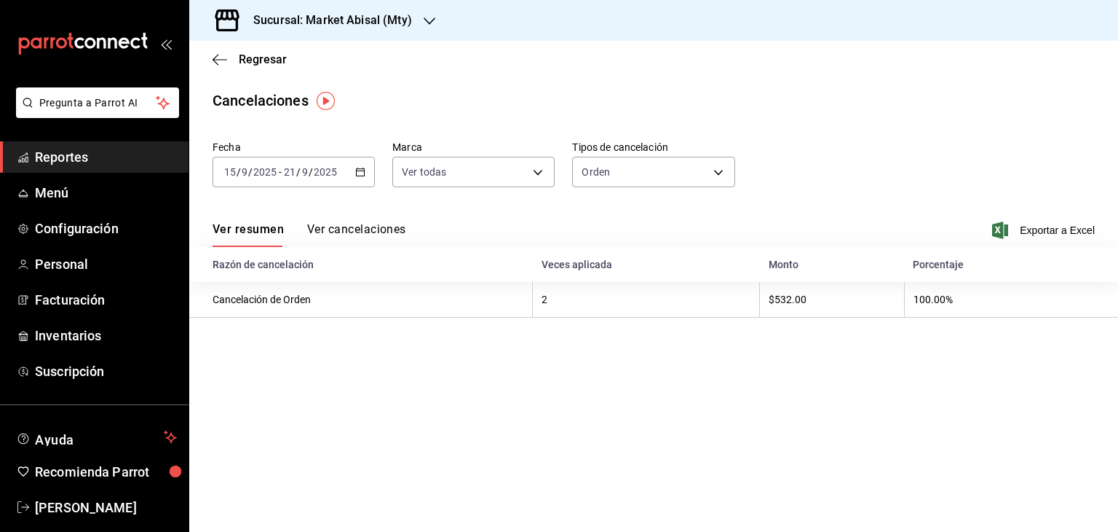
click at [379, 224] on button "Ver cancelaciones" at bounding box center [356, 234] width 99 height 25
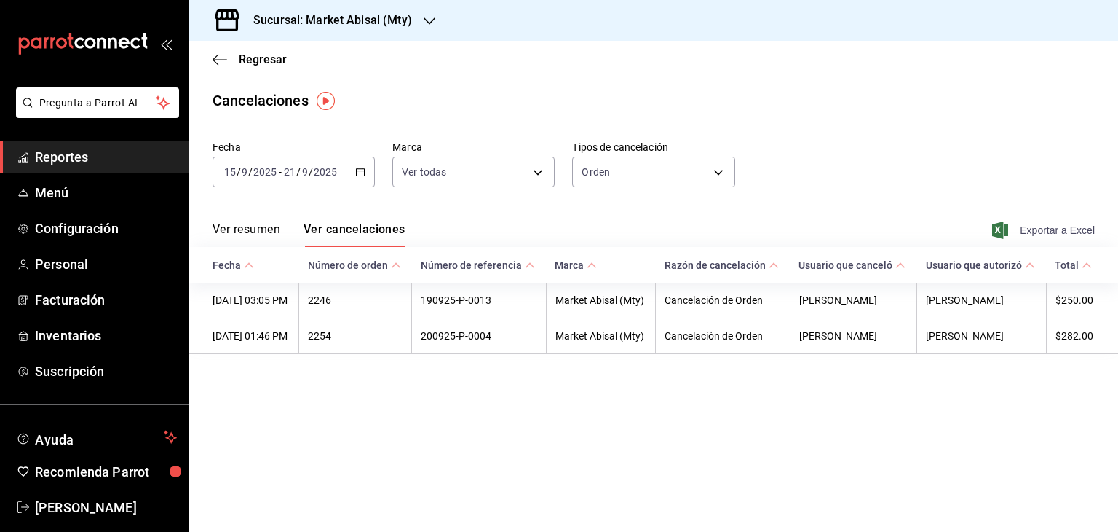
click at [1053, 234] on span "Exportar a Excel" at bounding box center [1045, 229] width 100 height 17
click at [209, 48] on div "Regresar" at bounding box center [653, 59] width 929 height 37
click at [222, 58] on icon "button" at bounding box center [220, 59] width 15 height 13
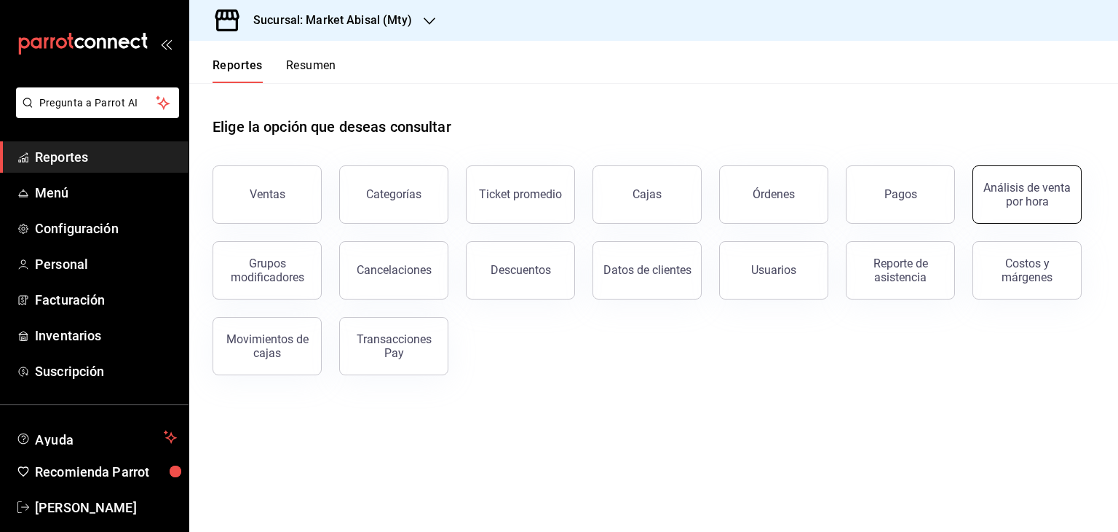
click at [1048, 193] on div "Análisis de venta por hora" at bounding box center [1027, 195] width 90 height 28
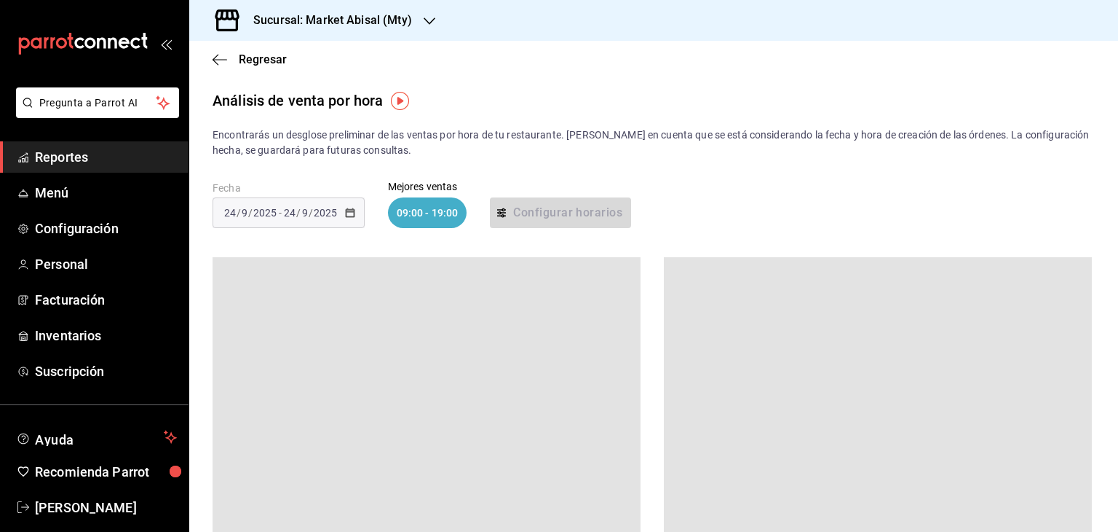
click at [316, 199] on div "2025-09-24 24 / 9 / 2025 - 2025-09-24 24 / 9 / 2025" at bounding box center [289, 212] width 152 height 31
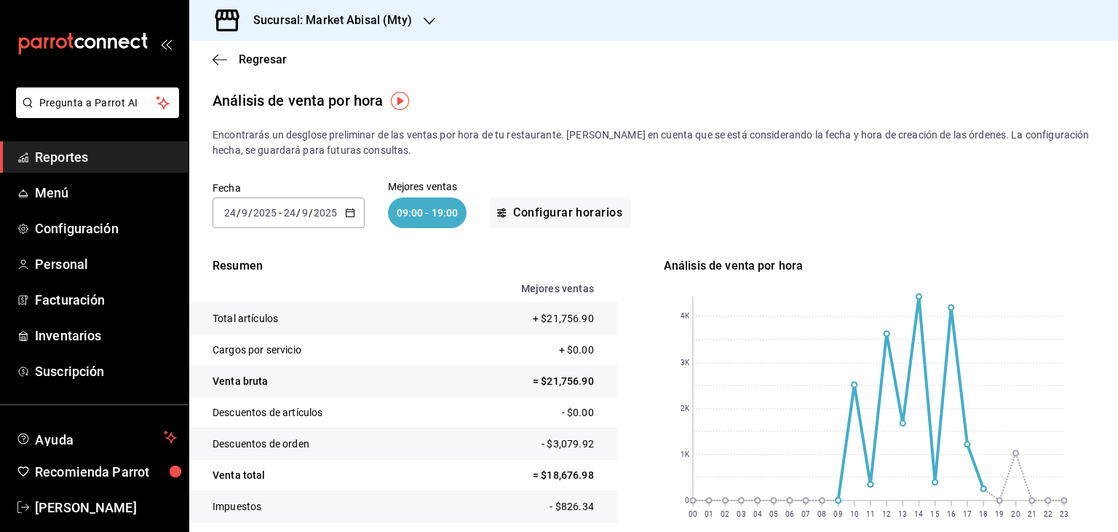
click at [347, 218] on div "2025-09-24 24 / 9 / 2025 - 2025-09-24 24 / 9 / 2025" at bounding box center [289, 212] width 152 height 31
click at [272, 423] on span "Rango de fechas" at bounding box center [281, 420] width 113 height 15
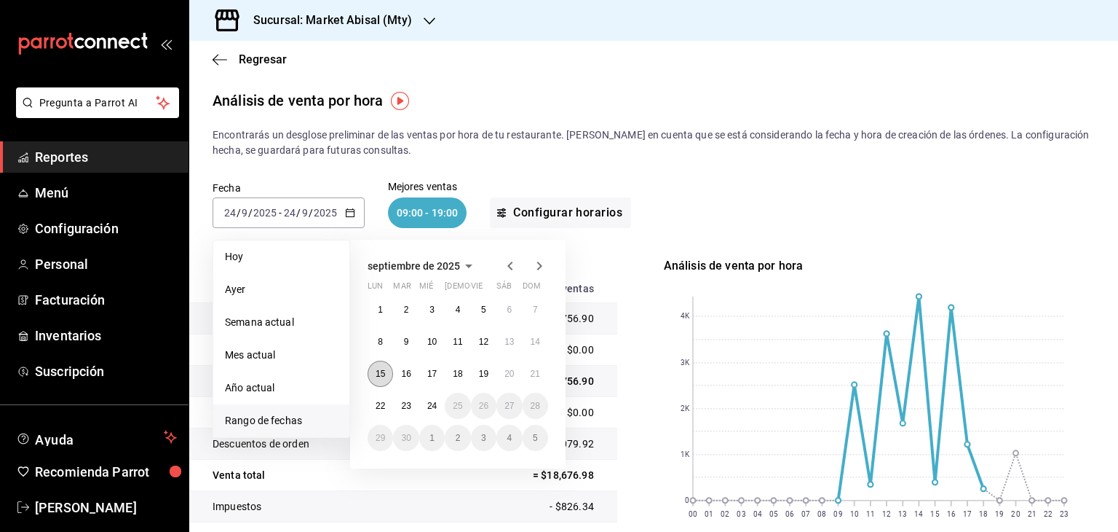
click at [379, 371] on abbr "15" at bounding box center [380, 373] width 9 height 10
click at [537, 375] on abbr "21" at bounding box center [535, 373] width 9 height 10
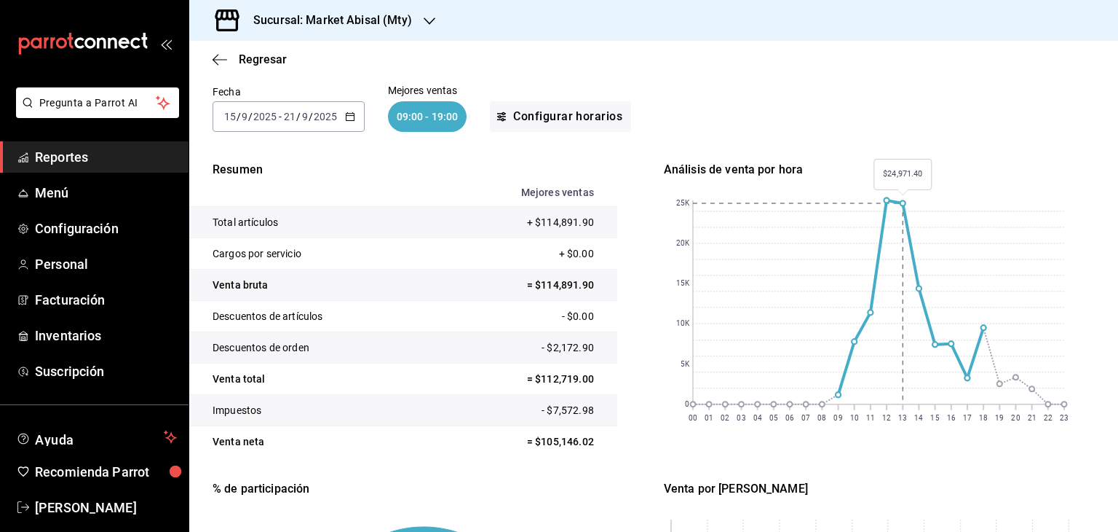
scroll to position [102, 0]
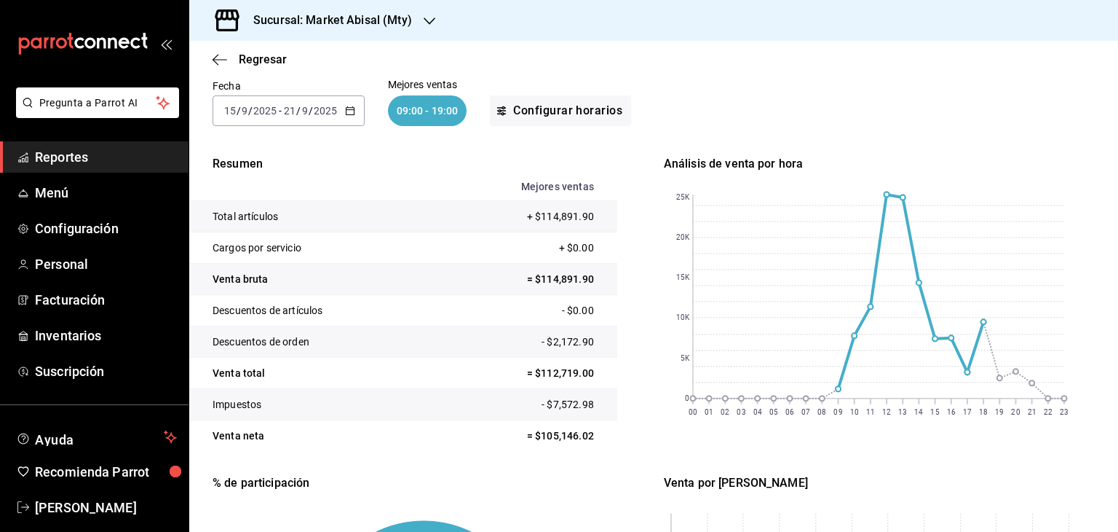
click at [146, 164] on span "Reportes" at bounding box center [106, 157] width 142 height 20
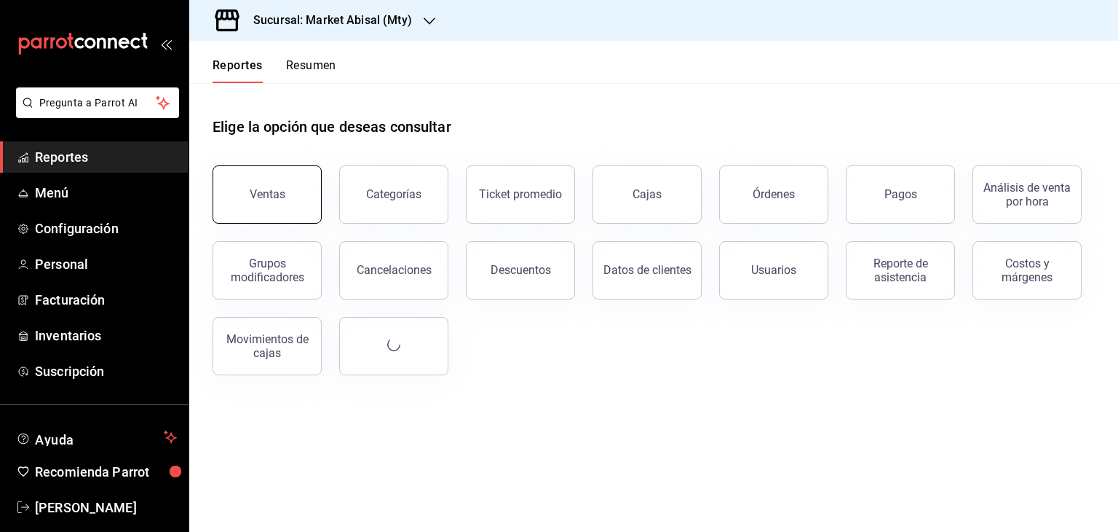
click at [247, 189] on button "Ventas" at bounding box center [267, 194] width 109 height 58
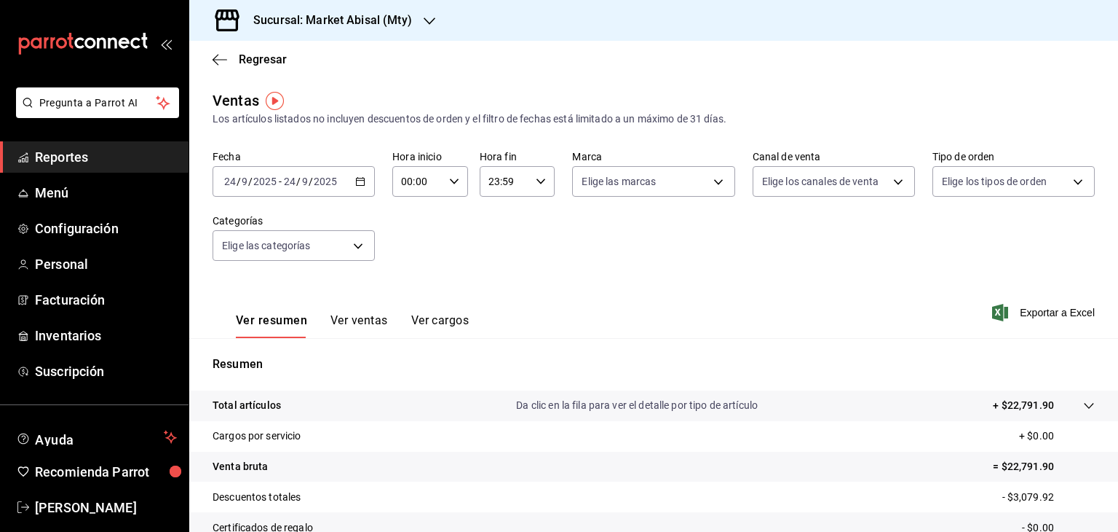
click at [363, 180] on icon "button" at bounding box center [360, 181] width 10 height 10
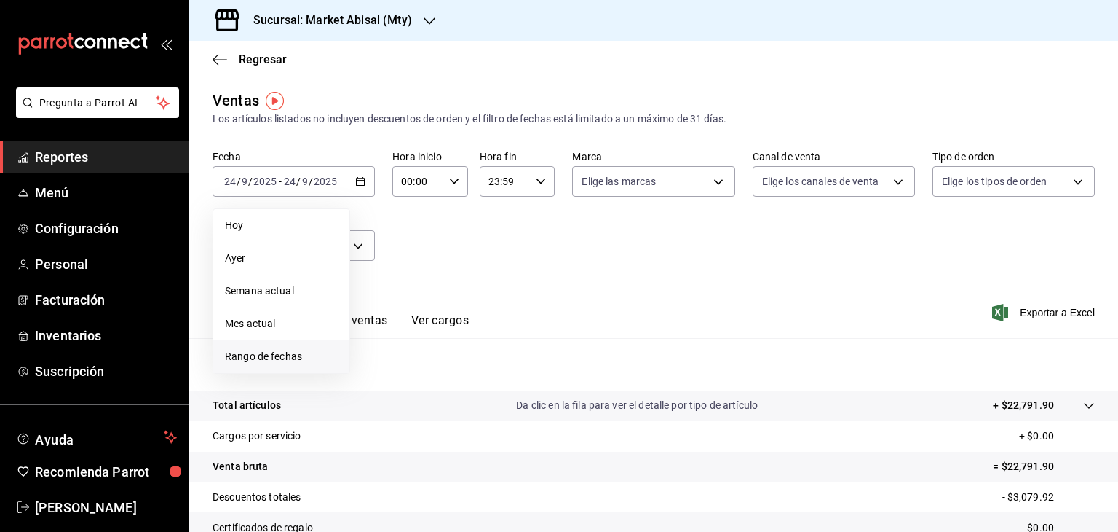
click at [277, 357] on span "Rango de fechas" at bounding box center [281, 356] width 113 height 15
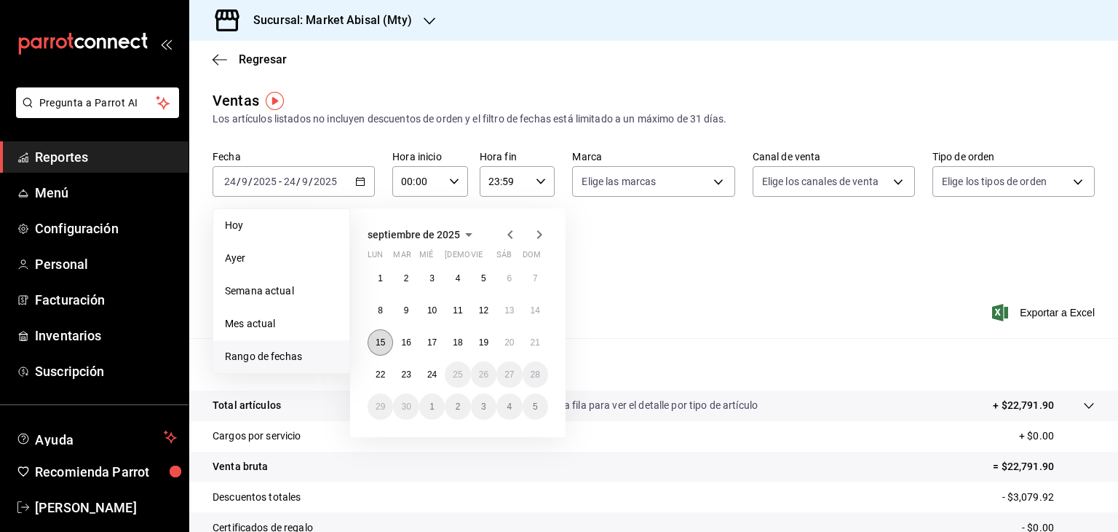
click at [378, 338] on abbr "15" at bounding box center [380, 342] width 9 height 10
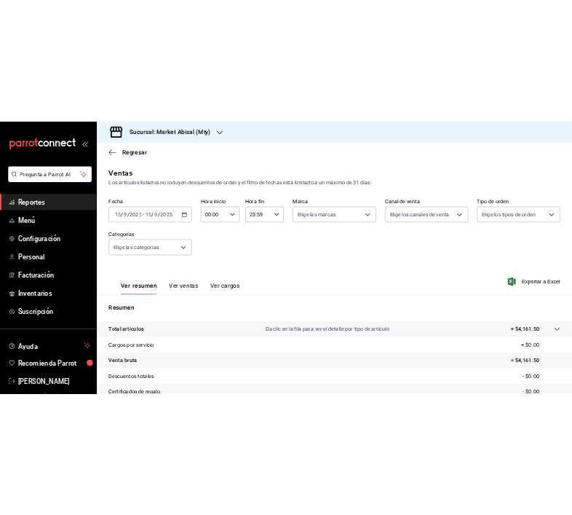
scroll to position [166, 0]
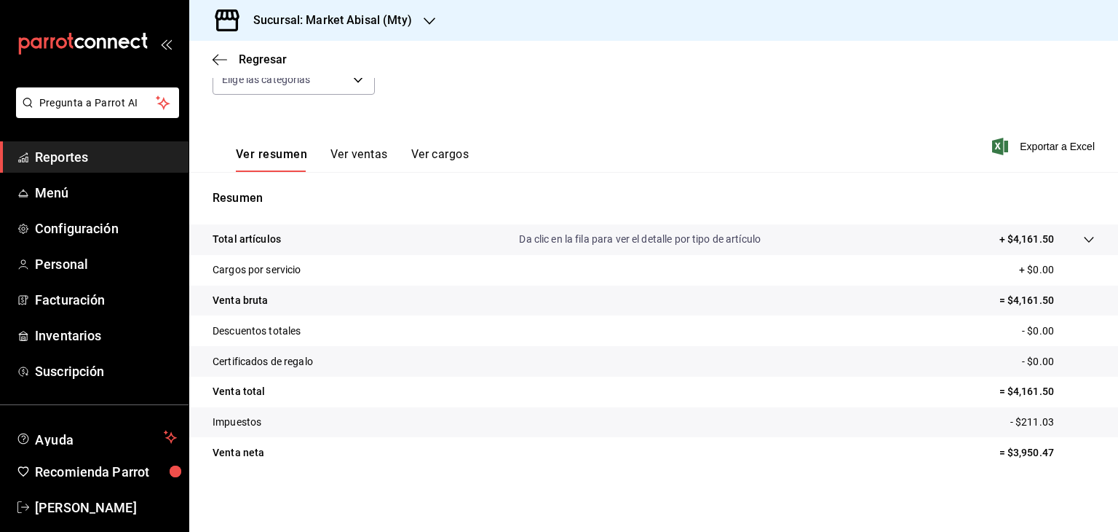
click at [507, 74] on div "Regresar" at bounding box center [653, 59] width 929 height 37
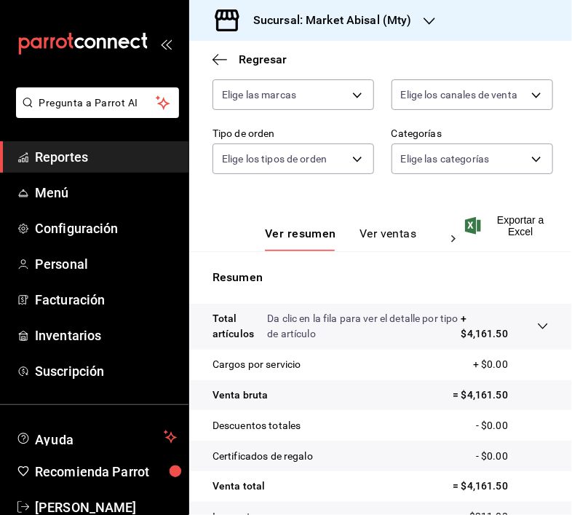
scroll to position [277, 0]
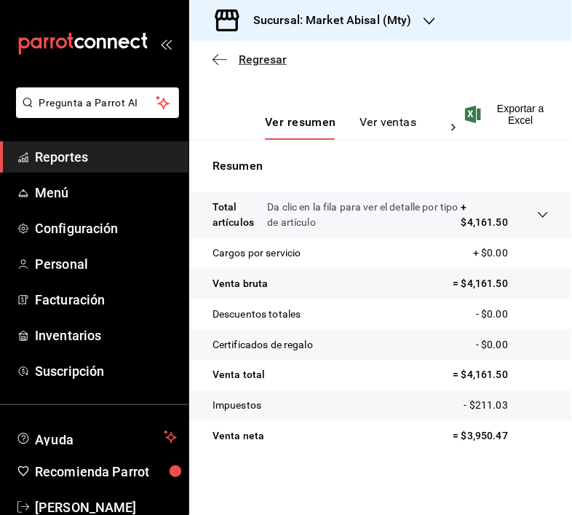
click at [215, 58] on icon "button" at bounding box center [216, 59] width 6 height 11
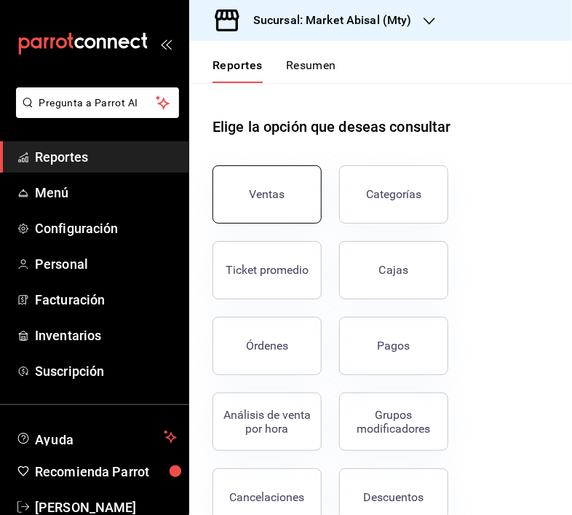
click at [242, 191] on button "Ventas" at bounding box center [267, 194] width 109 height 58
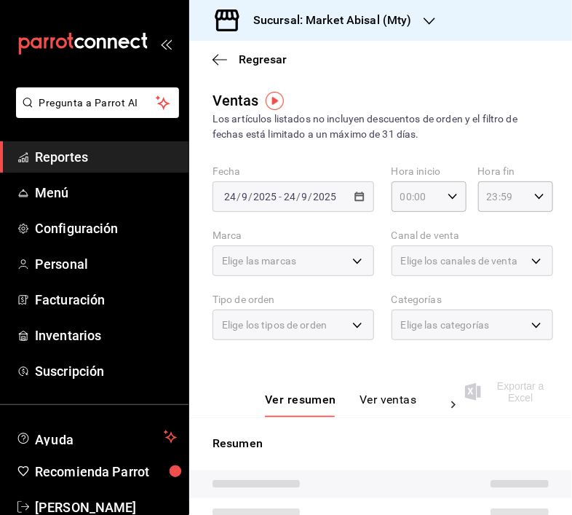
click at [361, 193] on div "2025-09-24 24 / 9 / 2025 - 2025-09-24 24 / 9 / 2025" at bounding box center [294, 196] width 162 height 31
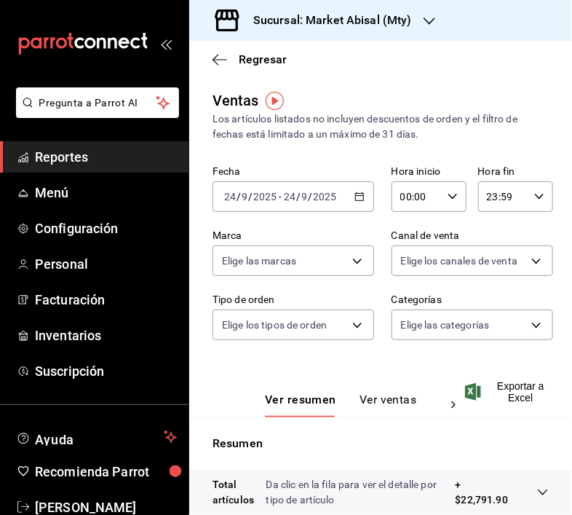
click at [355, 198] on icon "button" at bounding box center [360, 196] width 10 height 10
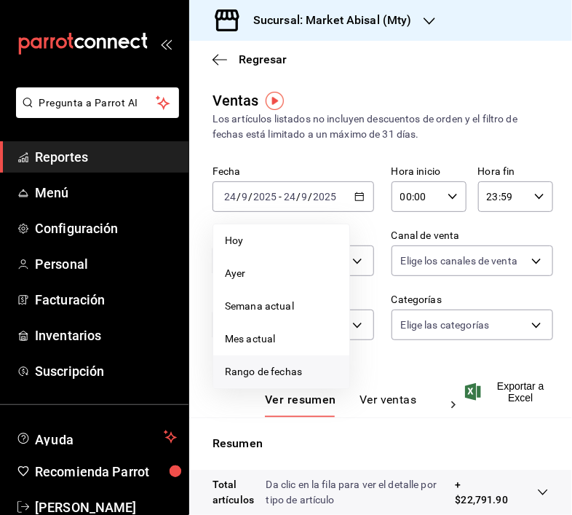
click at [264, 376] on span "Rango de fechas" at bounding box center [281, 371] width 113 height 15
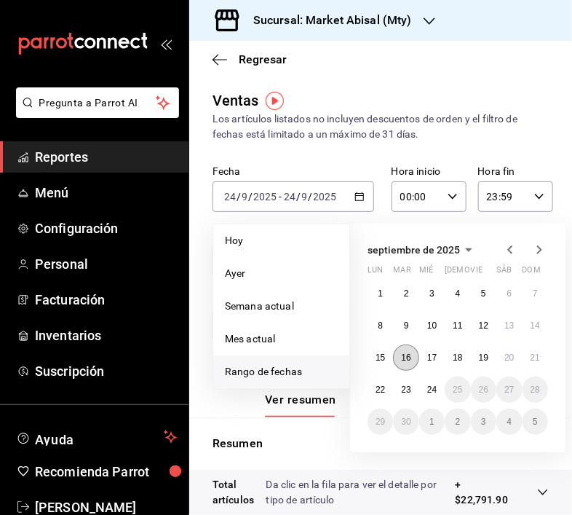
click at [403, 361] on abbr "16" at bounding box center [405, 357] width 9 height 10
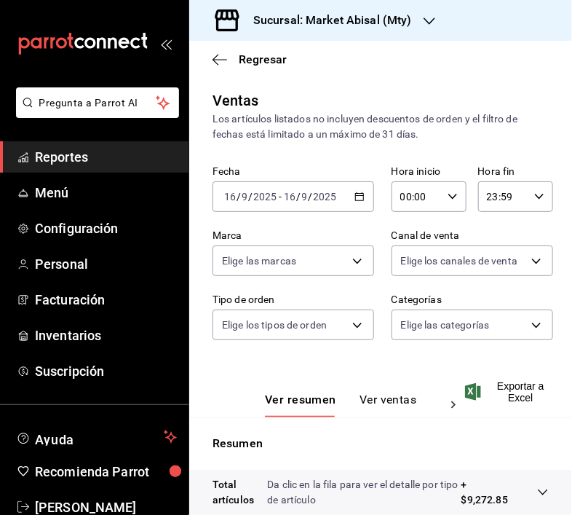
scroll to position [277, 0]
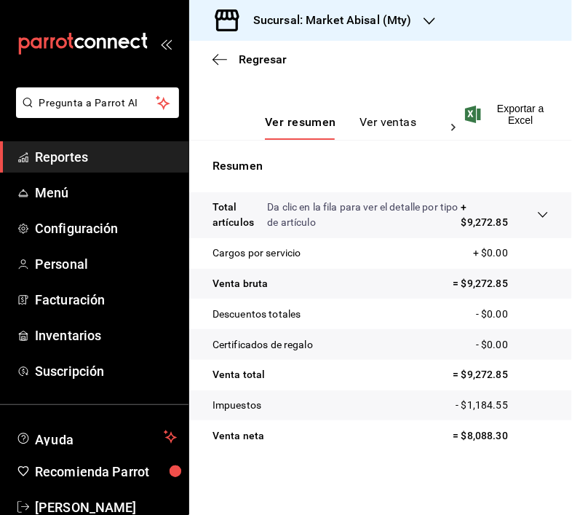
click at [221, 68] on div "Regresar" at bounding box center [380, 59] width 383 height 37
click at [217, 57] on icon "button" at bounding box center [220, 59] width 15 height 13
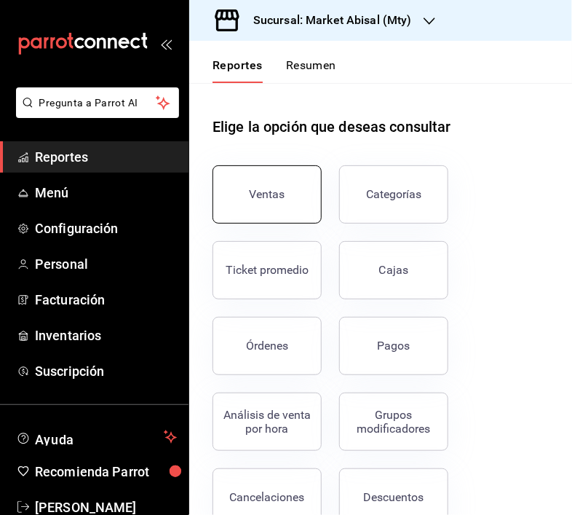
click at [263, 194] on div "Ventas" at bounding box center [268, 194] width 36 height 14
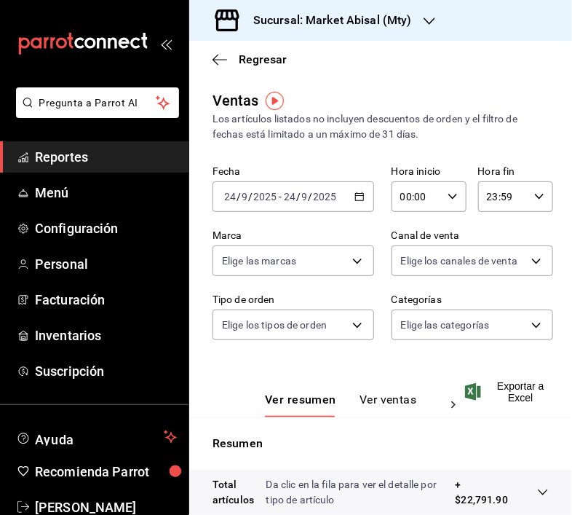
click at [355, 199] on icon "button" at bounding box center [360, 196] width 10 height 10
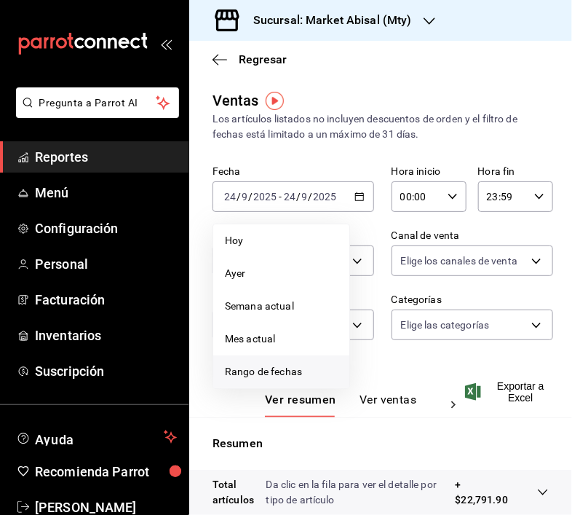
click at [253, 376] on span "Rango de fechas" at bounding box center [281, 371] width 113 height 15
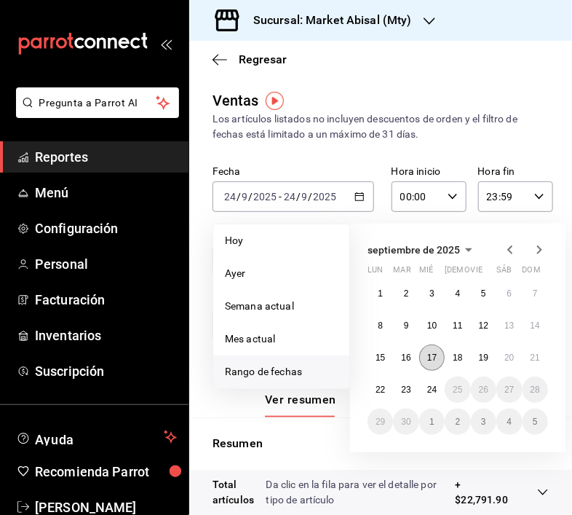
click at [437, 354] on button "17" at bounding box center [431, 357] width 25 height 26
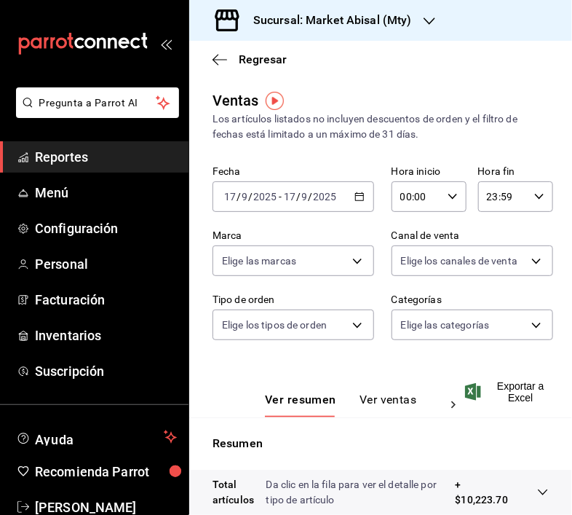
click at [355, 197] on icon "button" at bounding box center [360, 196] width 10 height 10
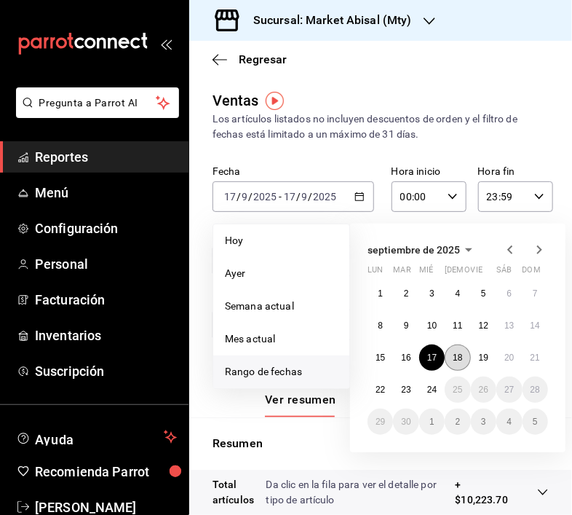
click at [460, 353] on abbr "18" at bounding box center [457, 357] width 9 height 10
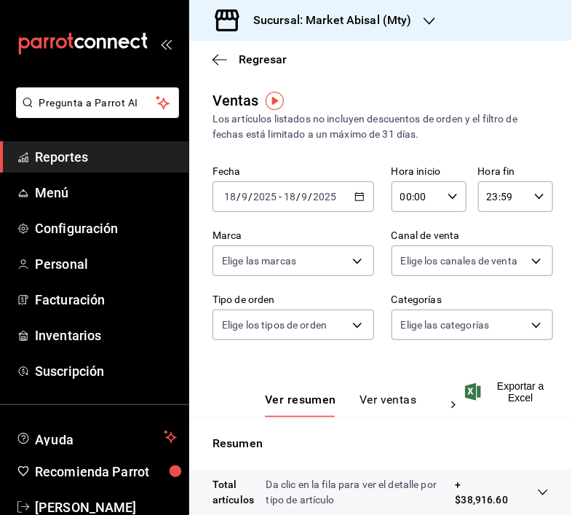
click at [358, 196] on \(Stroke\) "button" at bounding box center [359, 197] width 9 height 8
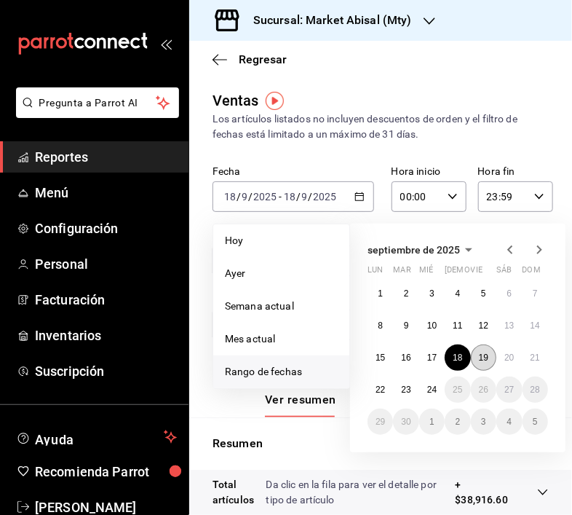
click at [479, 355] on abbr "19" at bounding box center [483, 357] width 9 height 10
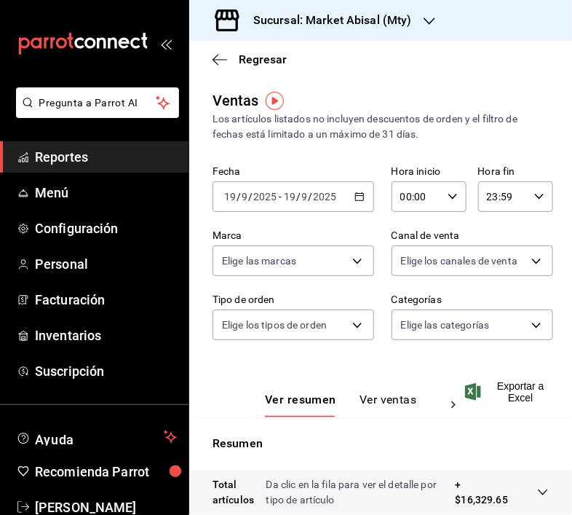
click at [361, 197] on div "2025-09-19 19 / 9 / 2025 - 2025-09-19 19 / 9 / 2025" at bounding box center [294, 196] width 162 height 31
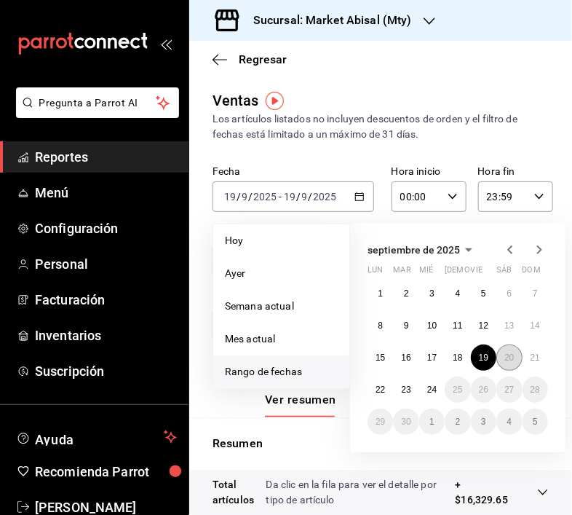
click at [513, 363] on button "20" at bounding box center [509, 357] width 25 height 26
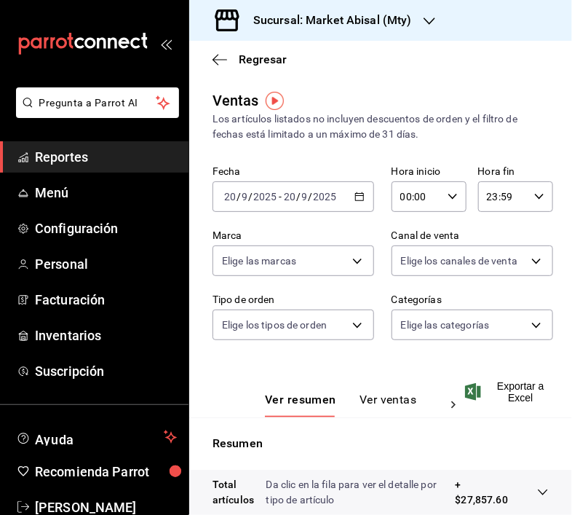
click at [357, 197] on icon "button" at bounding box center [360, 196] width 10 height 10
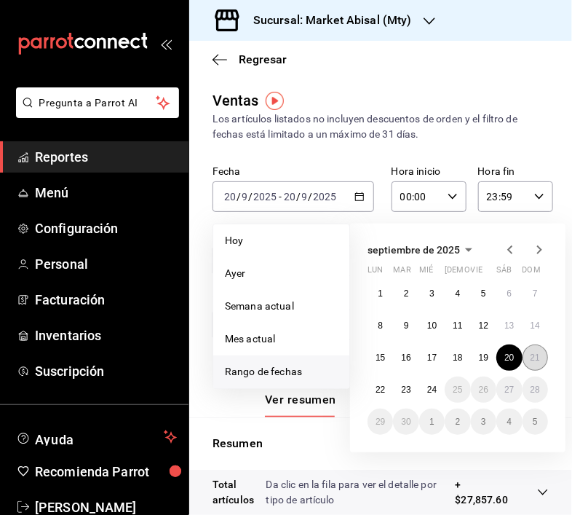
click at [534, 361] on abbr "21" at bounding box center [535, 357] width 9 height 10
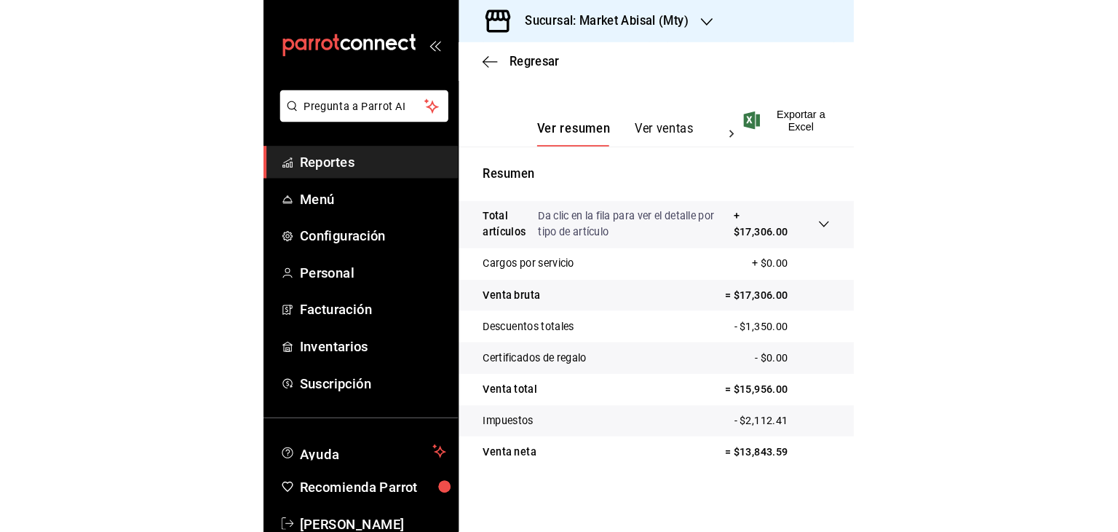
scroll to position [277, 0]
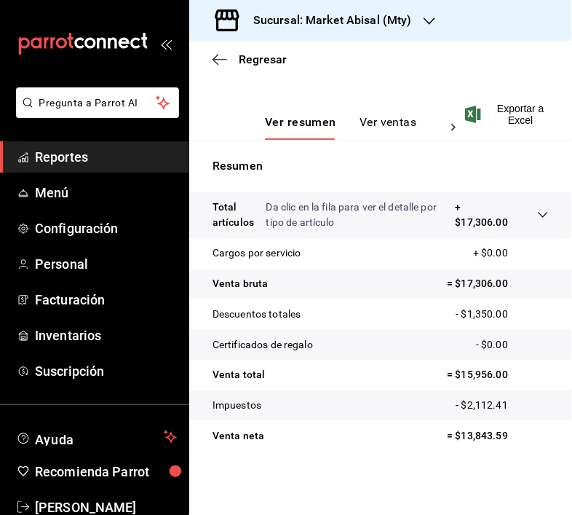
click at [453, 164] on p "Resumen" at bounding box center [381, 165] width 336 height 17
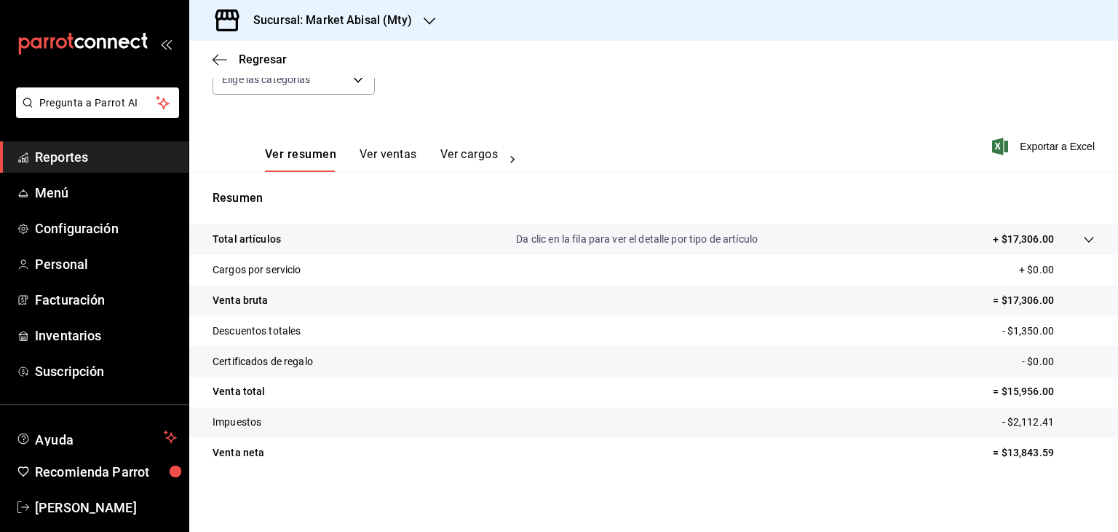
scroll to position [166, 0]
click at [229, 53] on span "Regresar" at bounding box center [250, 59] width 74 height 14
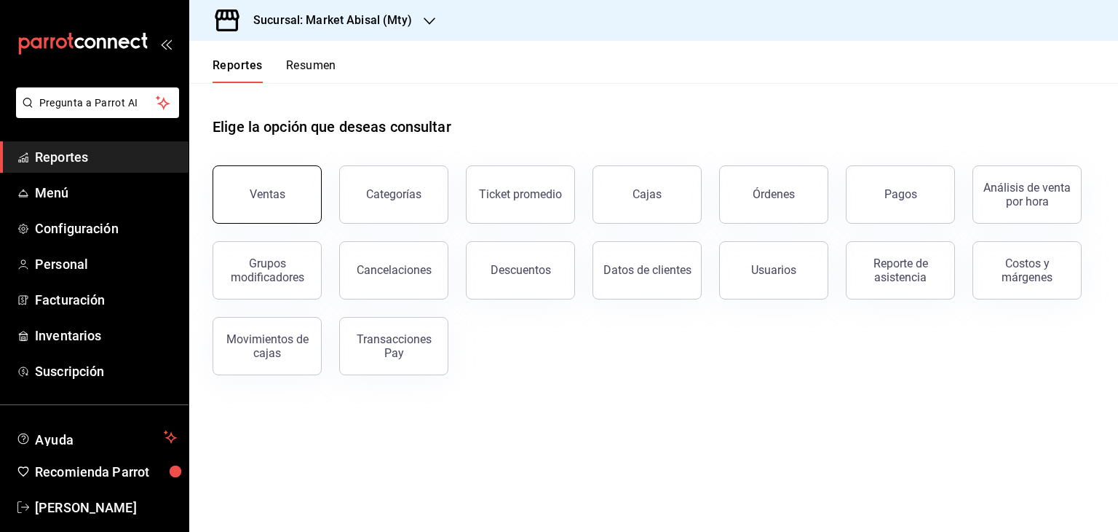
click at [260, 178] on button "Ventas" at bounding box center [267, 194] width 109 height 58
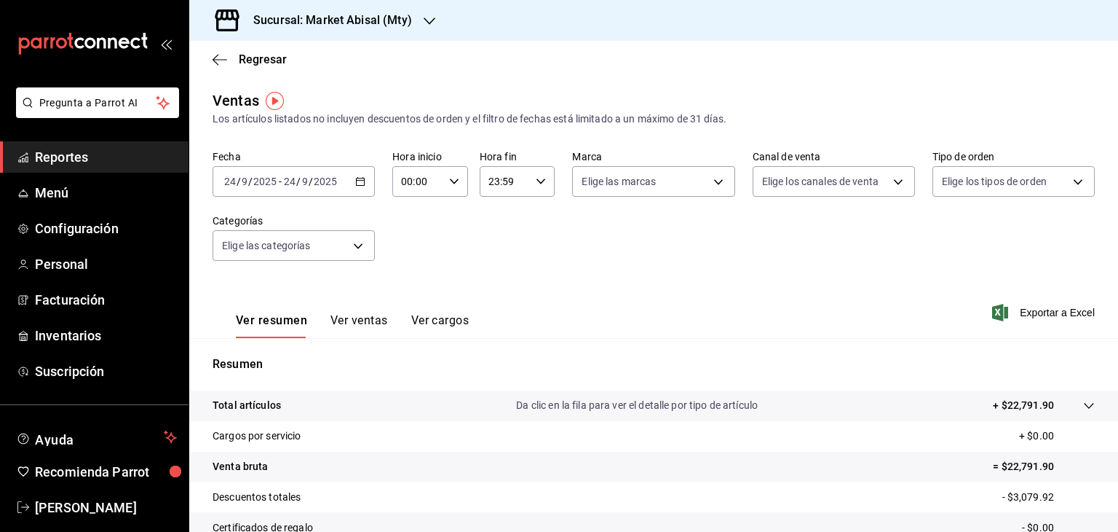
click at [360, 184] on icon "button" at bounding box center [360, 181] width 10 height 10
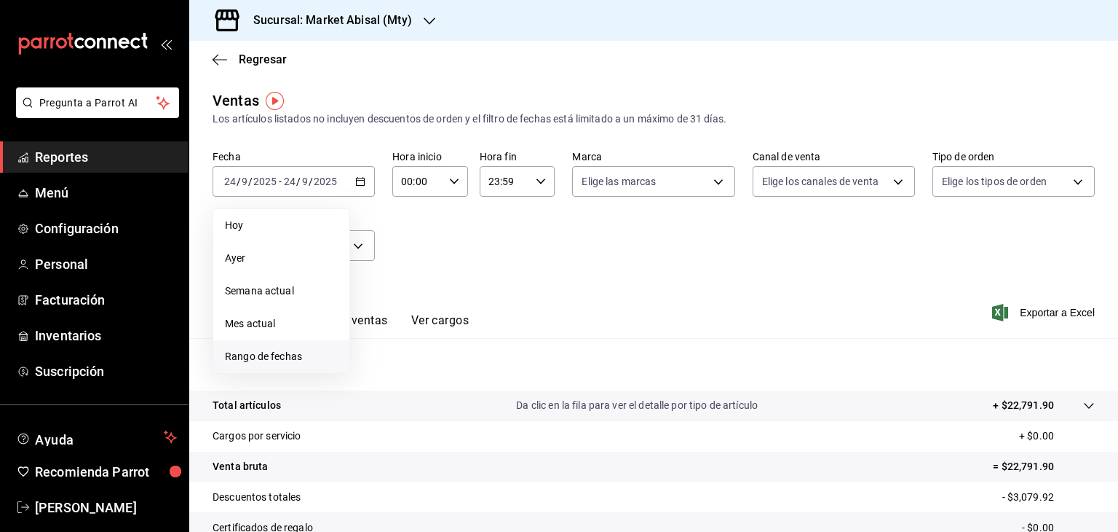
click at [261, 364] on li "Rango de fechas" at bounding box center [281, 356] width 136 height 33
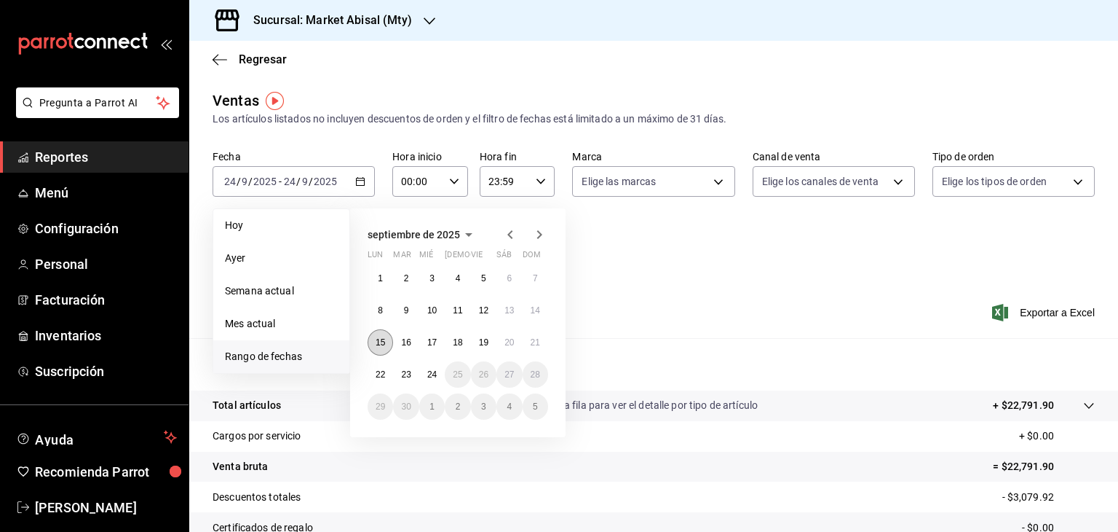
click at [376, 343] on abbr "15" at bounding box center [380, 342] width 9 height 10
click at [528, 346] on button "21" at bounding box center [535, 342] width 25 height 26
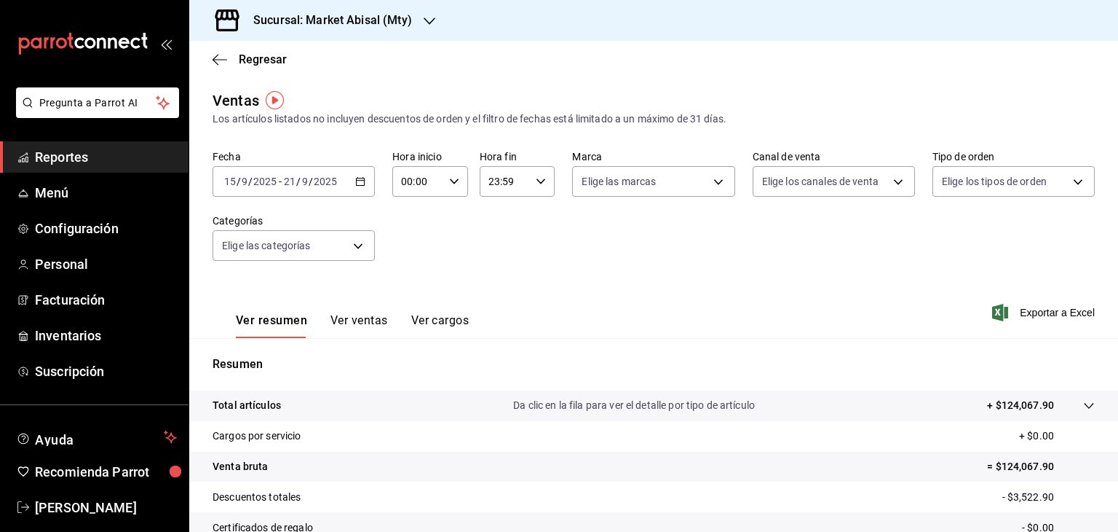
click at [358, 319] on button "Ver ventas" at bounding box center [360, 325] width 58 height 25
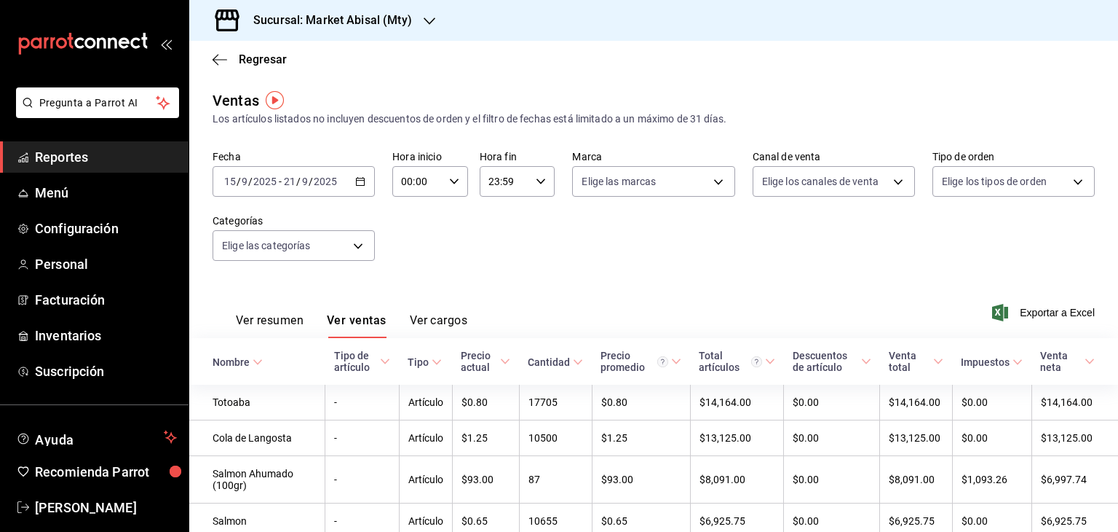
click at [435, 317] on button "Ver cargos" at bounding box center [439, 325] width 58 height 25
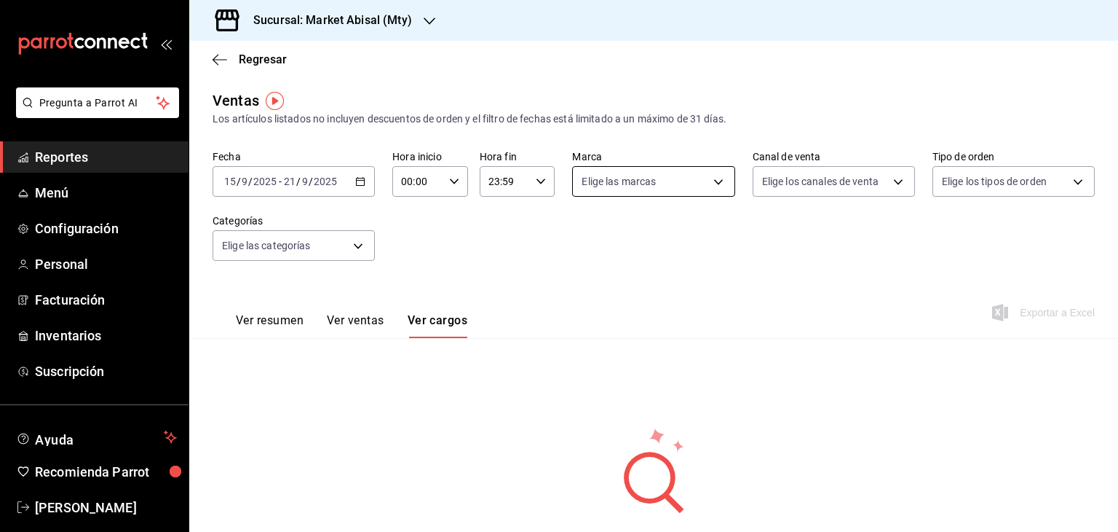
click at [666, 188] on body "Pregunta a Parrot AI Reportes Menú Configuración Personal Facturación Inventari…" at bounding box center [559, 266] width 1118 height 532
click at [797, 190] on div at bounding box center [559, 266] width 1118 height 532
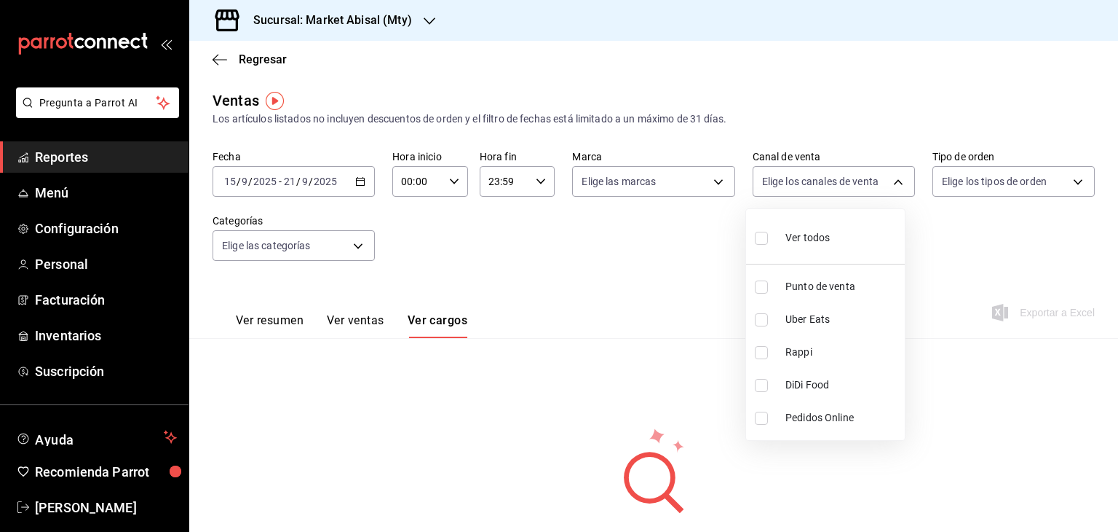
click at [797, 190] on body "Pregunta a Parrot AI Reportes Menú Configuración Personal Facturación Inventari…" at bounding box center [559, 266] width 1118 height 532
click at [842, 323] on span "Uber Eats" at bounding box center [843, 319] width 114 height 15
type input "UBER_EATS"
checkbox input "true"
click at [345, 304] on div at bounding box center [559, 266] width 1118 height 532
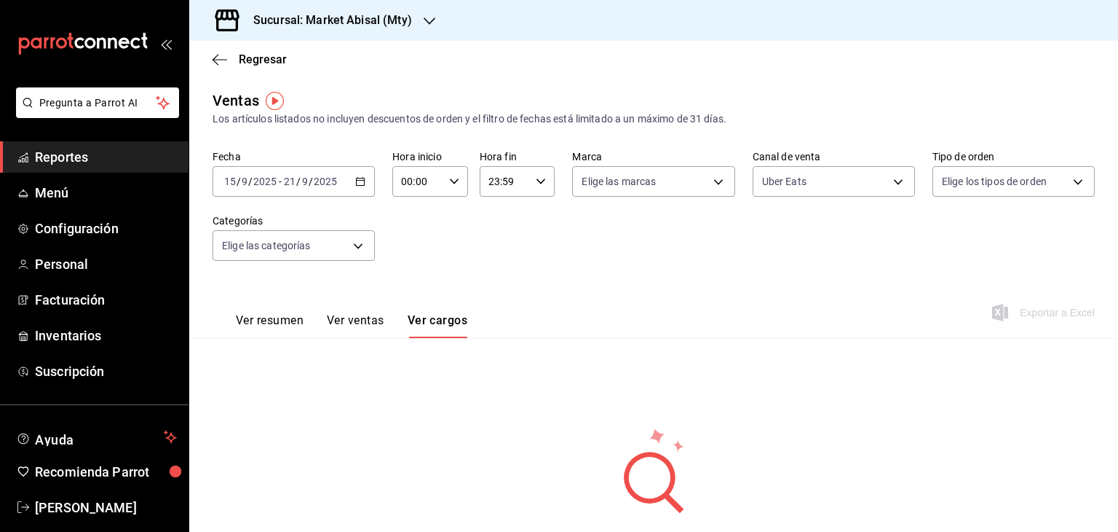
click at [268, 320] on button "Ver resumen" at bounding box center [270, 325] width 68 height 25
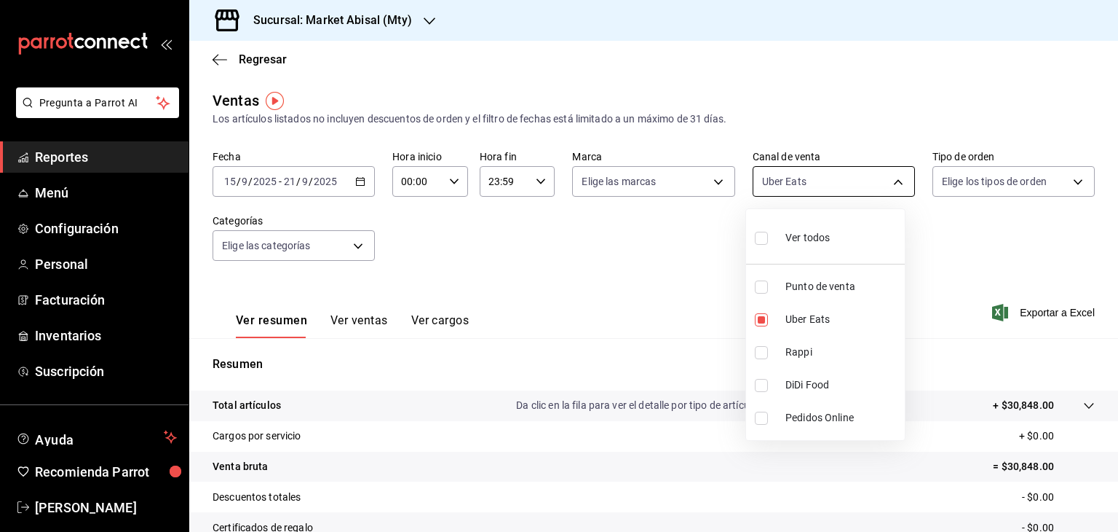
click at [790, 177] on body "Pregunta a Parrot AI Reportes Menú Configuración Personal Facturación Inventari…" at bounding box center [559, 266] width 1118 height 532
click at [791, 281] on span "Punto de venta" at bounding box center [843, 286] width 114 height 15
type input "UBER_EATS,PARROT"
checkbox input "true"
click at [799, 317] on span "Uber Eats" at bounding box center [843, 319] width 114 height 15
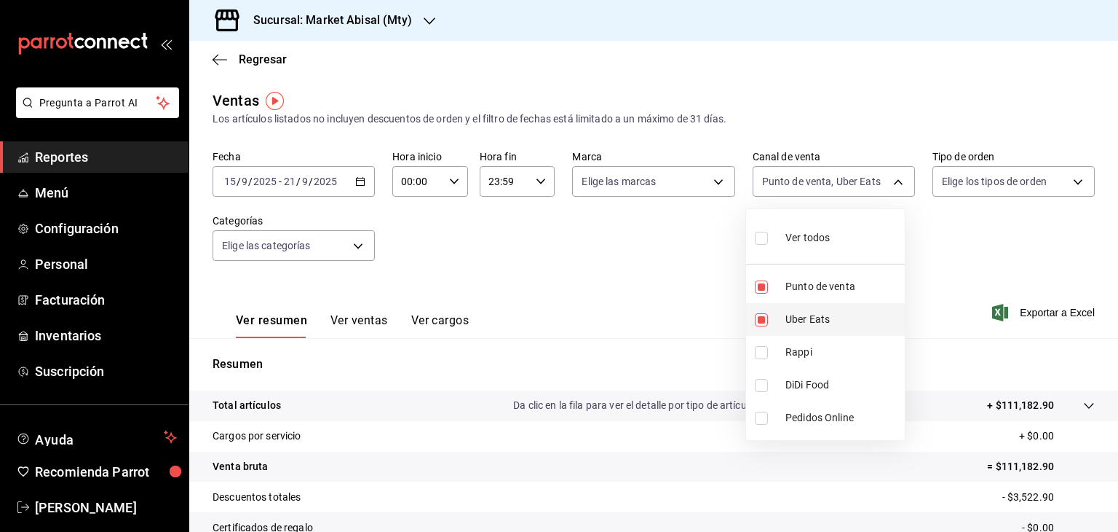
type input "PARROT"
checkbox input "false"
click at [965, 258] on div at bounding box center [559, 266] width 1118 height 532
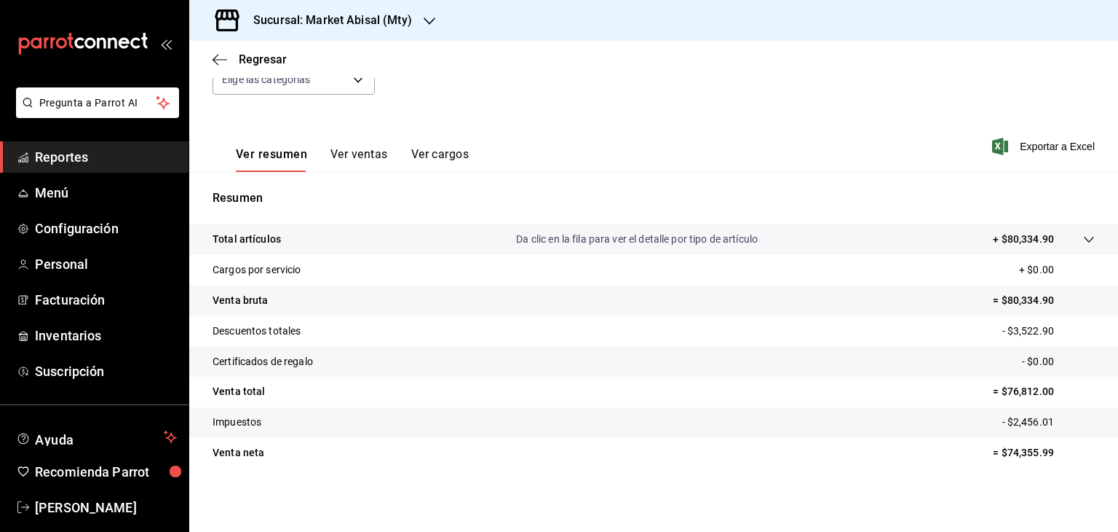
scroll to position [166, 0]
click at [365, 152] on button "Ver ventas" at bounding box center [360, 159] width 58 height 25
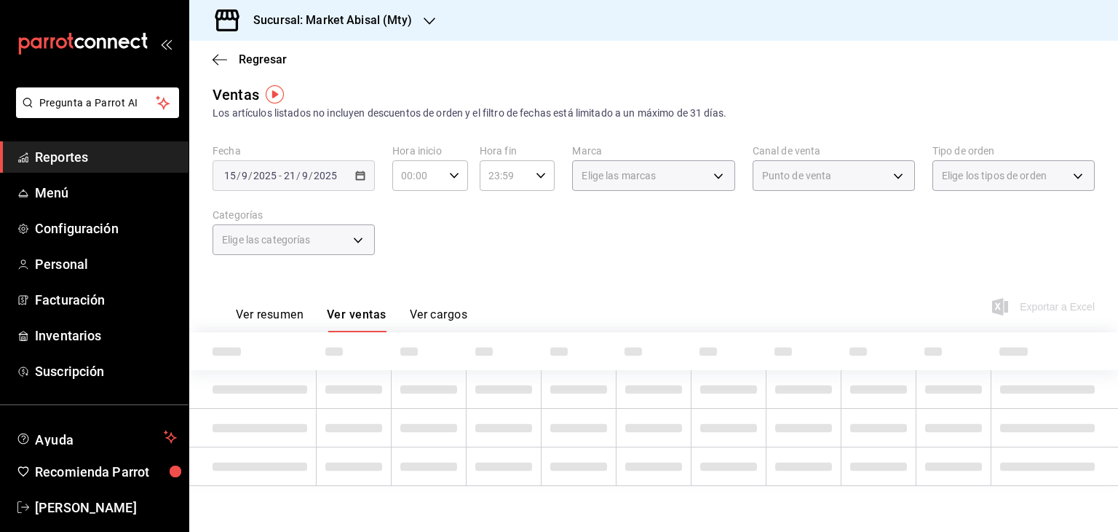
scroll to position [166, 0]
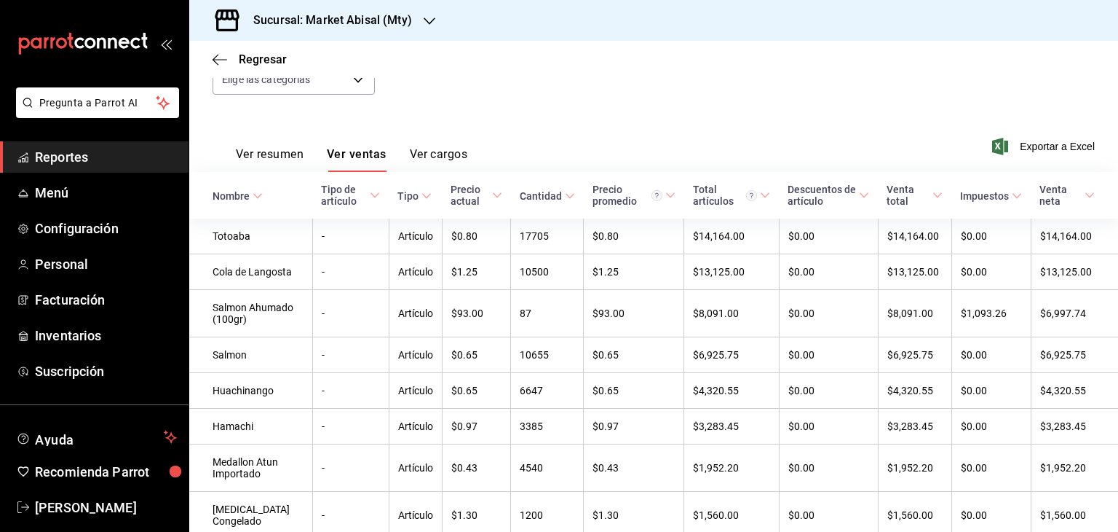
click at [1038, 146] on span "Exportar a Excel" at bounding box center [1045, 146] width 100 height 17
